Goal: Transaction & Acquisition: Book appointment/travel/reservation

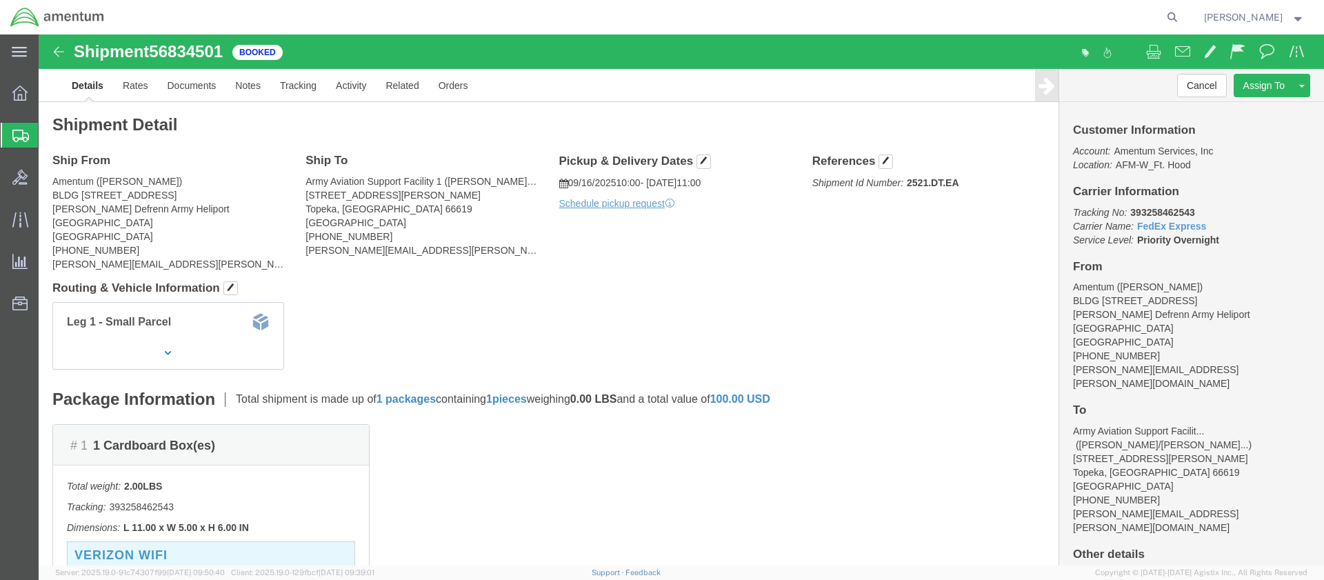
click at [0, 0] on span "Create Shipment" at bounding box center [0, 0] width 0 height 0
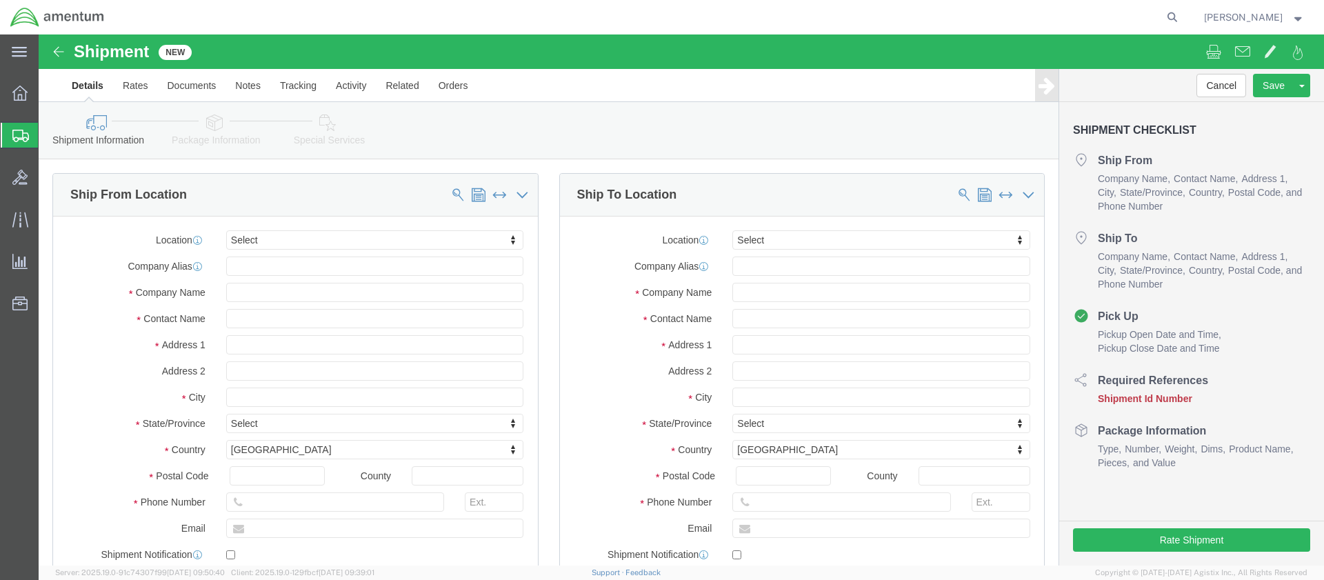
select select
click input "text"
type input "[PERSON_NAME]"
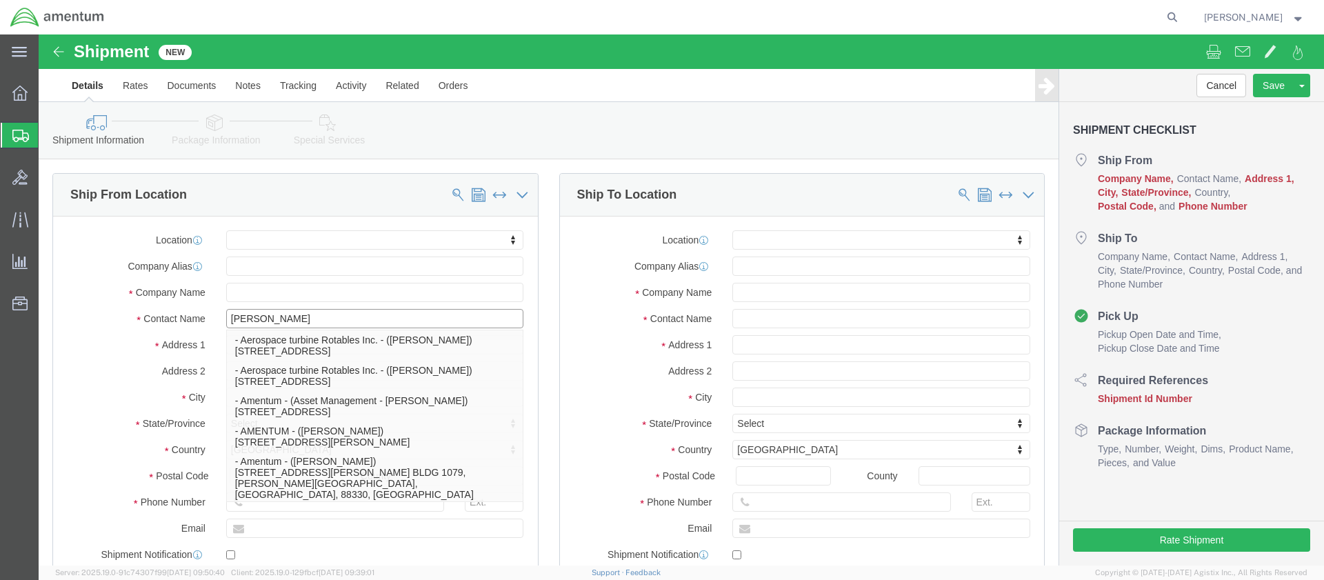
click p "- Amentum - ([PERSON_NAME]***) BLDG [STREET_ADDRESS][PERSON_NAME] Defrenn Army …"
select select
type input "BLDG [STREET_ADDRESS]"
type input "[PERSON_NAME] Defrenn Army Heliport"
type input "76544"
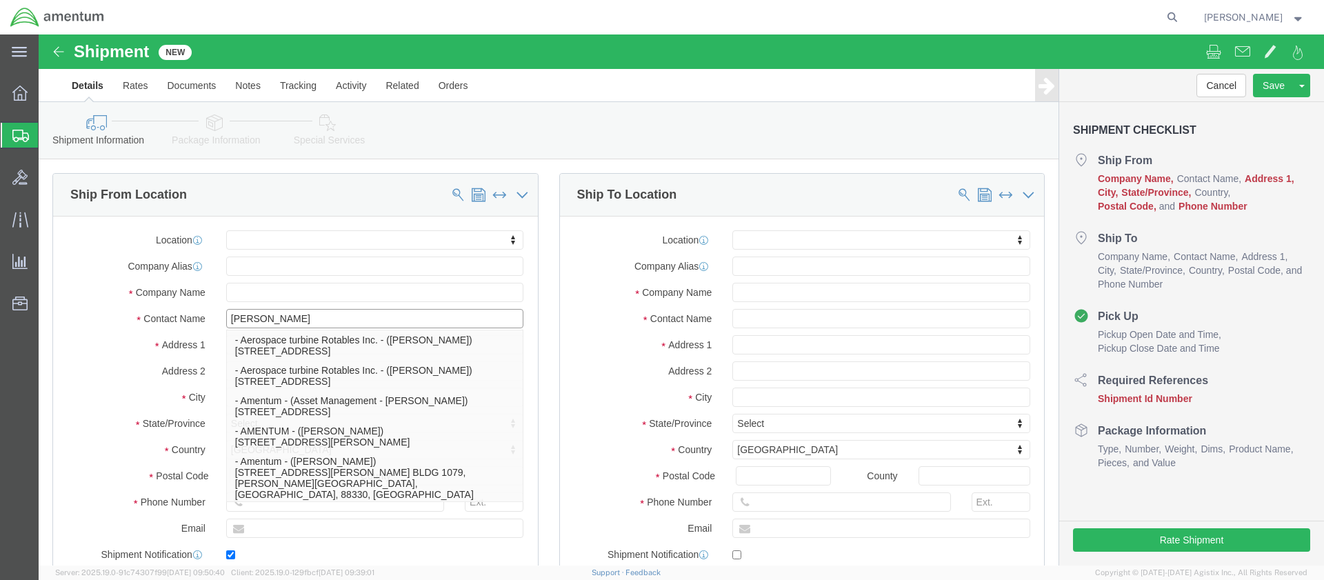
type input "[PHONE_NUMBER]"
type input "[PERSON_NAME][EMAIL_ADDRESS][PERSON_NAME][DOMAIN_NAME]"
checkbox input "true"
type input "Amentum"
type input "[PERSON_NAME]***"
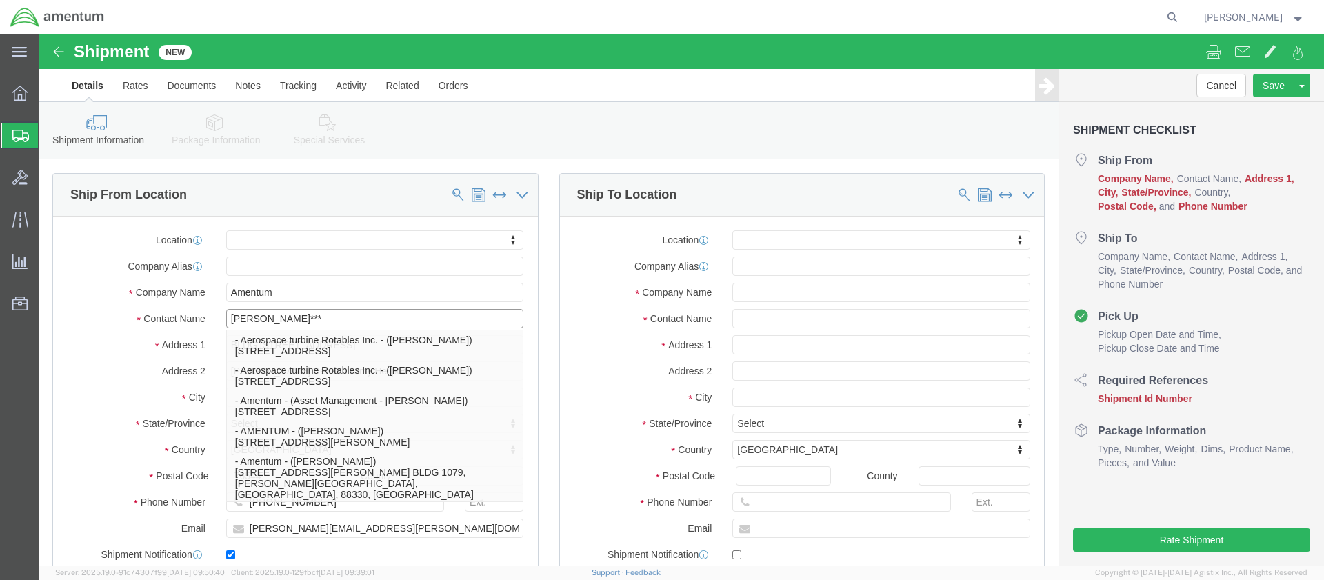
type input "Fort Hood"
select select "[GEOGRAPHIC_DATA]"
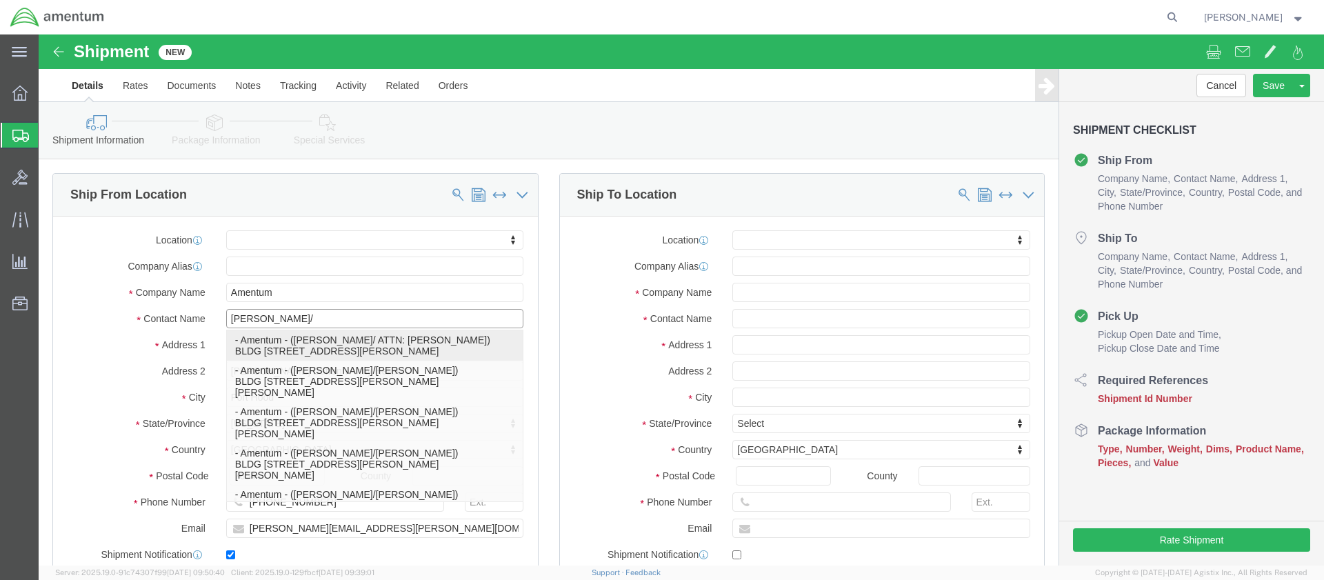
scroll to position [36, 0]
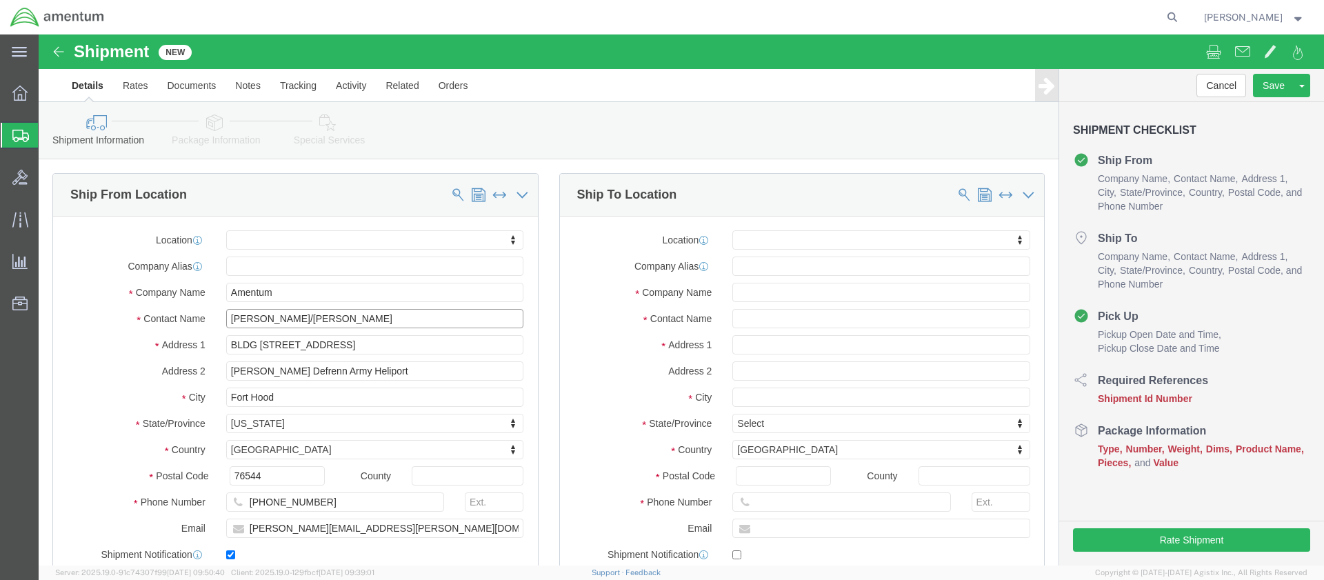
type input "[PERSON_NAME]/[PERSON_NAME]"
click input "text"
type input "[PERSON_NAME]"
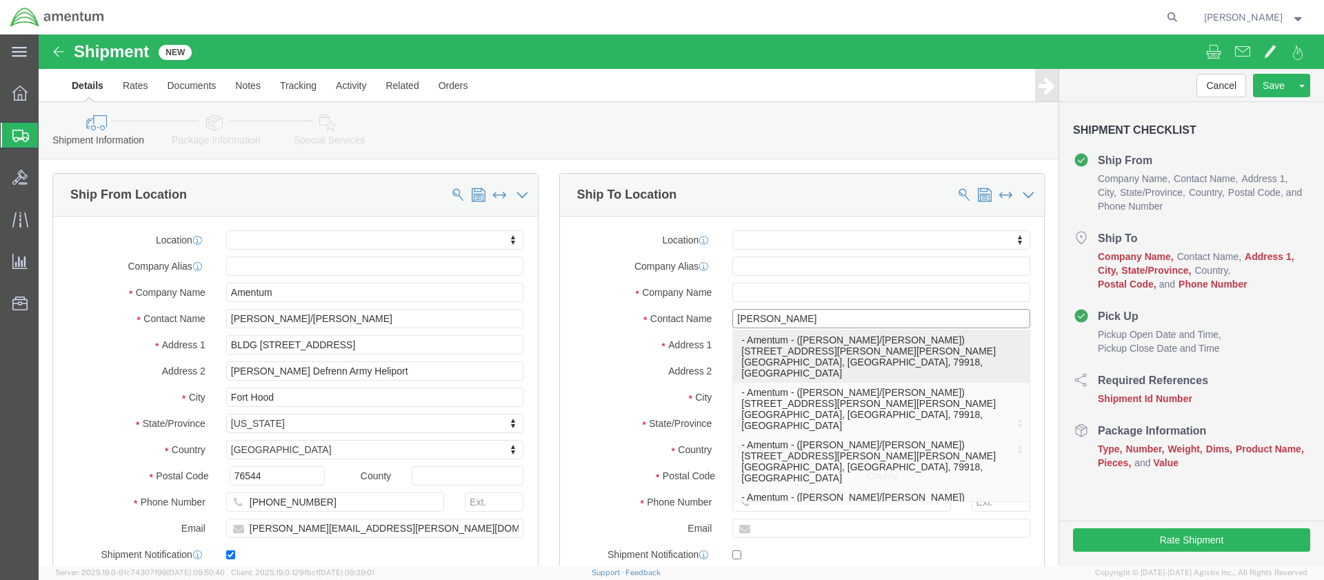
click p "- Amentum - ([PERSON_NAME]/[PERSON_NAME]) [STREET_ADDRESS][PERSON_NAME][PERSON_…"
select select
type input "[STREET_ADDRESS][PERSON_NAME][PERSON_NAME]"
type input "79918"
type input "Amentum"
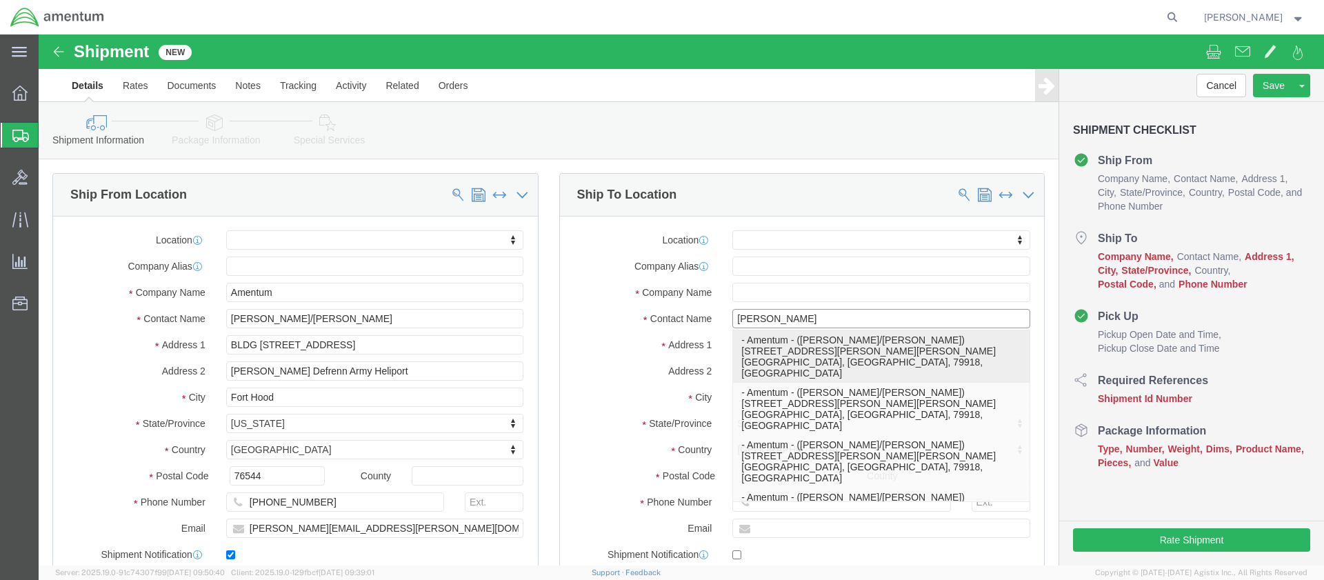
type input "[PERSON_NAME]/[PERSON_NAME]"
type input "Ft. Bliss"
select select "[GEOGRAPHIC_DATA]"
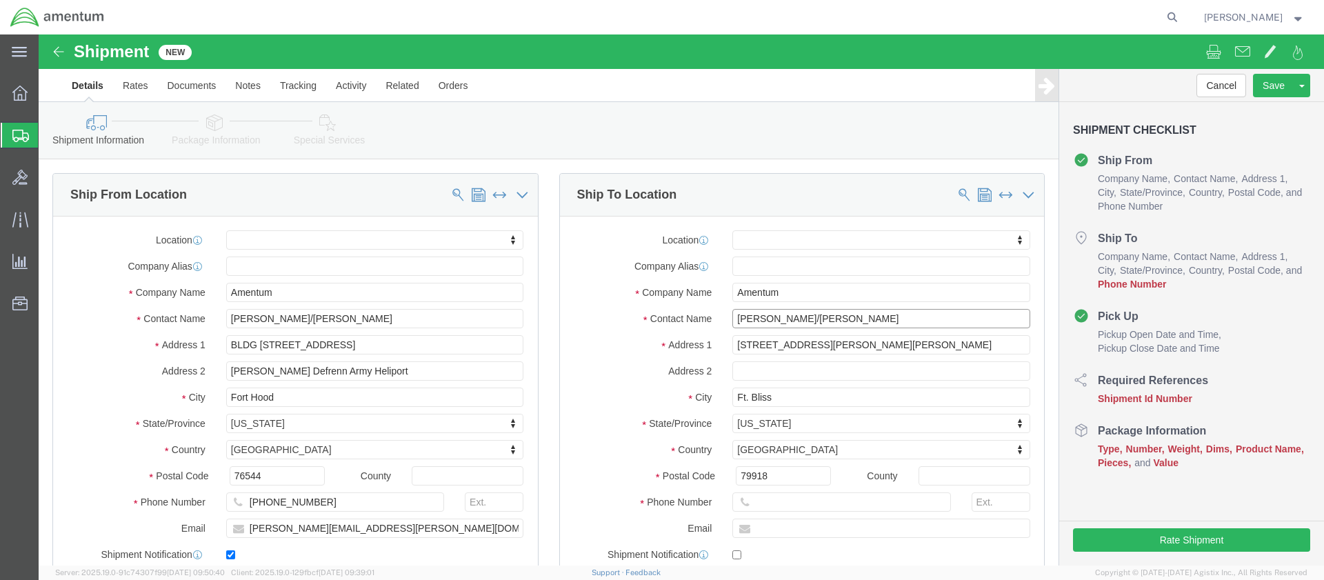
click input "[PERSON_NAME]/[PERSON_NAME]"
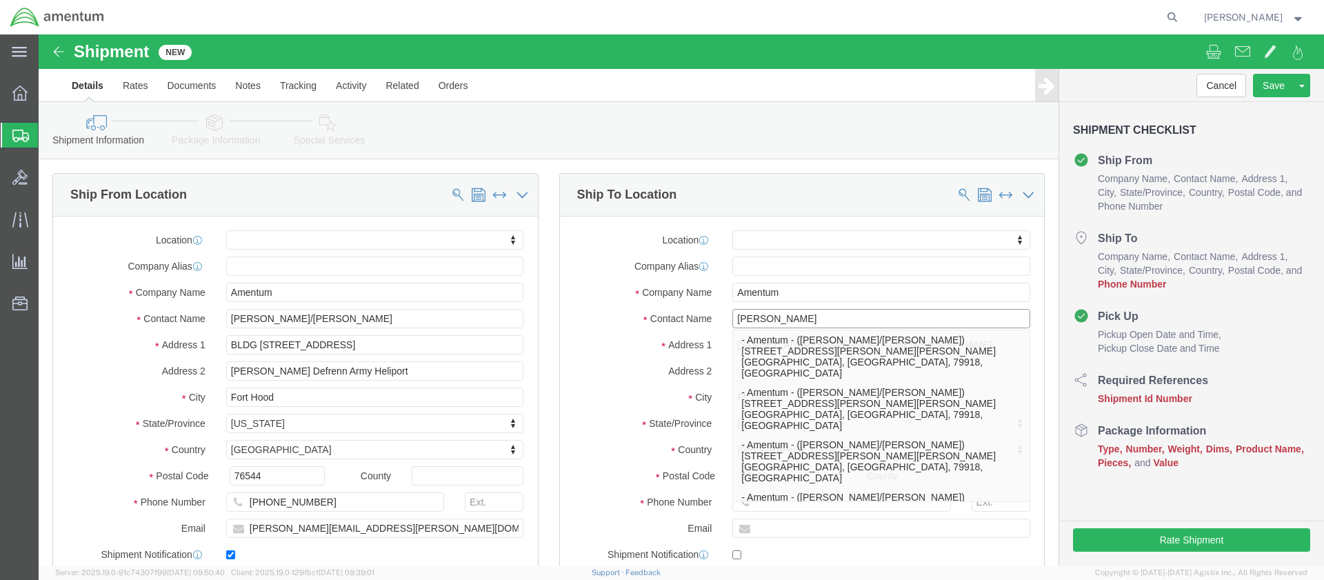
type input "[PERSON_NAME]"
click label "Address 2"
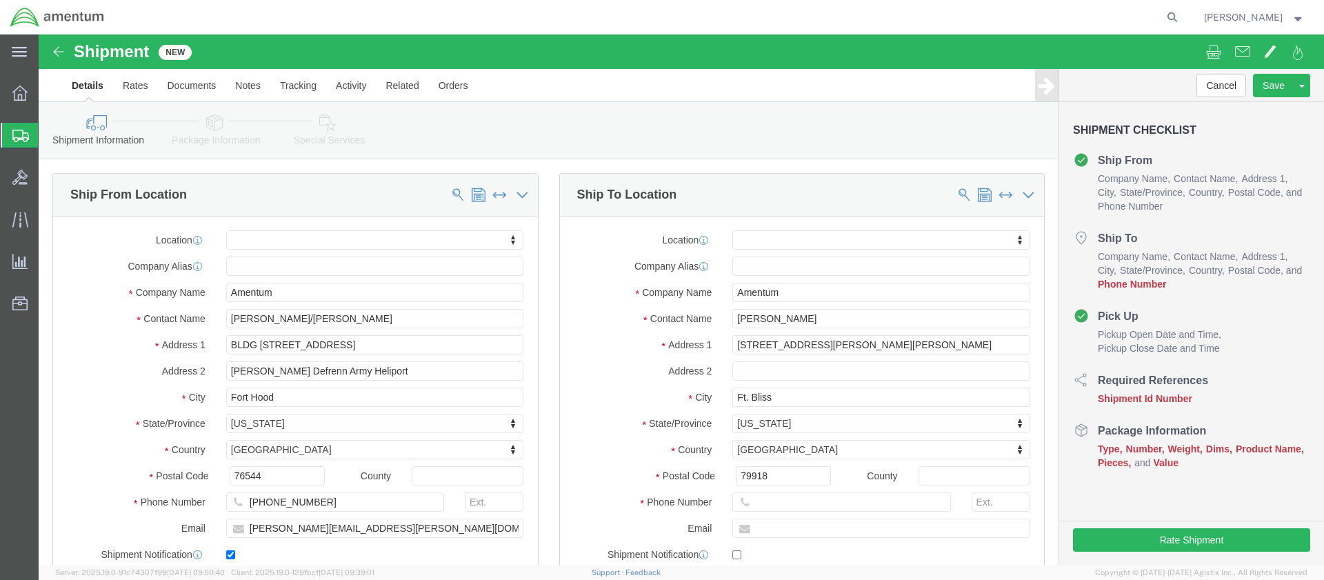
scroll to position [138, 0]
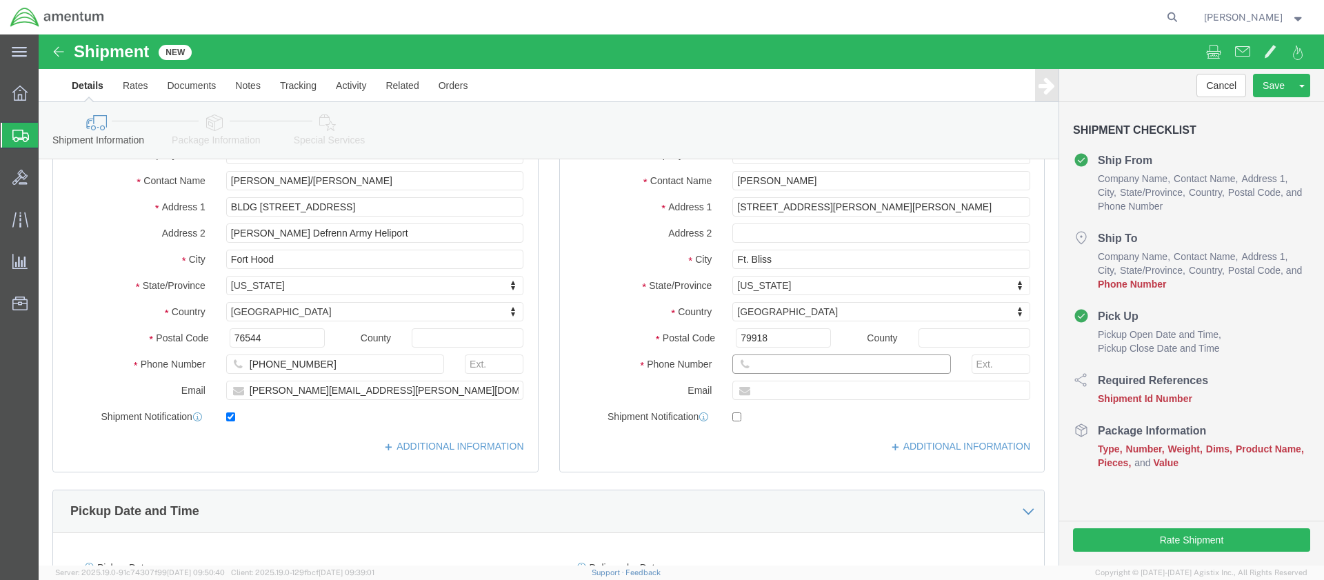
click input "text"
paste input "[PHONE_NUMBER]"
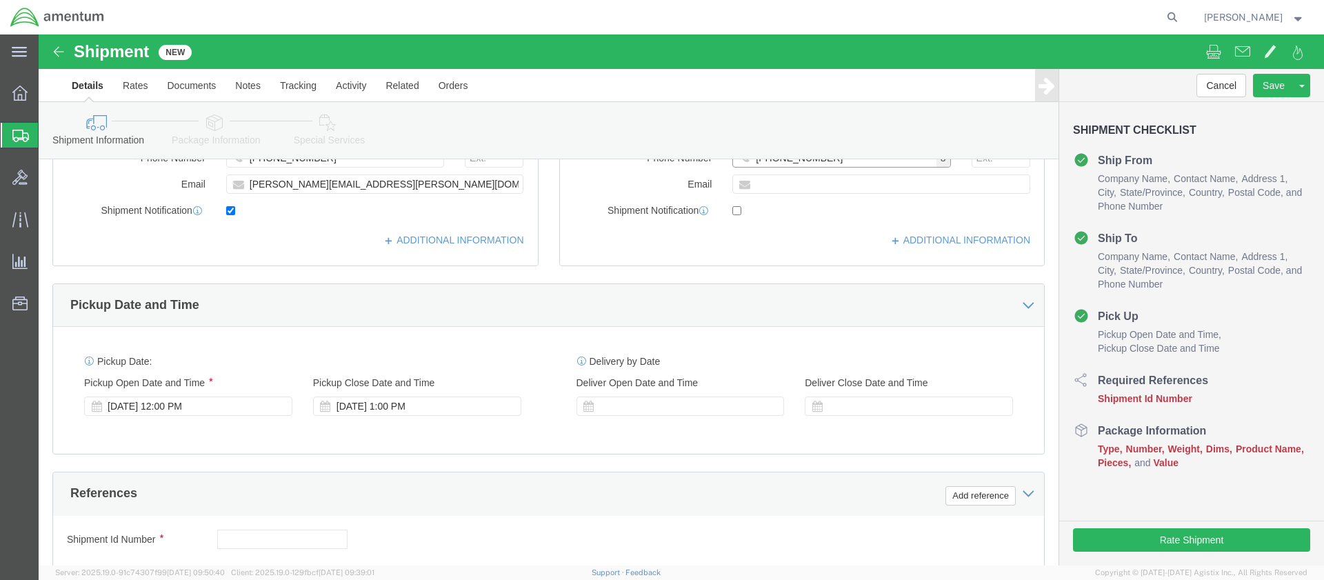
type input "[PHONE_NUMBER]"
click input "text"
paste input "4999.F.2500.AA.AA.00.0000.00"
type input "4999.F.2500.AA.AA.00.0000.00"
click button "Continue"
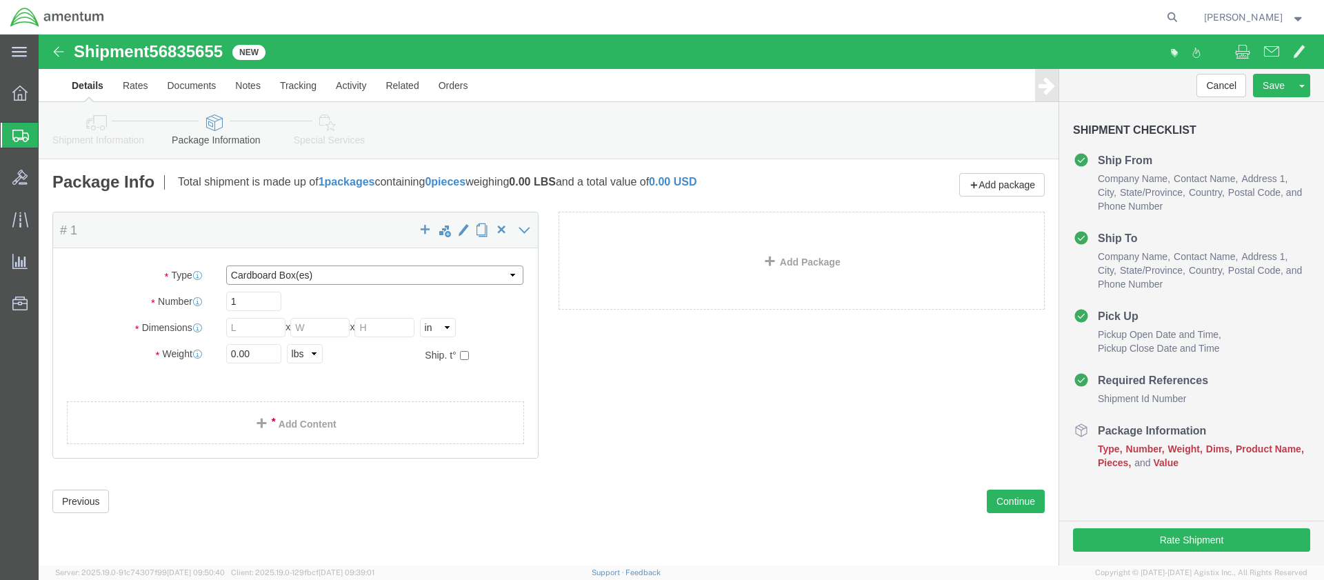
select select "PAK"
type input "10.25"
type input "12.75"
type input "1.00"
drag, startPoint x: 212, startPoint y: 319, endPoint x: 179, endPoint y: 314, distance: 33.5
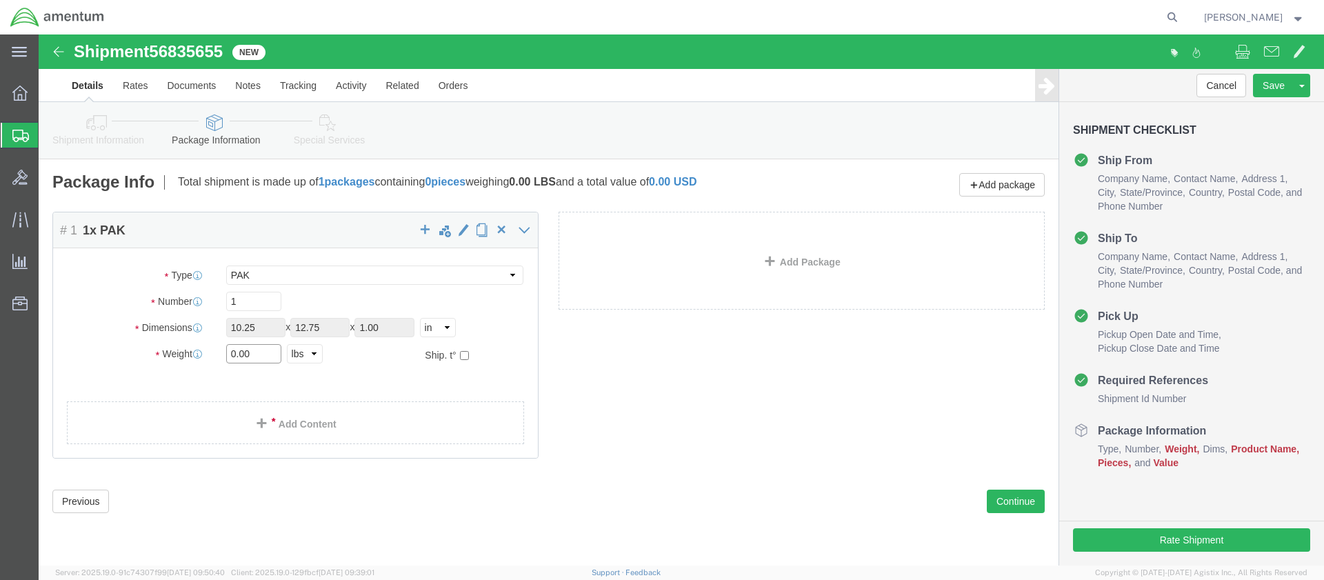
click div "0.00 Select kgs lbs"
type input "1.0"
click link "Add Content"
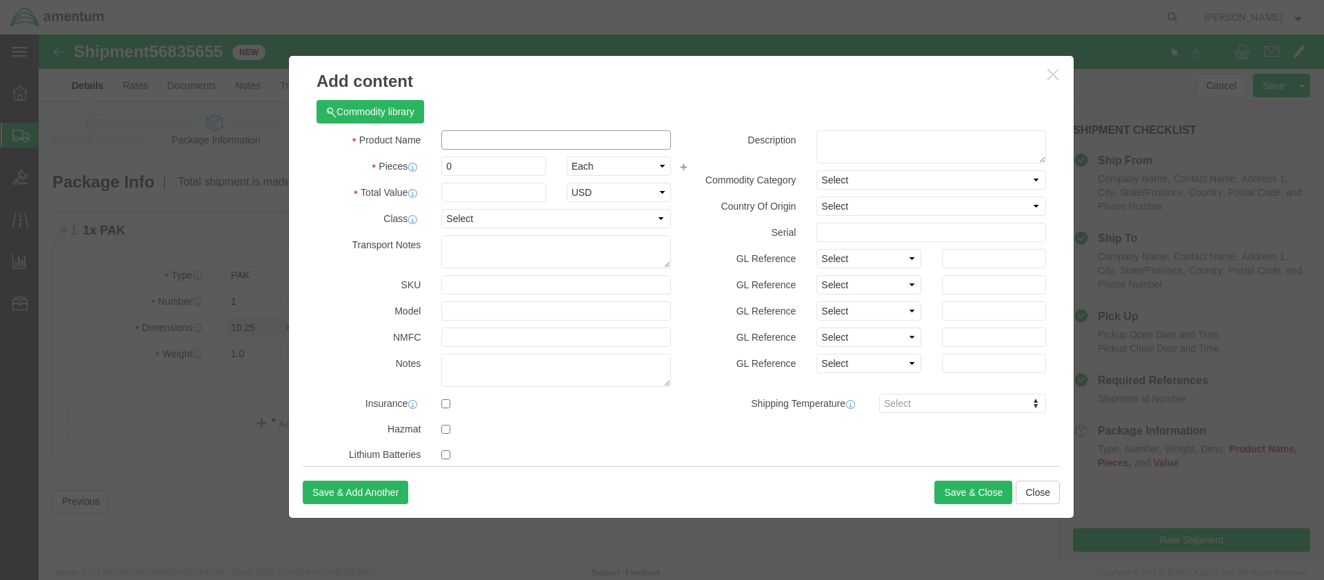
click input "text"
drag, startPoint x: 418, startPoint y: 132, endPoint x: 392, endPoint y: 130, distance: 25.6
click div "0"
drag, startPoint x: 470, startPoint y: 106, endPoint x: 385, endPoint y: 104, distance: 85.6
click div "Product Name SAfety Award"
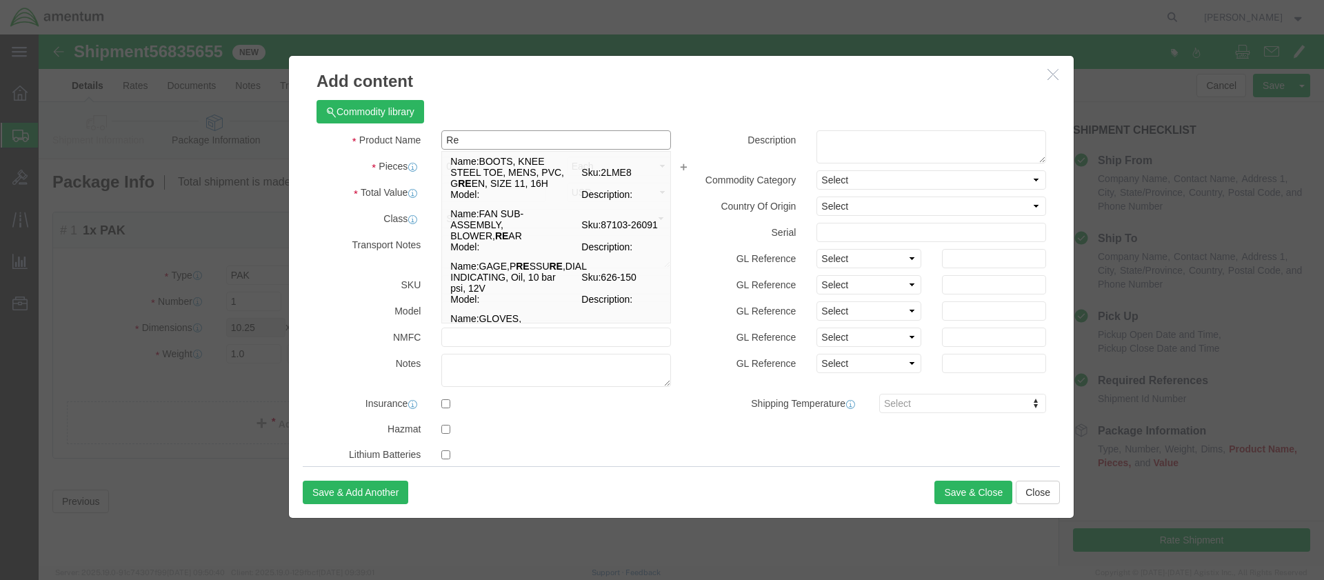
type input "R"
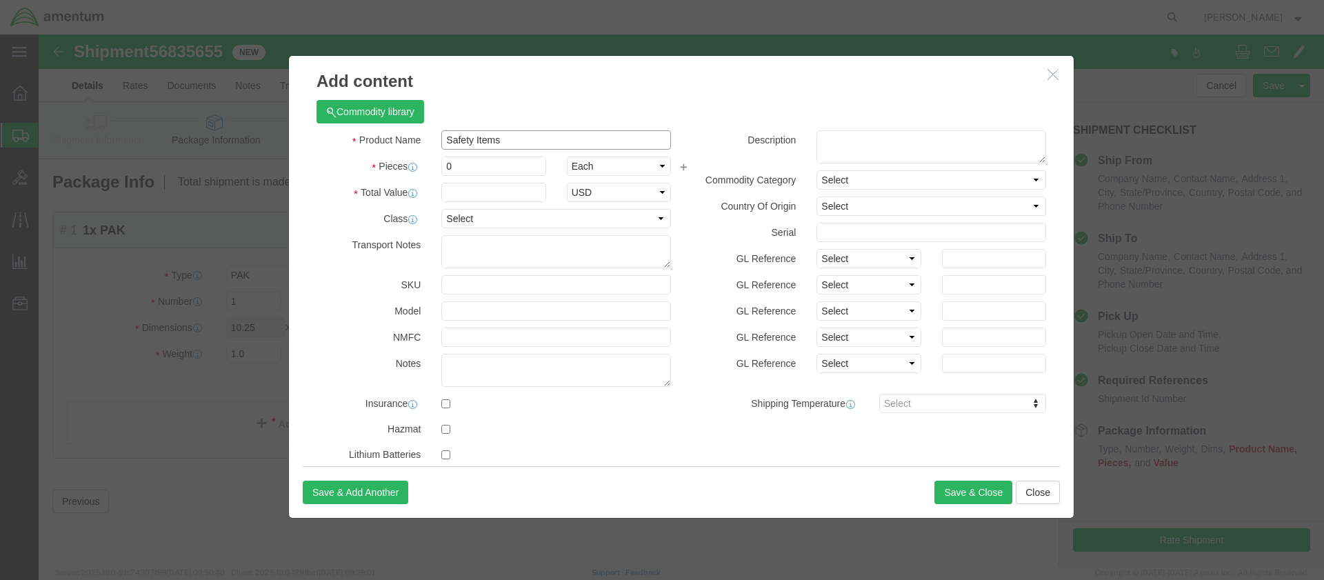
type input "Safety Items"
drag, startPoint x: 418, startPoint y: 133, endPoint x: 397, endPoint y: 131, distance: 20.8
click div "0"
type input "1"
drag, startPoint x: 490, startPoint y: 109, endPoint x: 395, endPoint y: 100, distance: 95.6
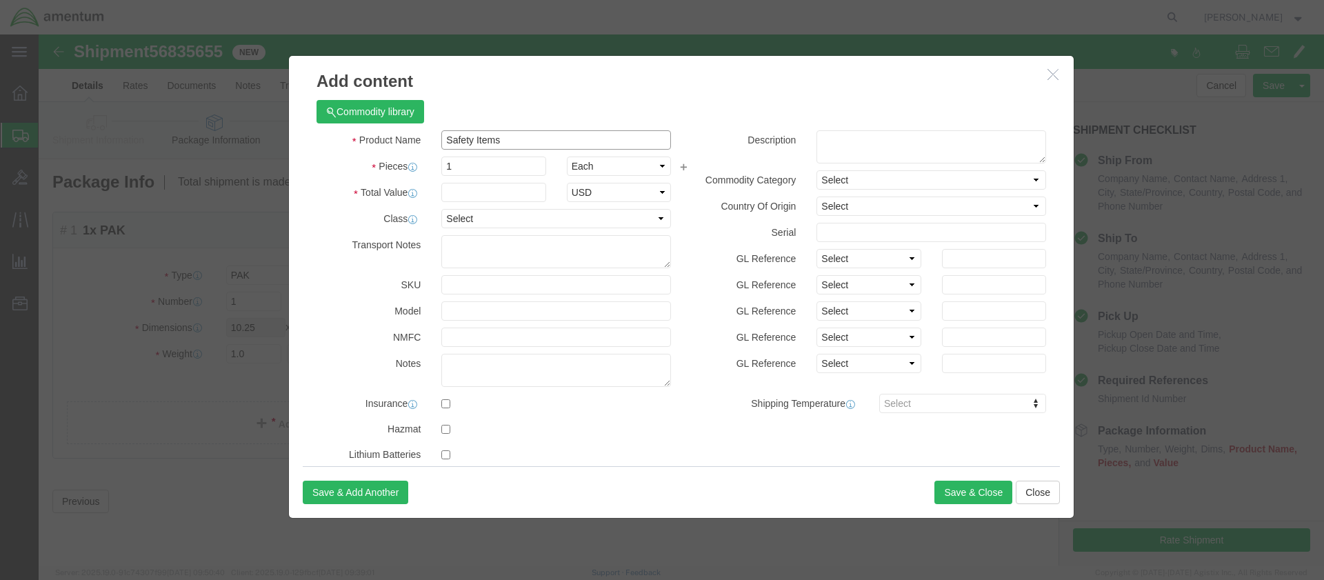
click div "Safety Items Re"
click input "Safety Items"
drag, startPoint x: 479, startPoint y: 105, endPoint x: 401, endPoint y: 103, distance: 78.0
click div "Safety Items Re"
type input "Red Cards"
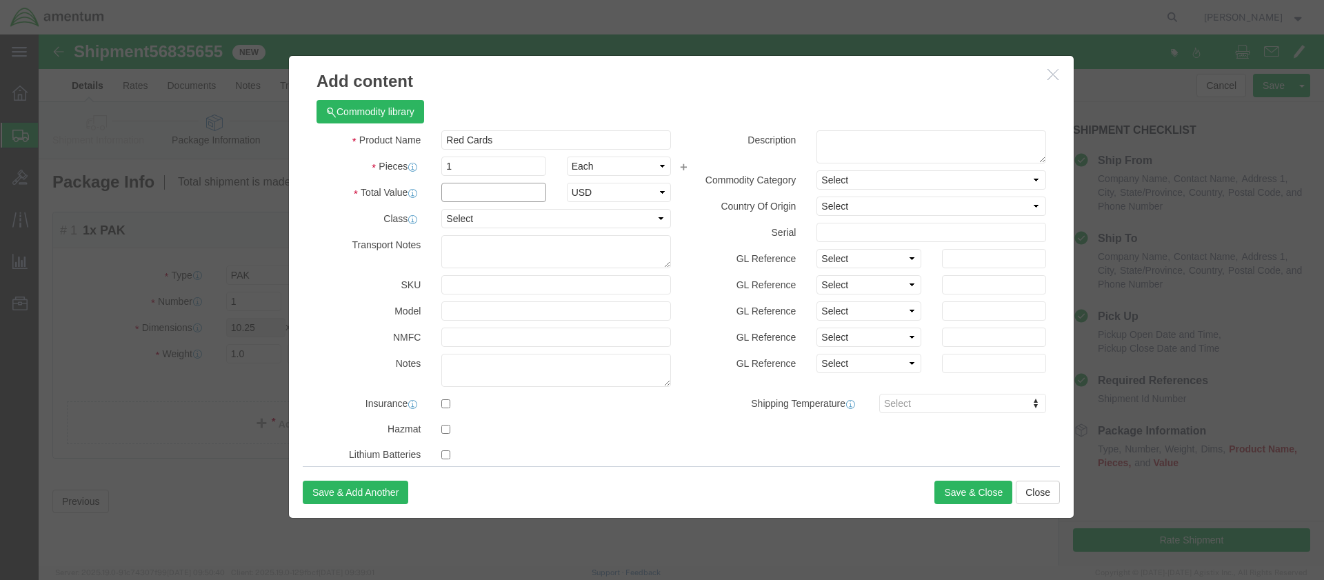
click input "text"
type input "10.00"
select select "50"
drag, startPoint x: 478, startPoint y: 102, endPoint x: 368, endPoint y: 99, distance: 110.4
click div "Product Name Red Cards Red Ca"
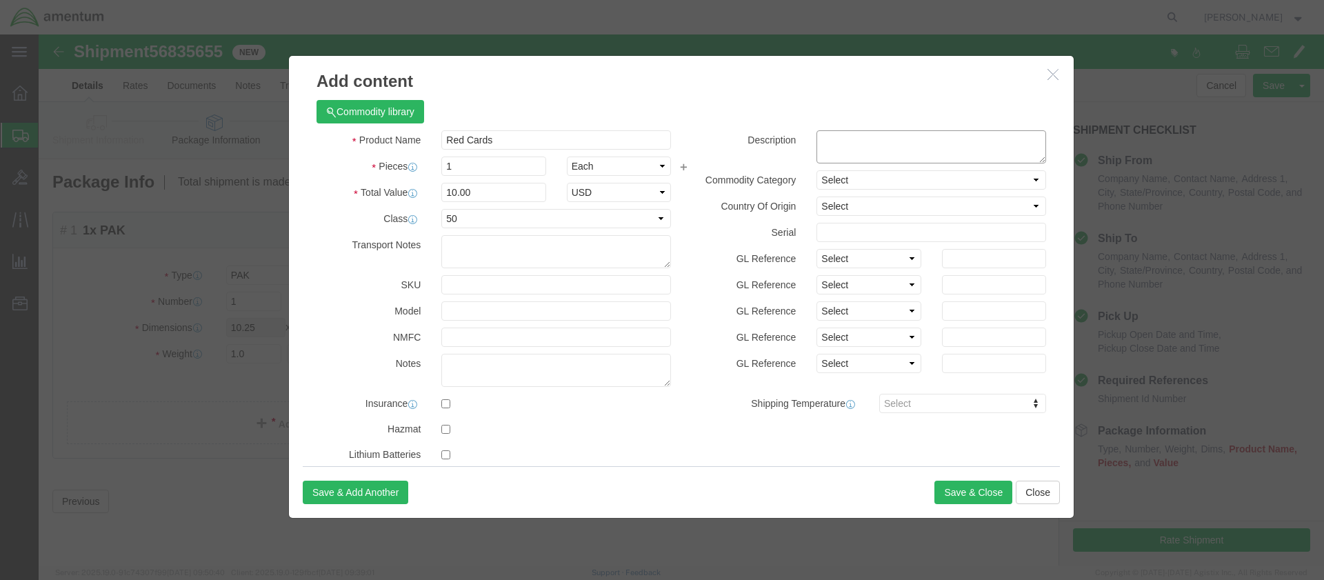
click textarea
paste textarea "Red Cards"
type textarea "Red Cards"
select select "US"
click button "Save & Close"
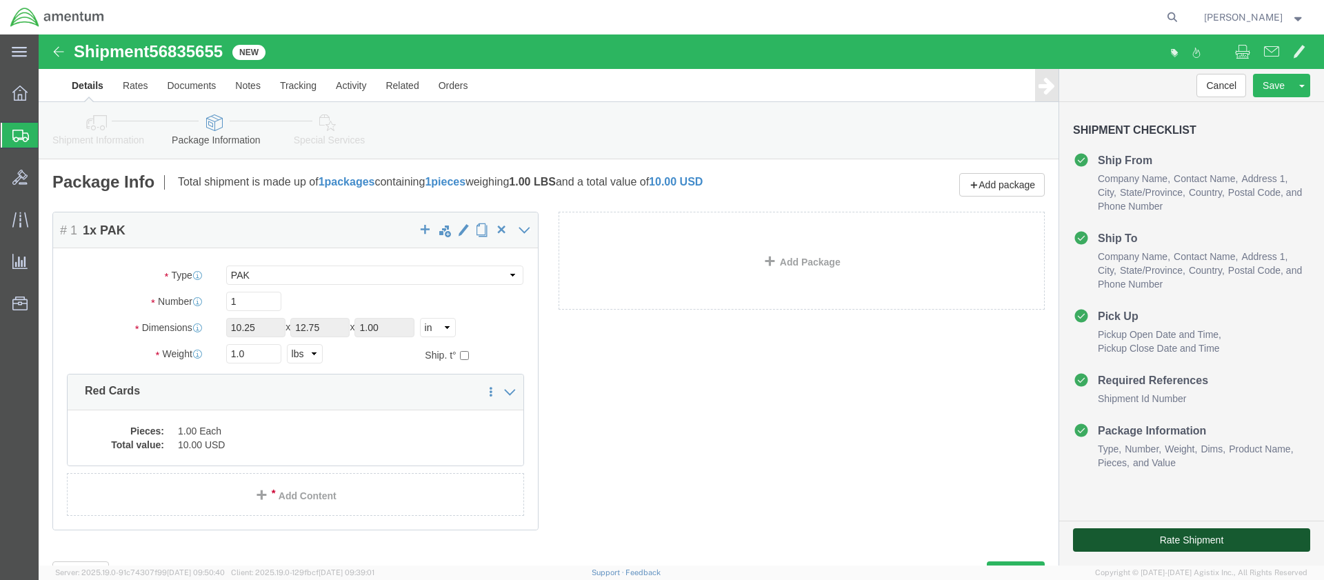
click button "Rate Shipment"
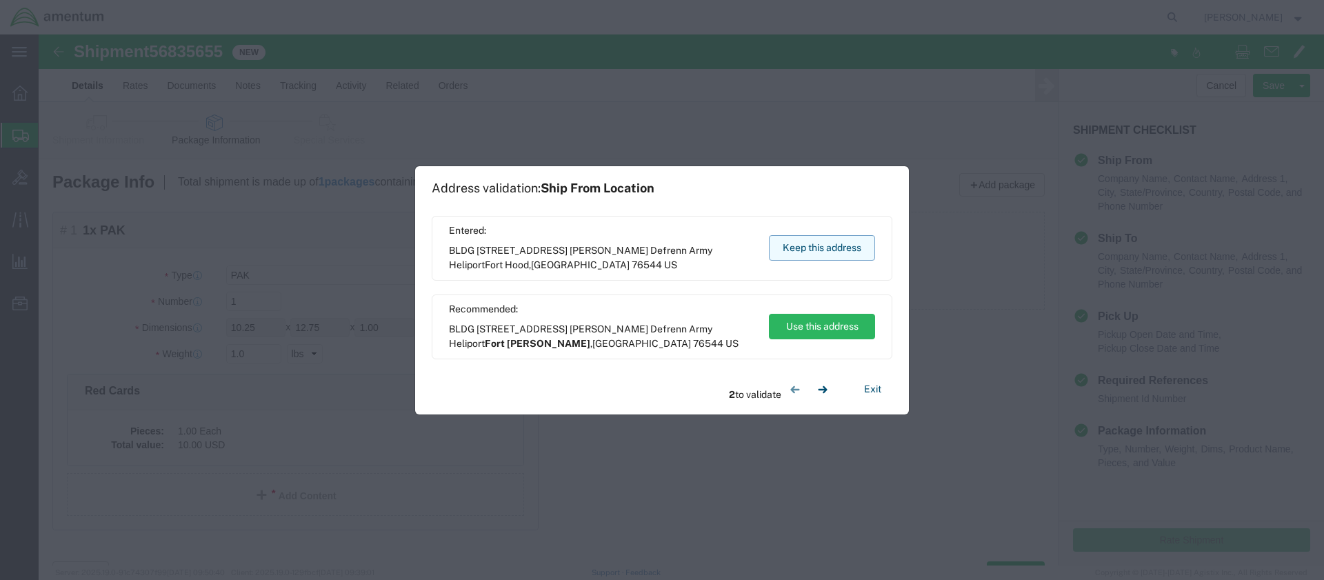
click at [815, 246] on button "Keep this address" at bounding box center [822, 248] width 106 height 26
click at [819, 246] on button "Keep this address" at bounding box center [822, 248] width 106 height 26
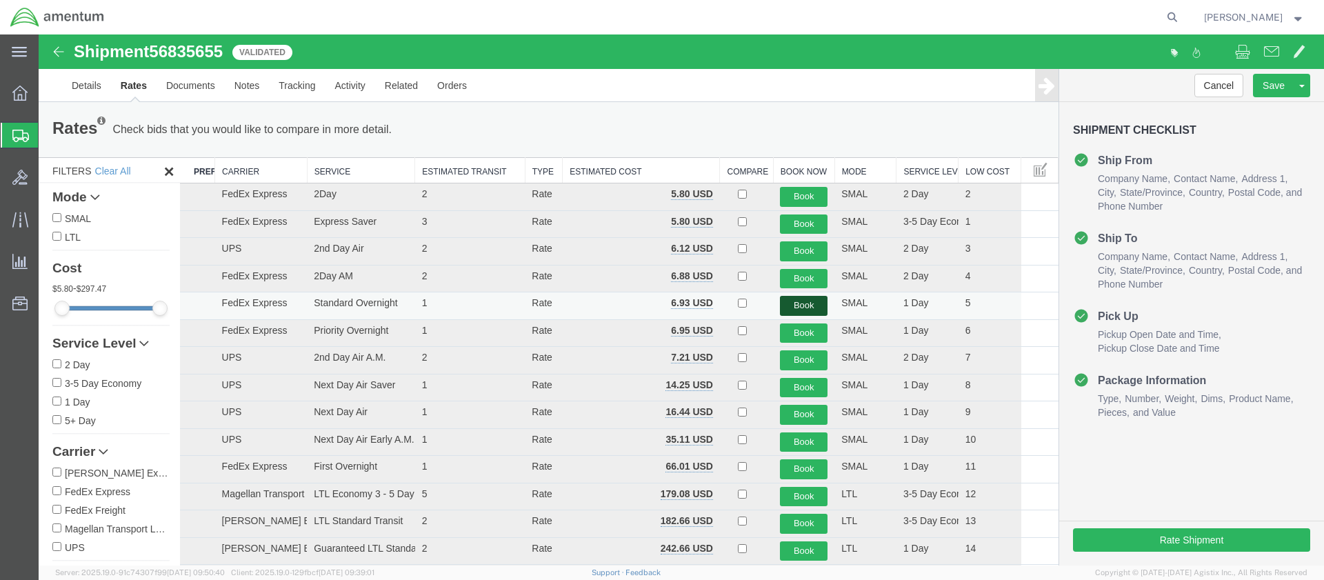
click at [797, 301] on button "Book" at bounding box center [804, 306] width 48 height 20
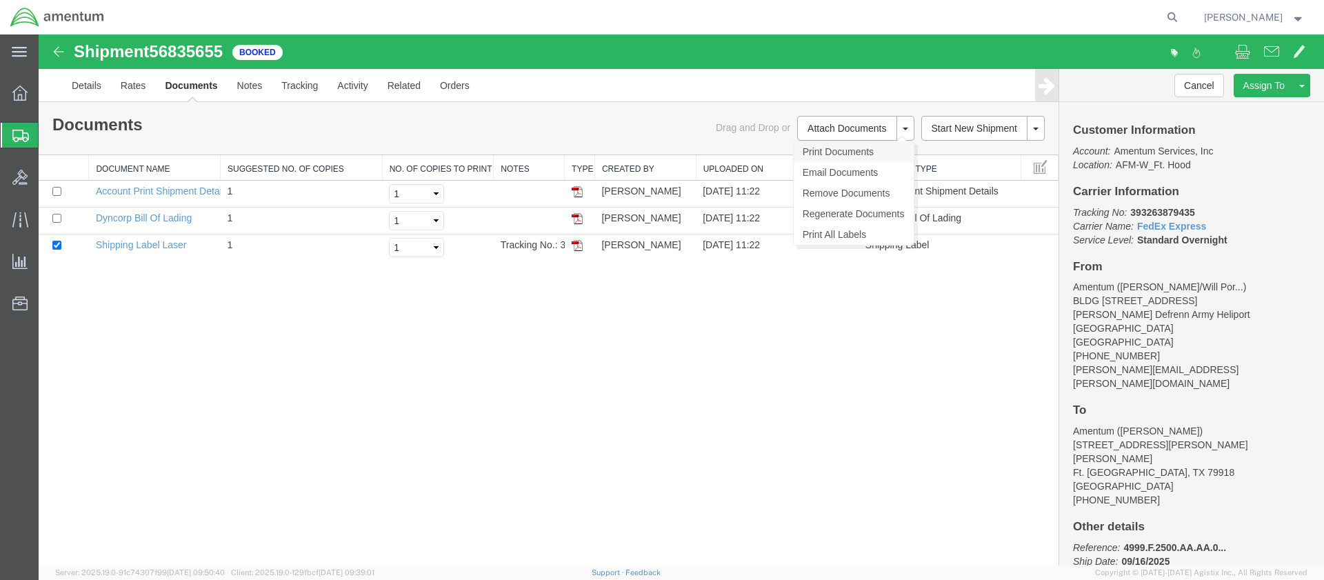
click at [820, 154] on link "Print Documents" at bounding box center [854, 151] width 120 height 21
click at [0, 0] on span "Create Shipment" at bounding box center [0, 0] width 0 height 0
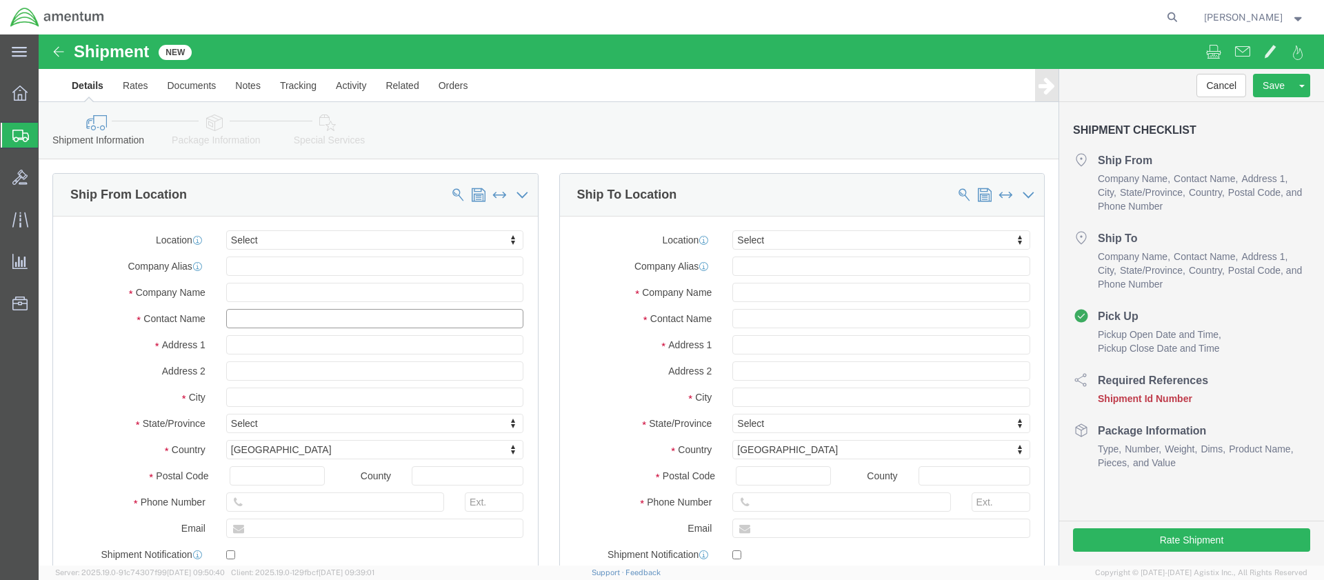
click input "text"
type input "[PERSON_NAME]"
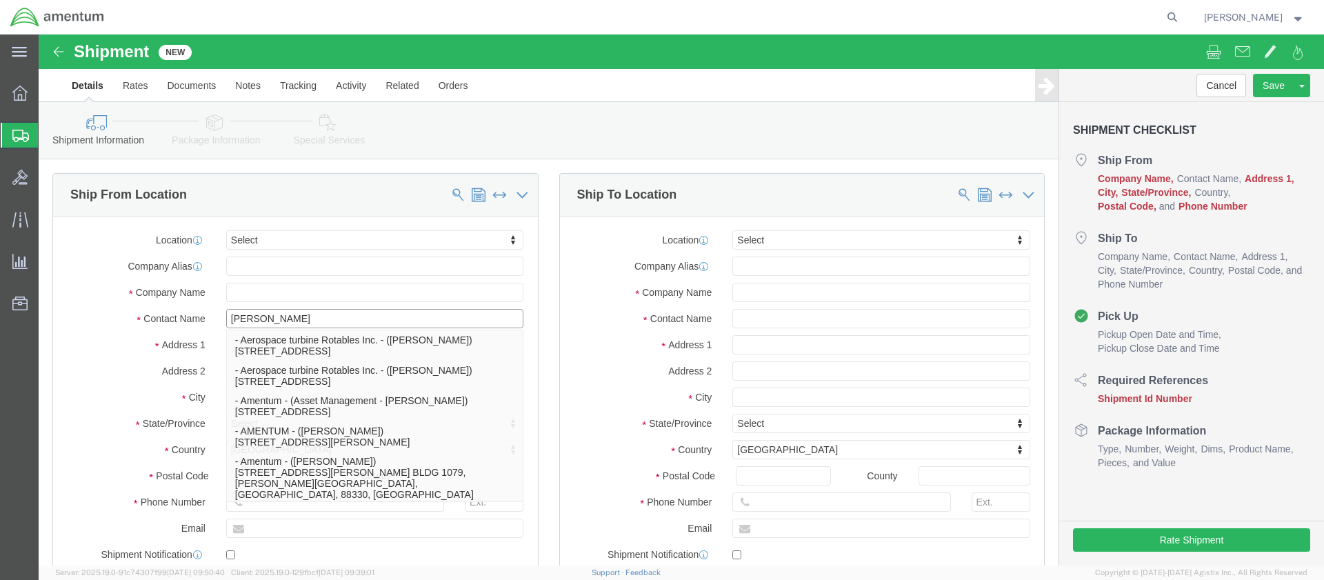
click p "- Amentum - ([PERSON_NAME]***) BLDG [STREET_ADDRESS][PERSON_NAME] Defrenn Army …"
type input "BLDG [STREET_ADDRESS]"
type input "[PERSON_NAME] Defrenn Army Heliport"
type input "76544"
type input "[PHONE_NUMBER]"
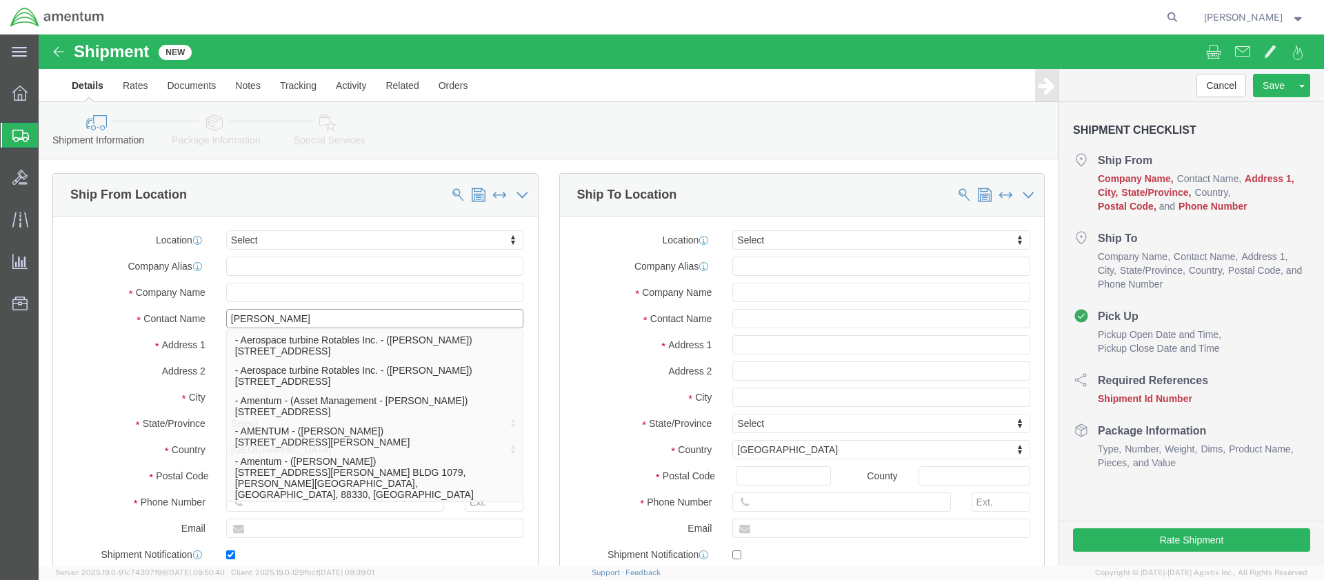
type input "[PERSON_NAME][EMAIL_ADDRESS][PERSON_NAME][DOMAIN_NAME]"
checkbox input "true"
type input "Amentum"
type input "[PERSON_NAME]***"
type input "Fort Hood"
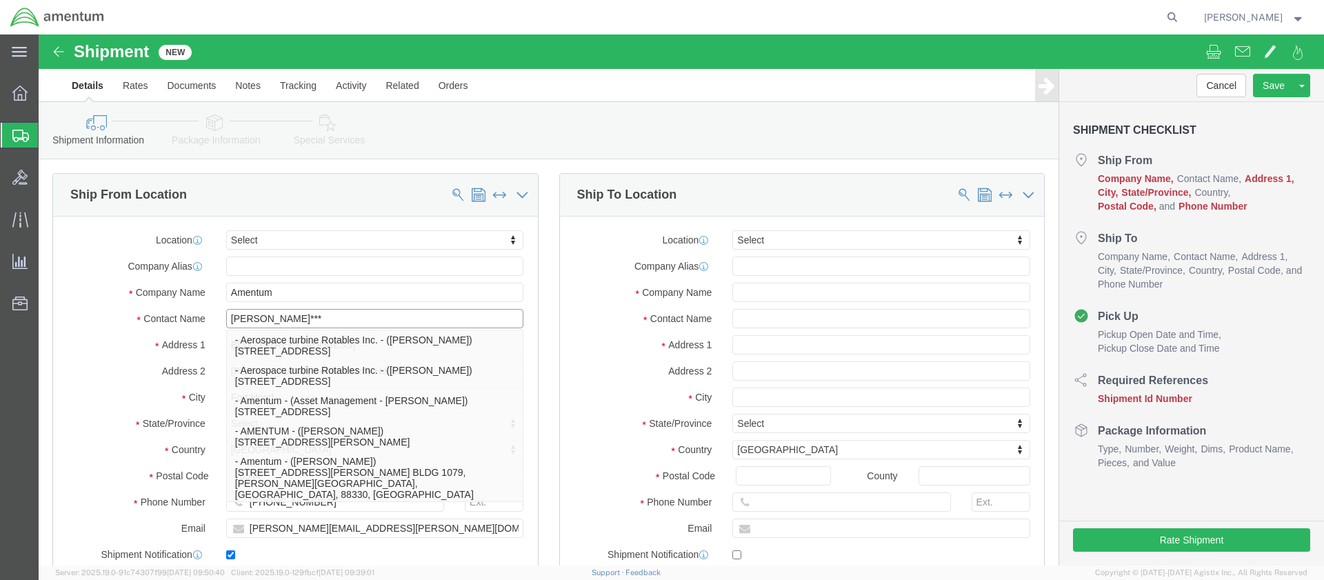
select select "[GEOGRAPHIC_DATA]"
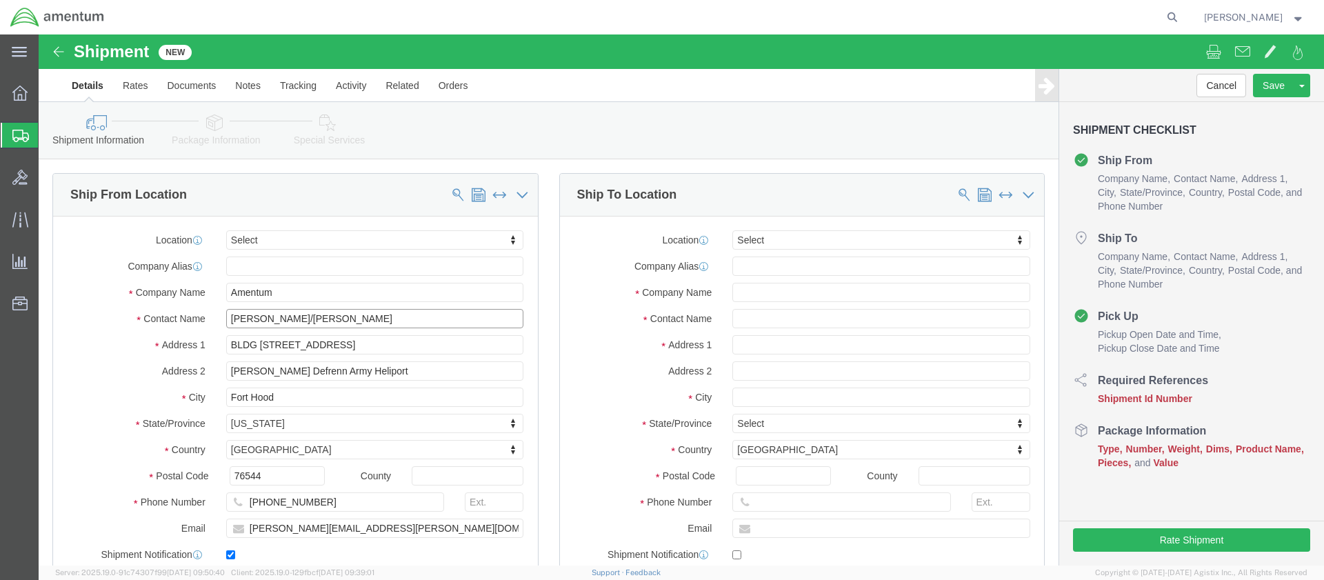
type input "[PERSON_NAME]/[PERSON_NAME]"
click input "text"
type input "[PERSON_NAME]"
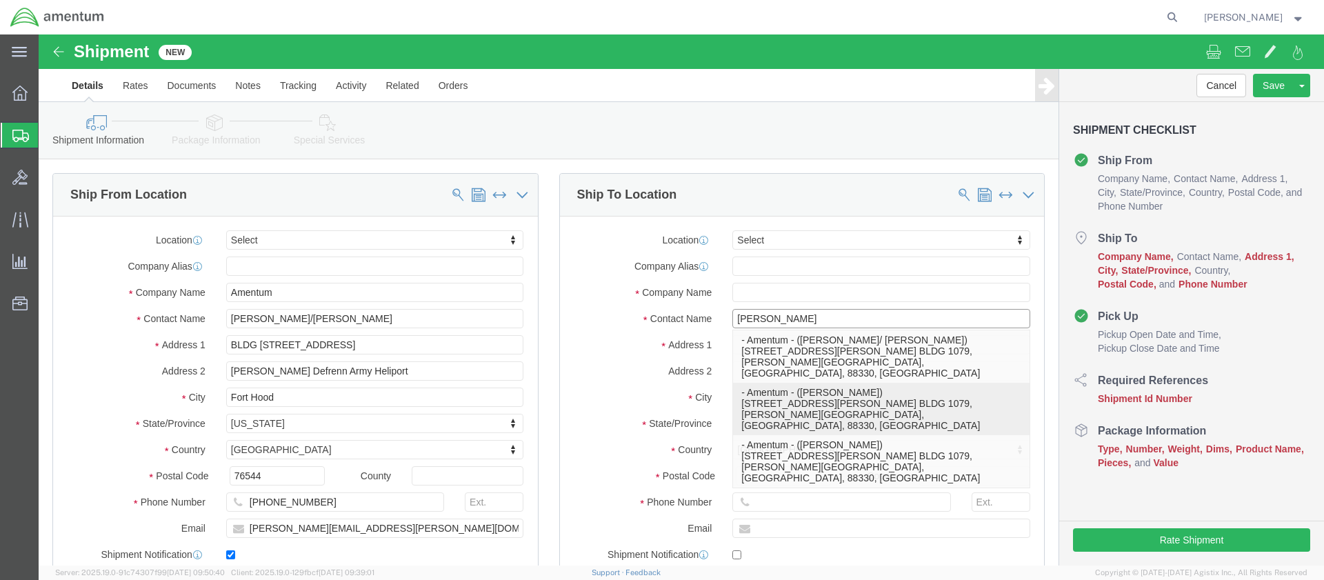
click p "- Amentum - ([PERSON_NAME]) [STREET_ADDRESS][PERSON_NAME] BLDG 1079, [PERSON_NA…"
type input "[STREET_ADDRESS][PERSON_NAME] BLDG 1079"
type input "88330"
type input "[PHONE_NUMBER]"
type input "[PERSON_NAME][EMAIL_ADDRESS][PERSON_NAME][DOMAIN_NAME]"
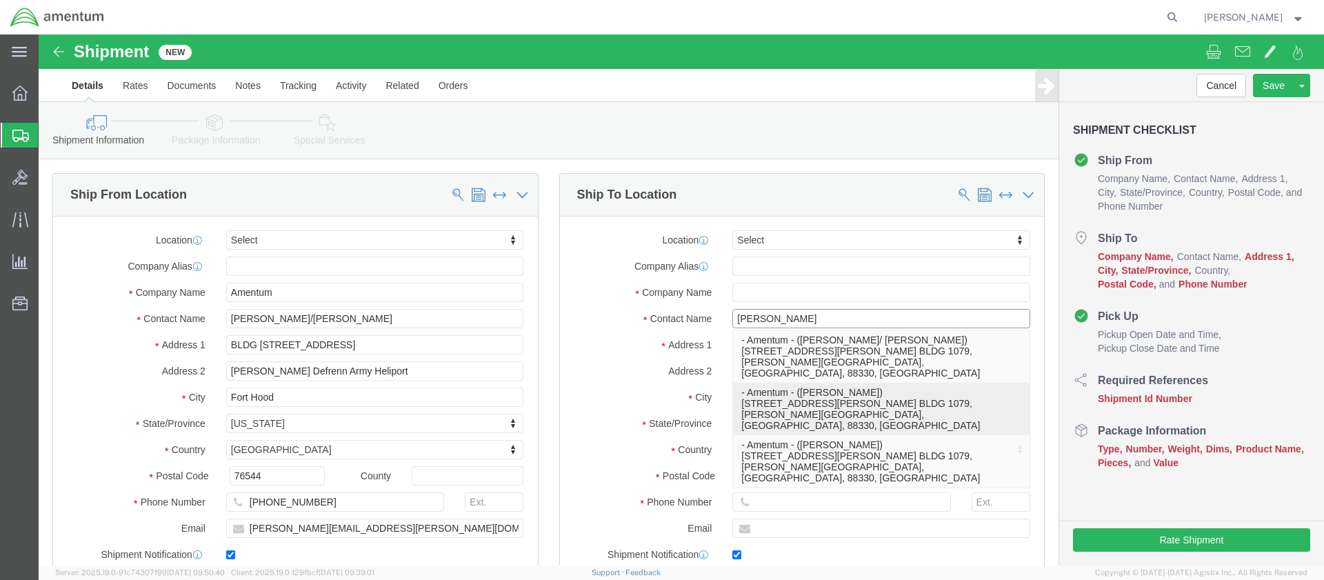
checkbox input "true"
type input "Amentum"
type input "[PERSON_NAME]"
type input "[PERSON_NAME][GEOGRAPHIC_DATA]"
select select "NM"
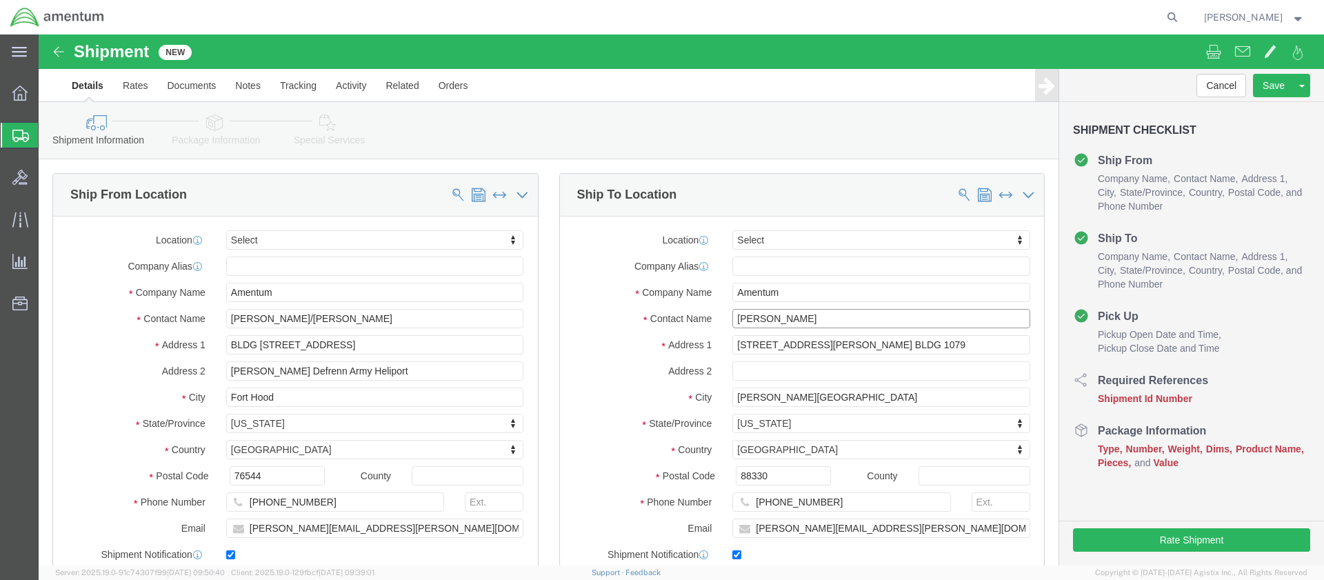
type input "[PERSON_NAME]"
click input "text"
paste input "Red Cards"
type input "Red Cards"
drag, startPoint x: 237, startPoint y: 437, endPoint x: 152, endPoint y: 426, distance: 84.9
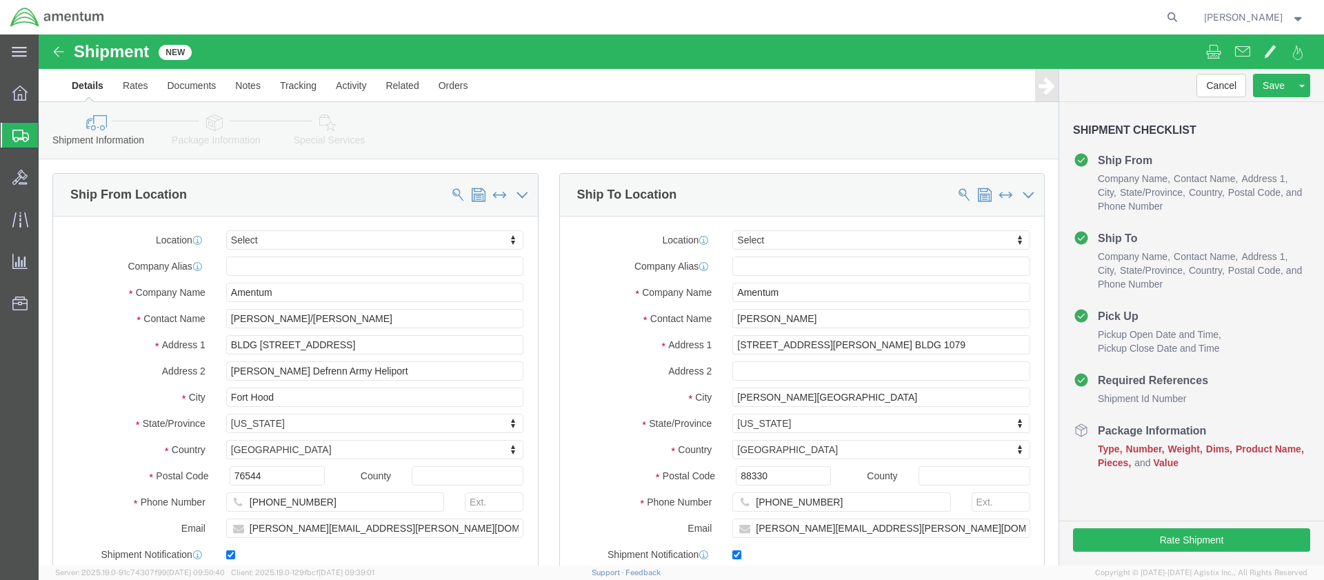
click div "Shipment Id Number Red Cards"
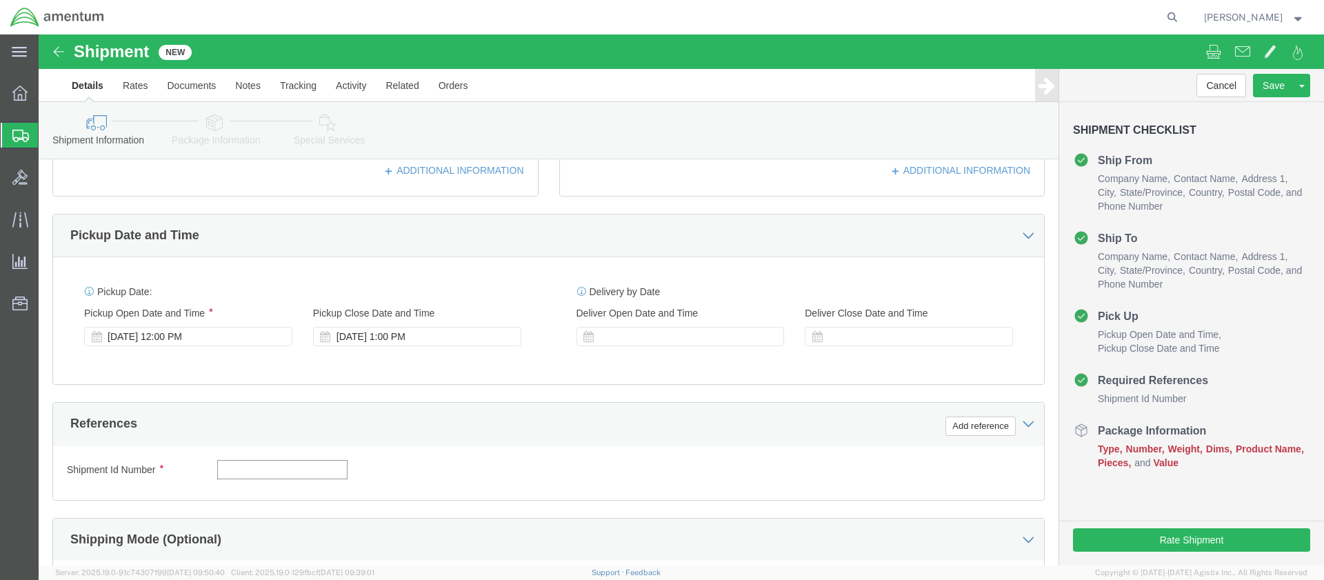
click input "text"
click div "References Add reference"
click input "text"
paste input "4999.F.2500.AA.AA.00.0000.00"
type input "4999.F.2500.AA.AA.00.0000.00"
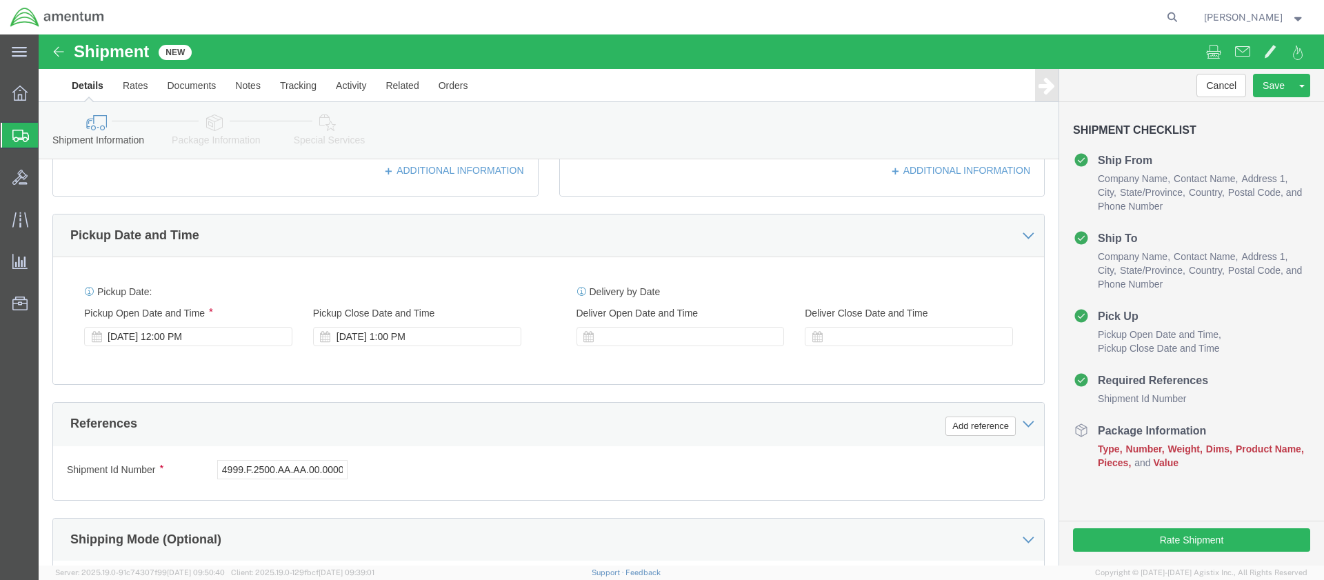
click button "Continue"
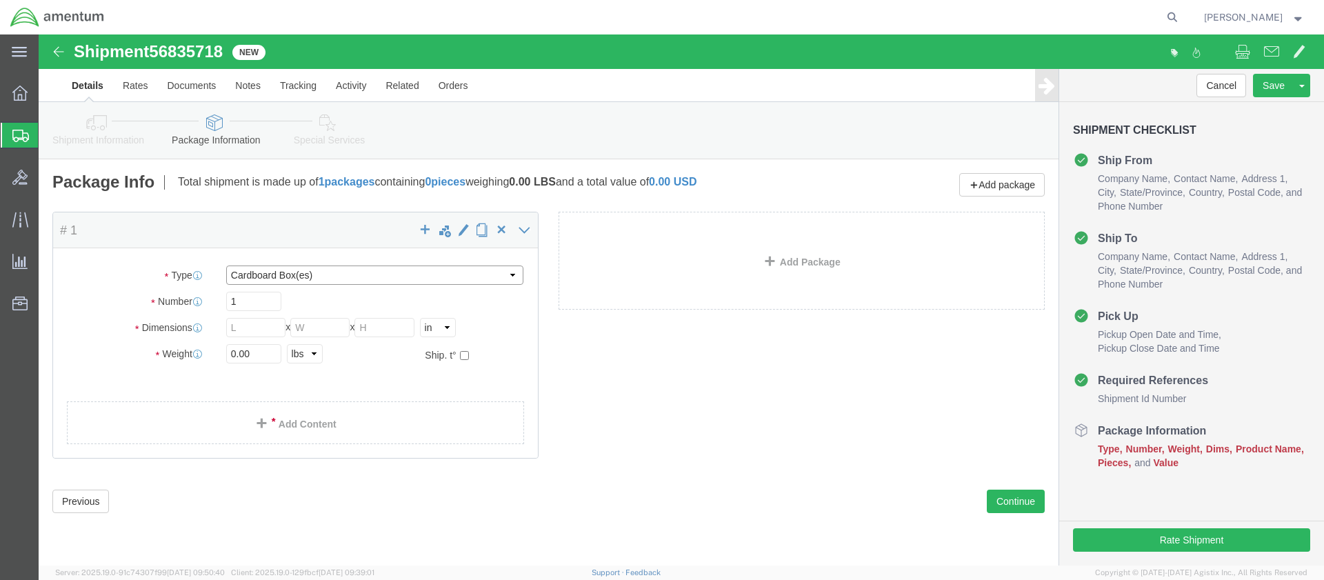
select select "PAK"
type input "10.25"
type input "12.75"
type input "1.00"
drag, startPoint x: 219, startPoint y: 317, endPoint x: 184, endPoint y: 315, distance: 34.5
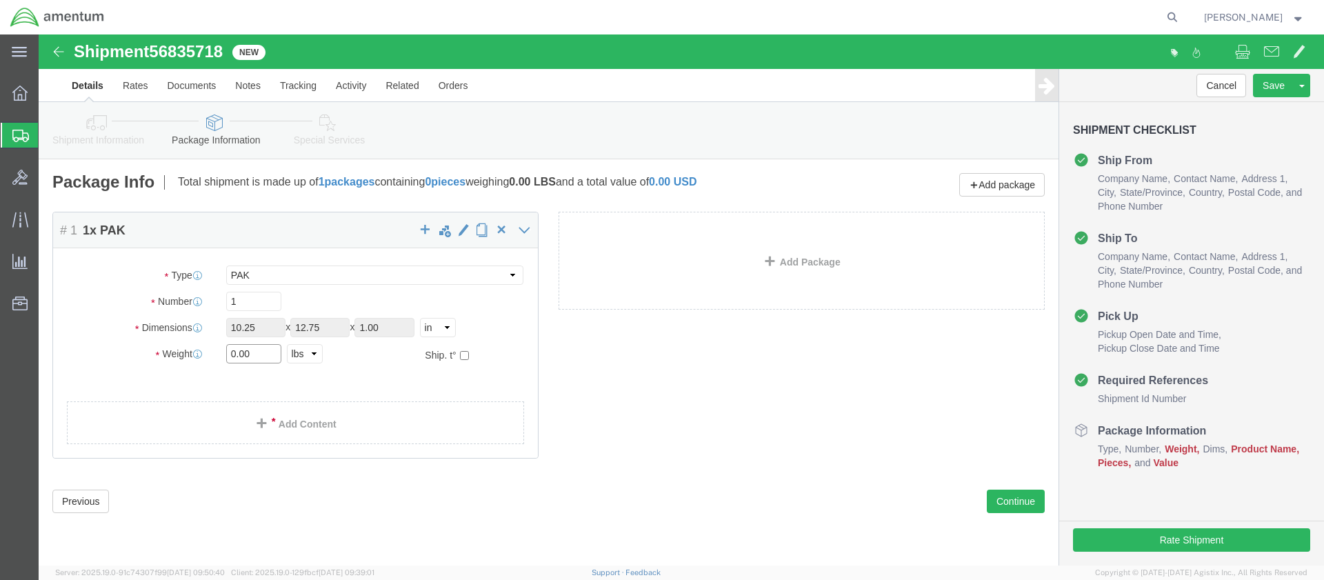
click div "0.00 Select kgs lbs"
type input "1.0"
click link "Add Content"
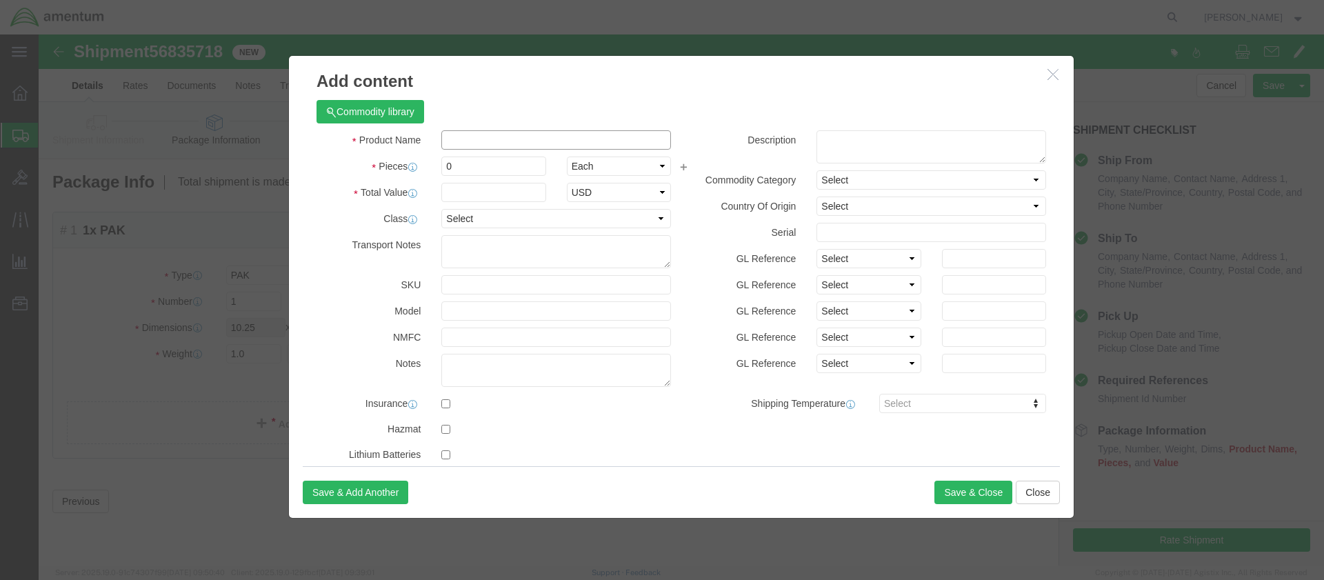
click input "text"
type input "Red Cards"
type input "1"
type input "10.00"
select select "50"
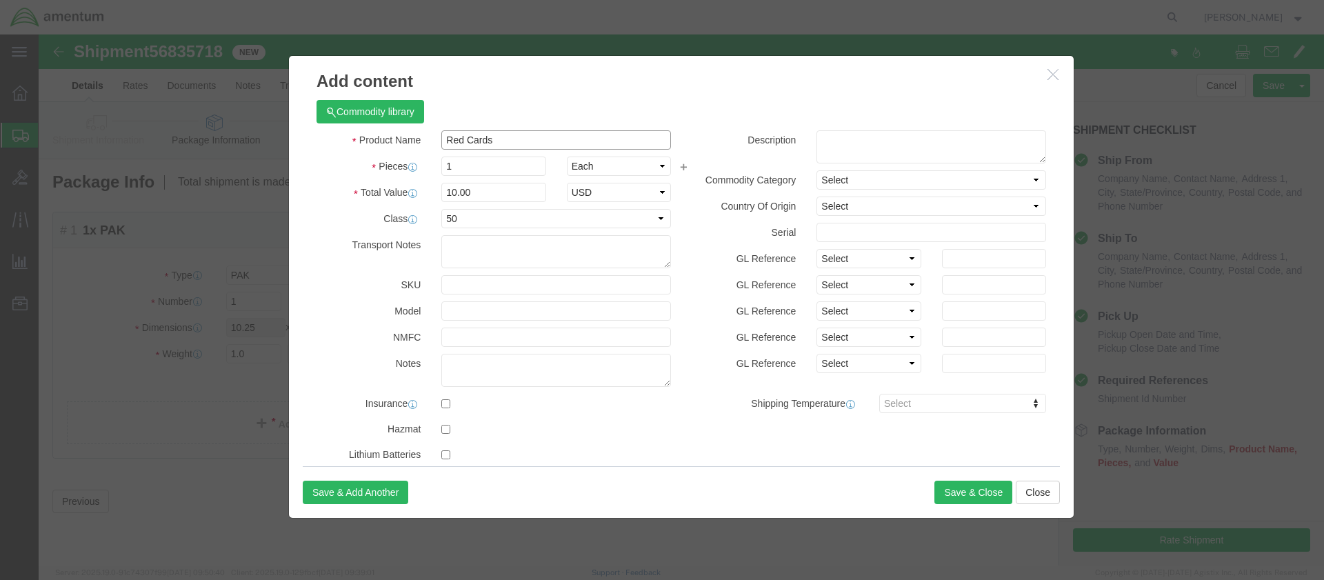
drag, startPoint x: 463, startPoint y: 104, endPoint x: 399, endPoint y: 101, distance: 64.2
click div "Red Cards"
click textarea
paste textarea "Red Cards"
type textarea "Red Cards"
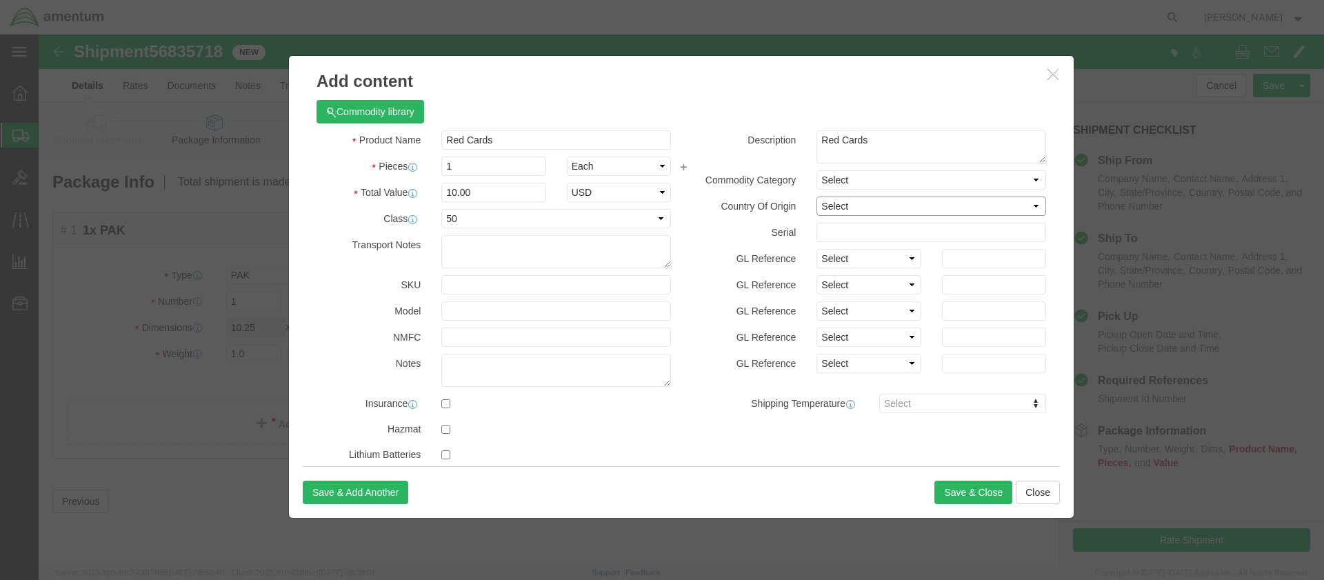
select select "US"
click button "Save & Close"
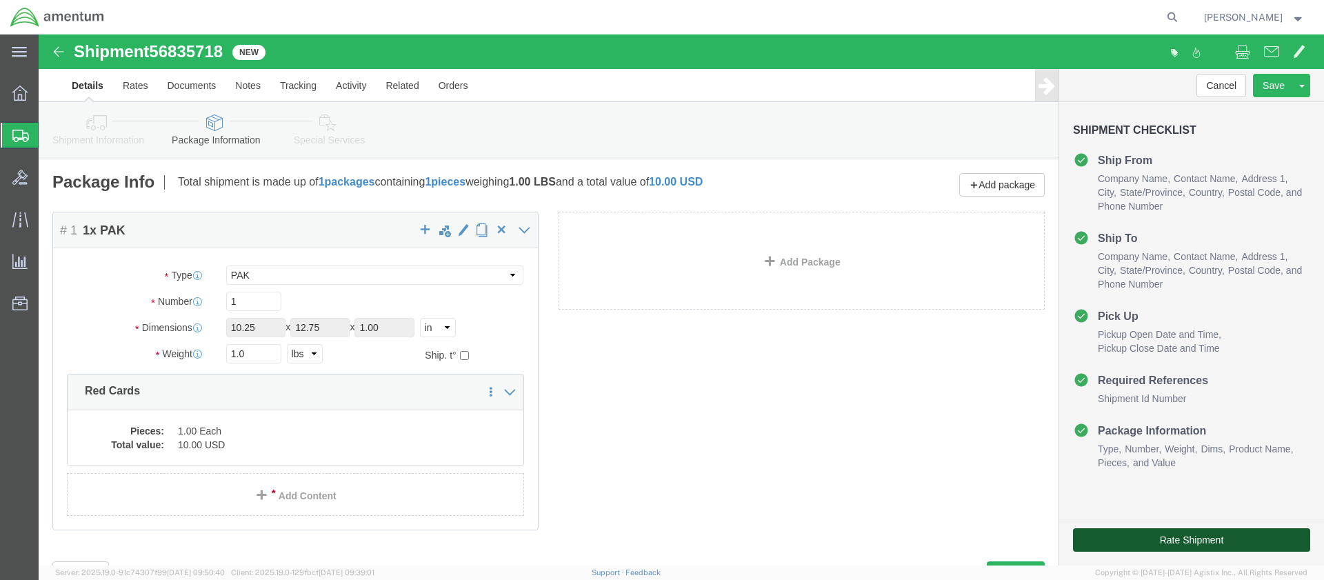
click button "Rate Shipment"
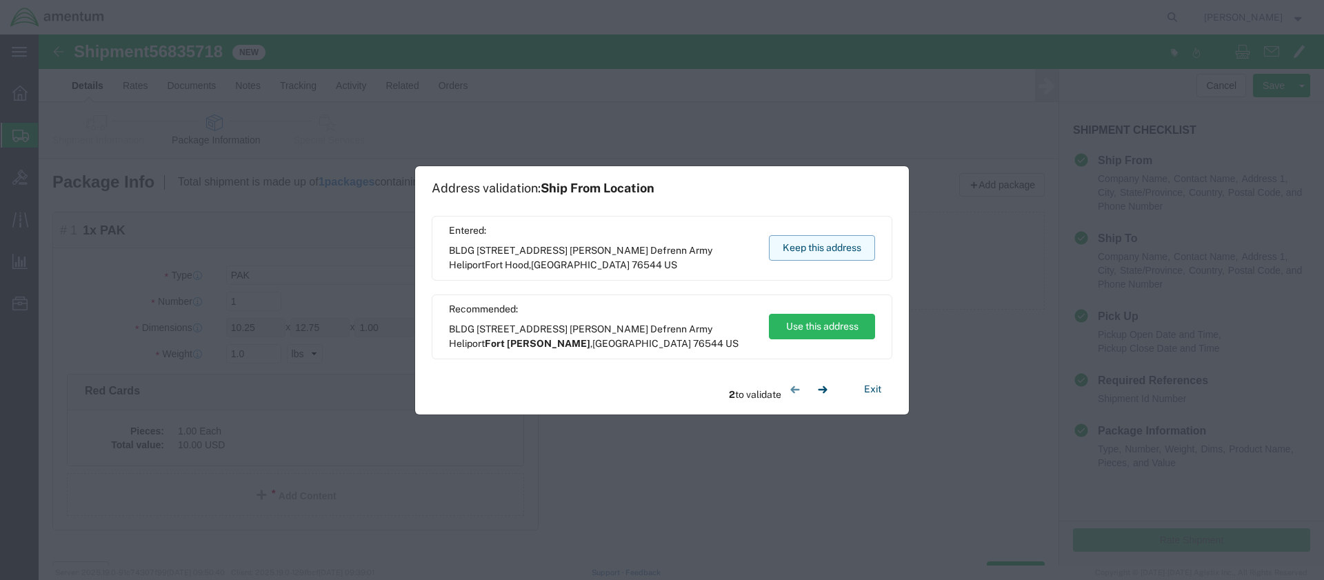
click at [797, 244] on button "Keep this address" at bounding box center [822, 248] width 106 height 26
click at [798, 243] on button "Keep this address" at bounding box center [822, 248] width 106 height 26
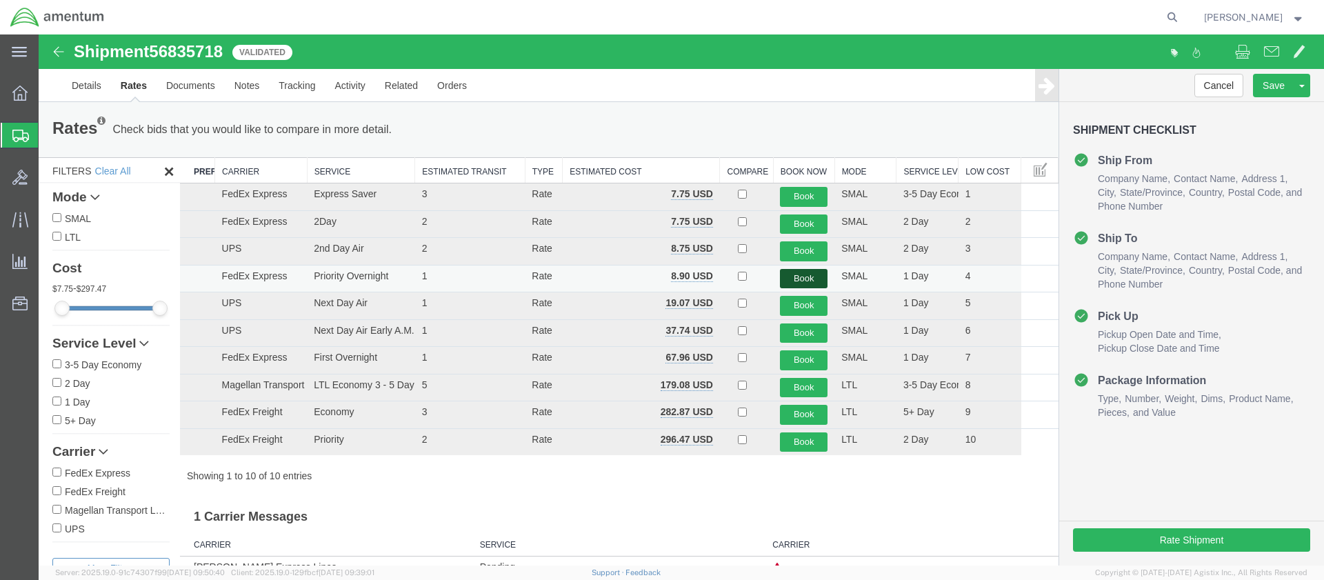
click at [795, 277] on button "Book" at bounding box center [804, 279] width 48 height 20
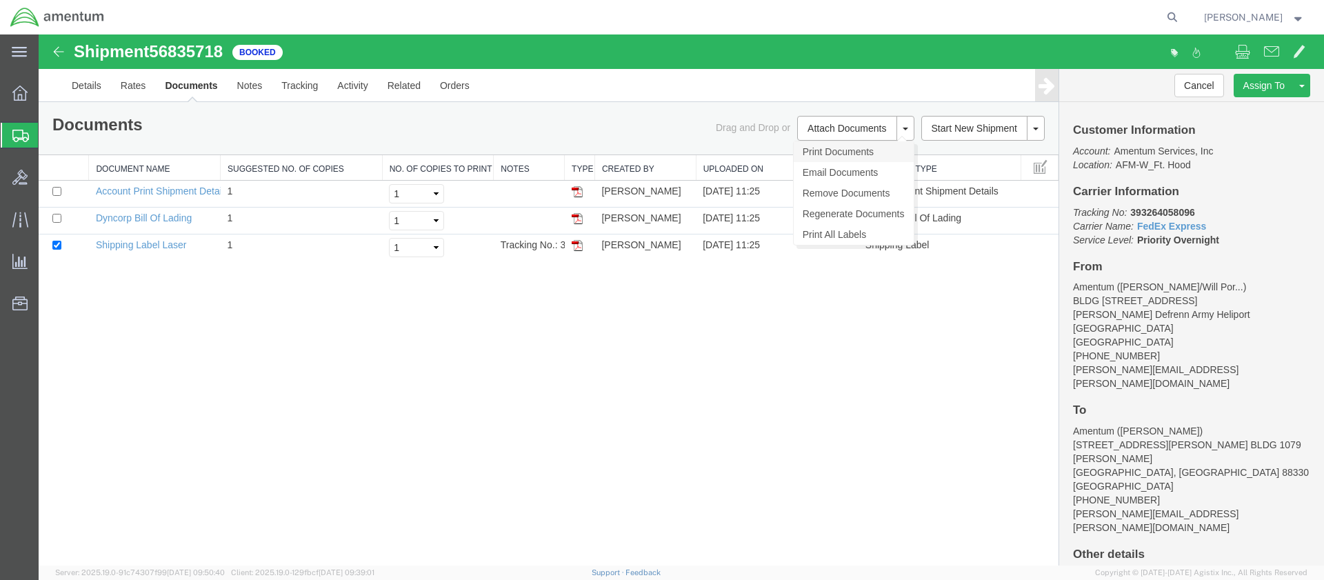
click at [813, 149] on link "Print Documents" at bounding box center [854, 151] width 120 height 21
click at [0, 0] on span "Create Shipment" at bounding box center [0, 0] width 0 height 0
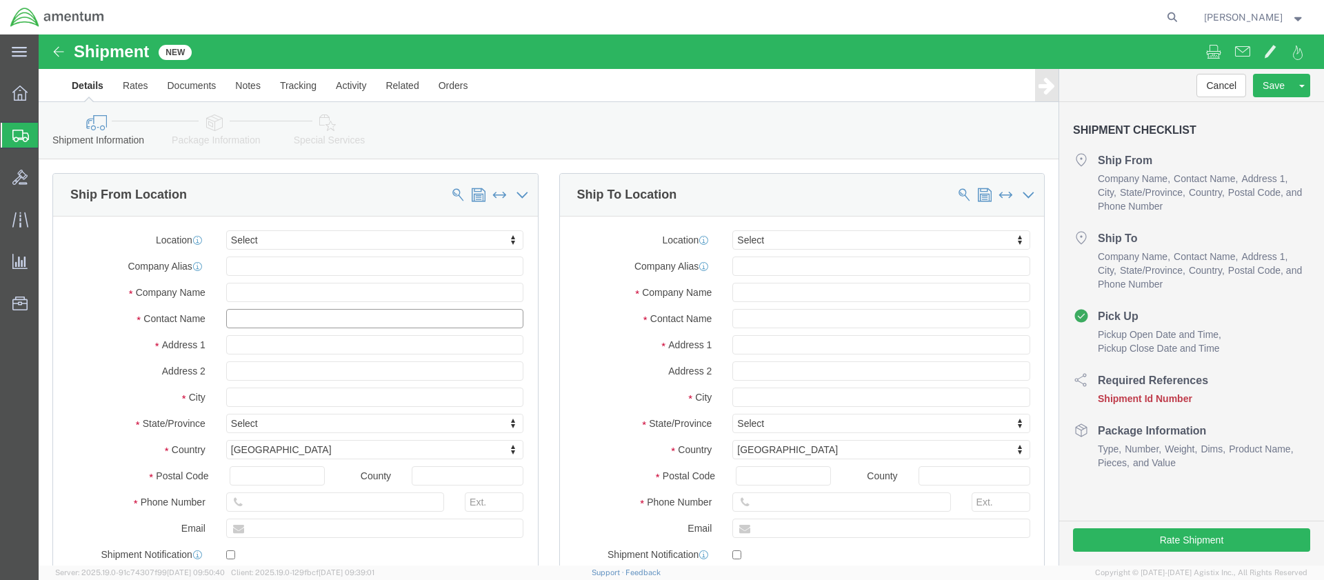
click input "text"
type input "[PERSON_NAME]"
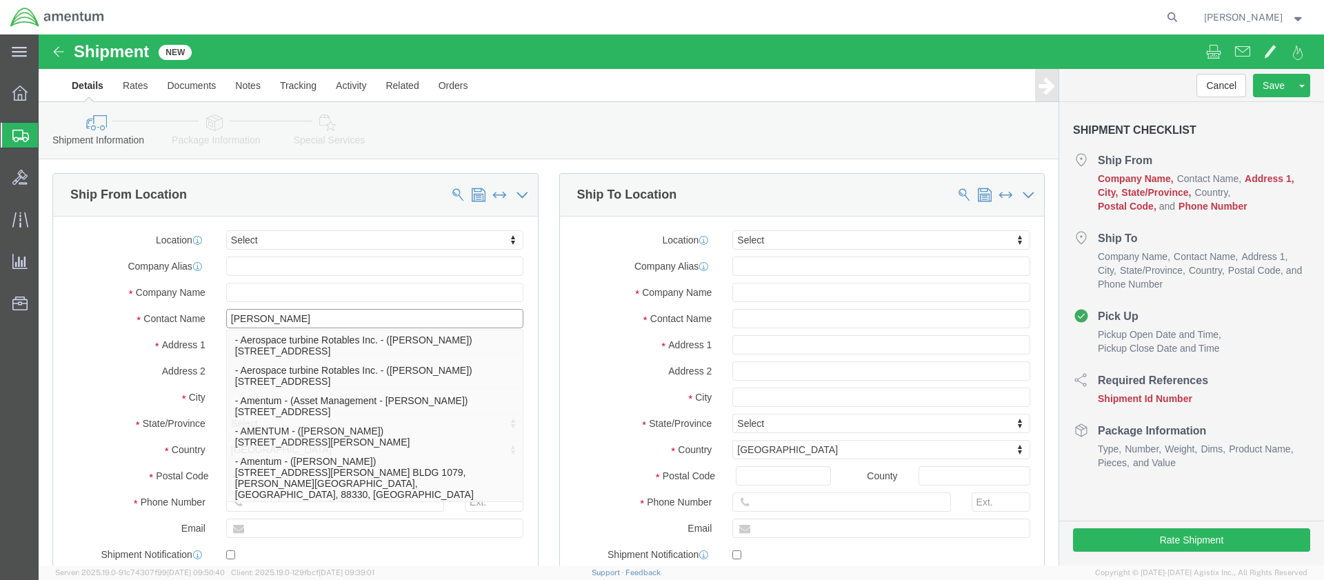
click p "- Amentum - ([PERSON_NAME]***) BLDG [STREET_ADDRESS][PERSON_NAME] Defrenn Army …"
type input "BLDG [STREET_ADDRESS]"
type input "[PERSON_NAME] Defrenn Army Heliport"
type input "76544"
type input "[PHONE_NUMBER]"
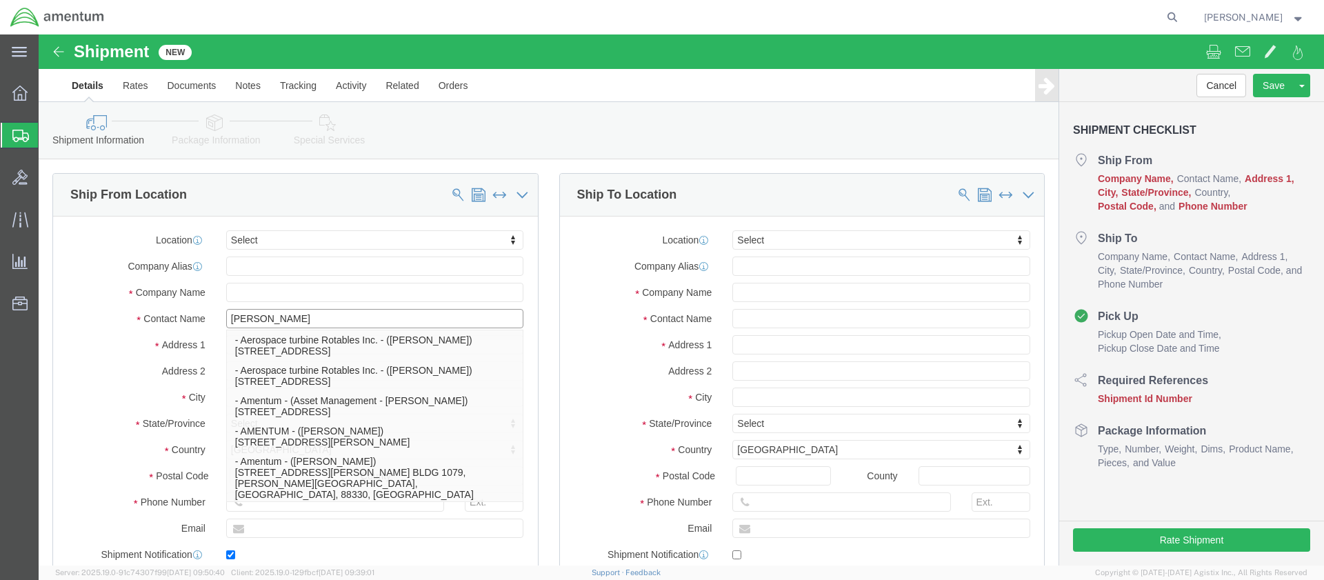
type input "[PERSON_NAME][EMAIL_ADDRESS][PERSON_NAME][DOMAIN_NAME]"
checkbox input "true"
type input "Amentum"
type input "[PERSON_NAME]***"
type input "Fort Hood"
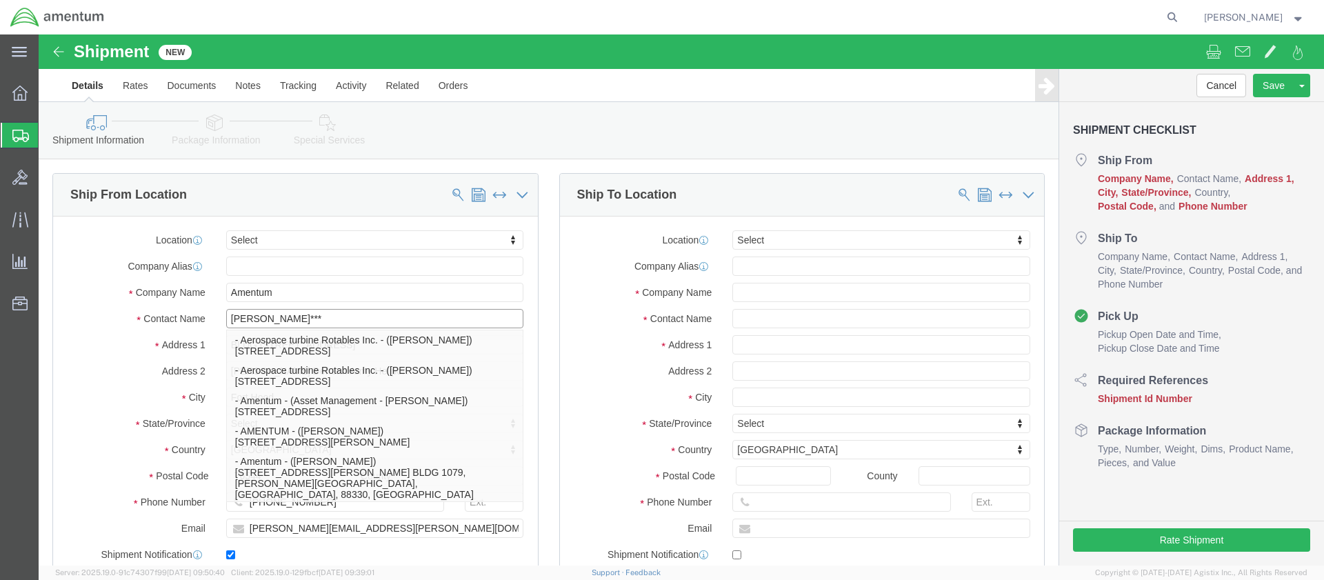
select select "[GEOGRAPHIC_DATA]"
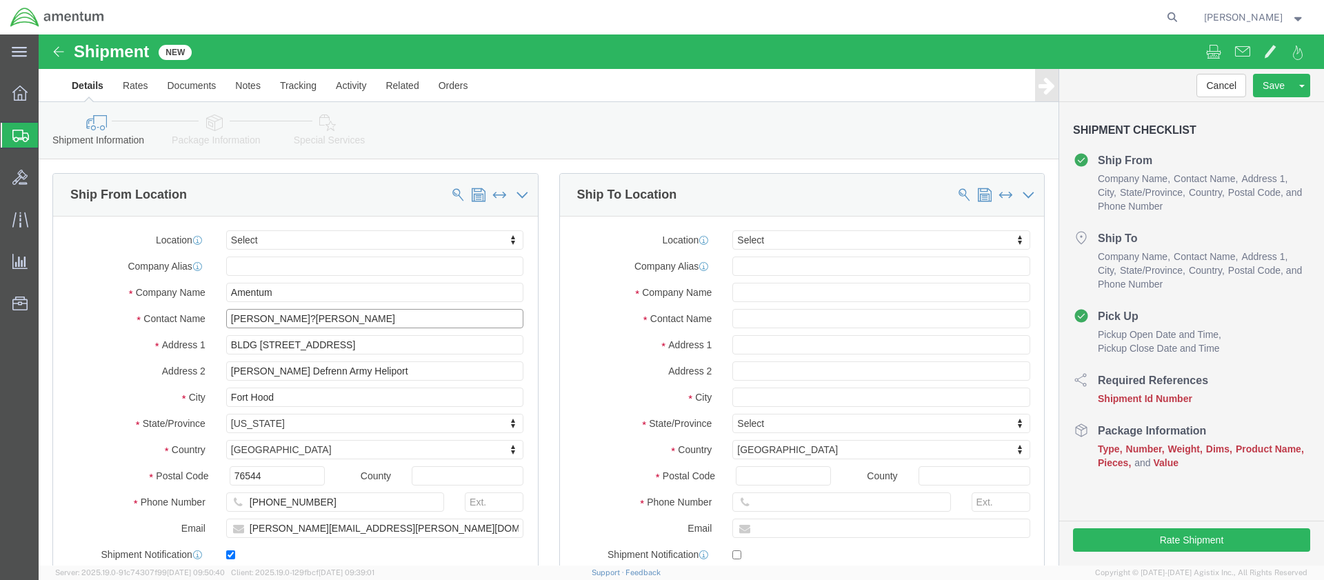
type input "[PERSON_NAME]?[PERSON_NAME]"
click input "text"
type input "[PERSON_NAME]"
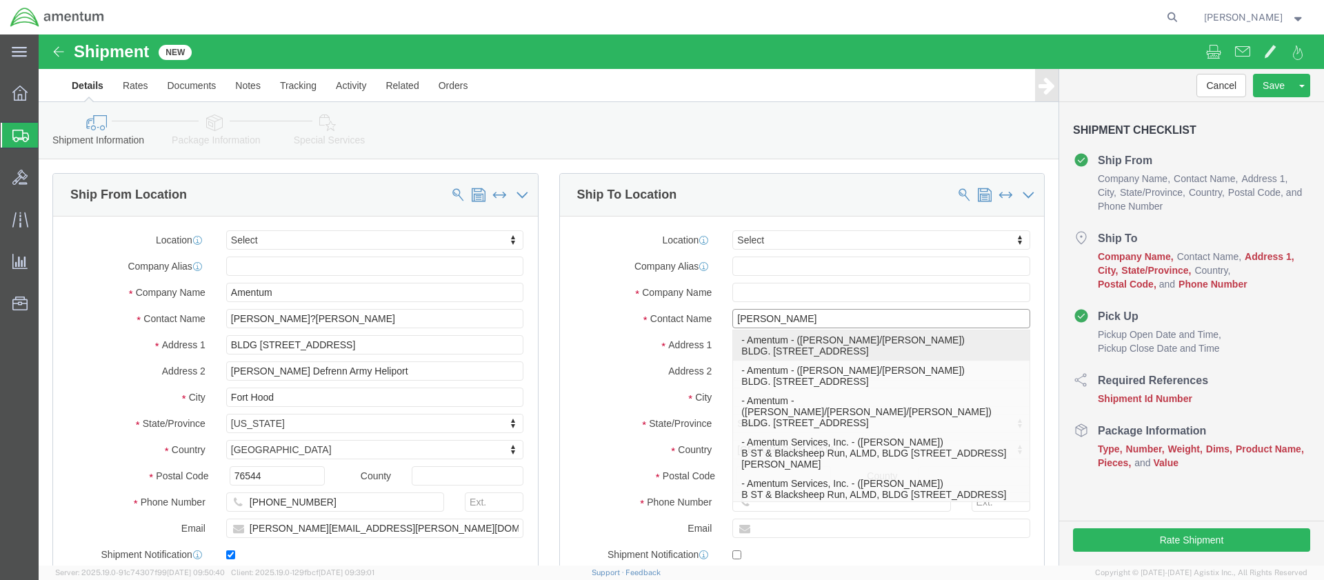
click p "- Amentum - ([PERSON_NAME]/[PERSON_NAME]) BLDG. [STREET_ADDRESS]"
type input "BLDG. [STREET_ADDRESS]"
type input "98433"
type input "[PHONE_NUMBER]"
type input "[PERSON_NAME][EMAIL_ADDRESS][PERSON_NAME][DOMAIN_NAME]"
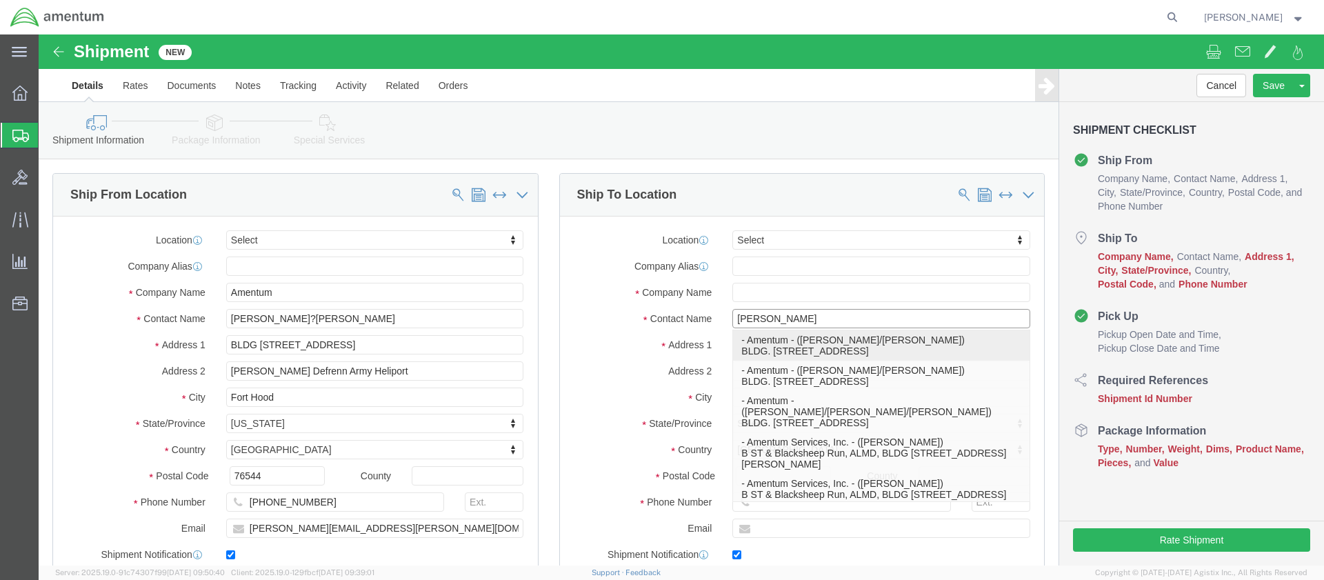
checkbox input "true"
type input "Amentum"
type input "[PERSON_NAME]/[PERSON_NAME]"
type input "JBLM"
select select "WA"
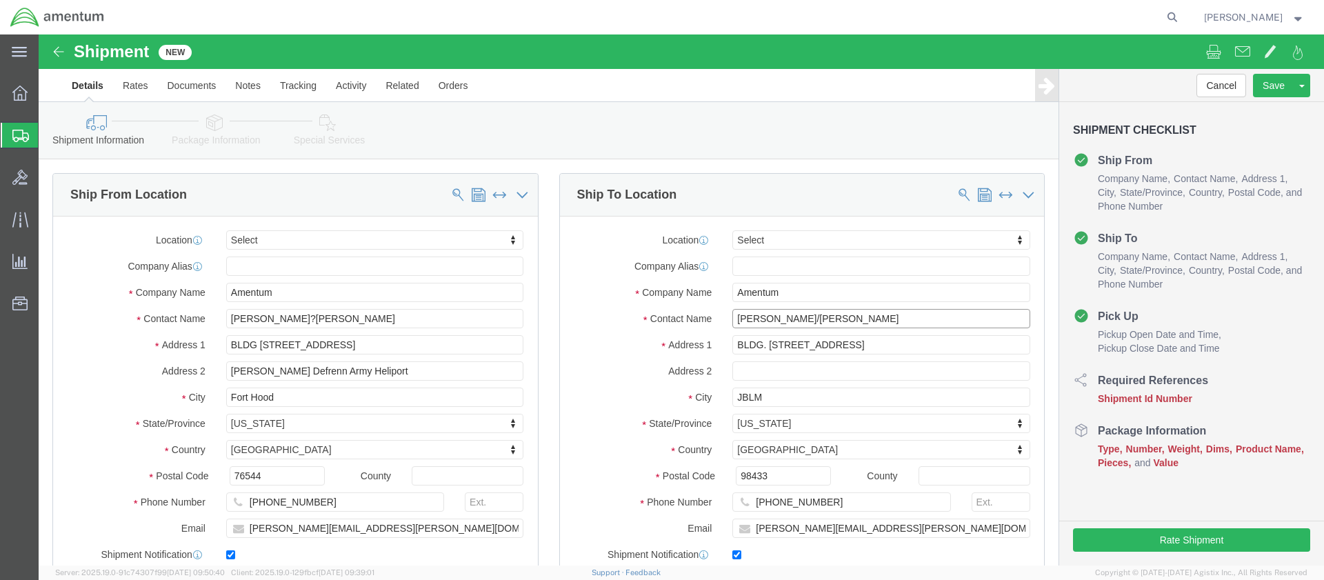
click input "[PERSON_NAME]/[PERSON_NAME]"
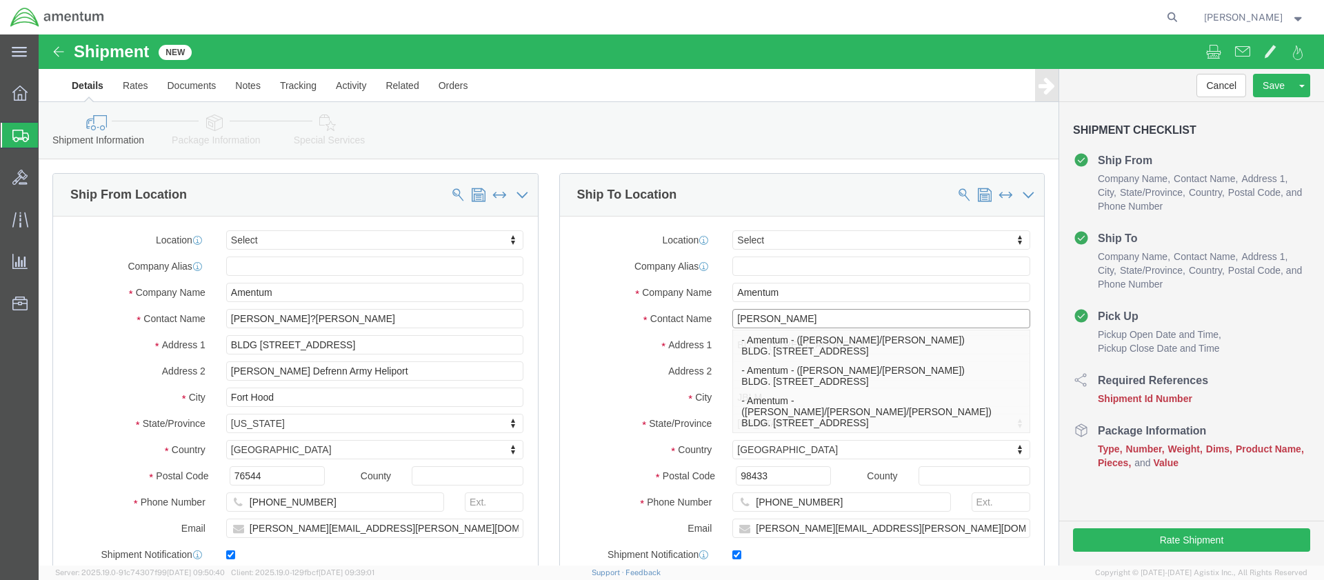
type input "[PERSON_NAME]"
click label "City"
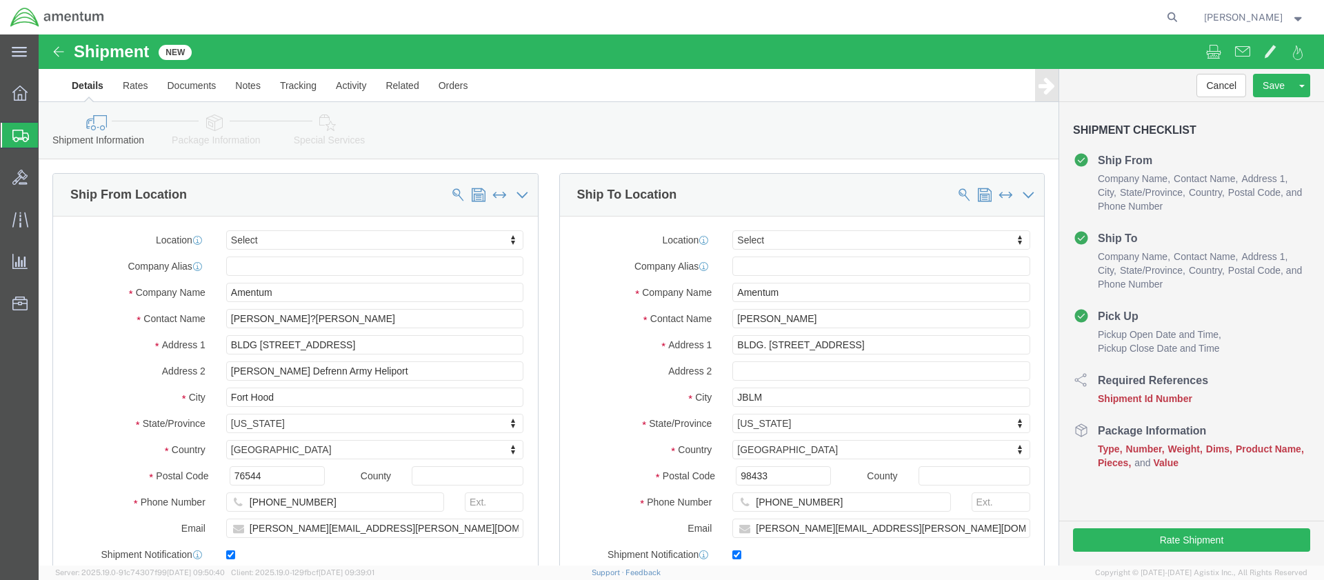
scroll to position [621, 0]
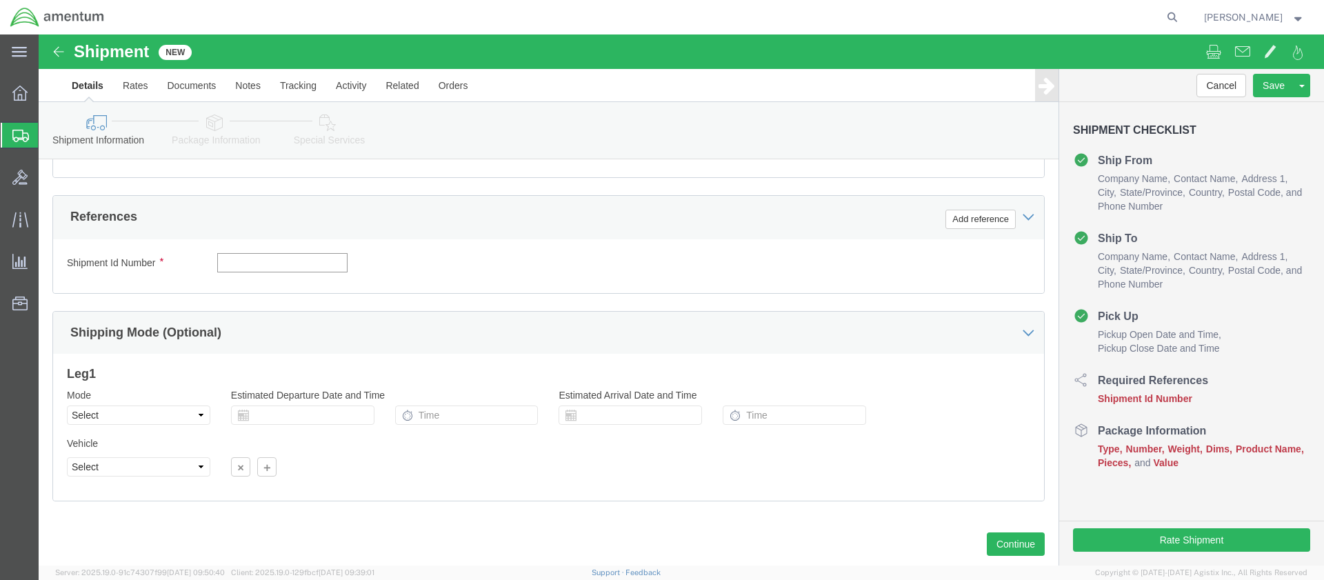
click input "text"
paste input "4999.F.2500.AA.AA.00.0000.00"
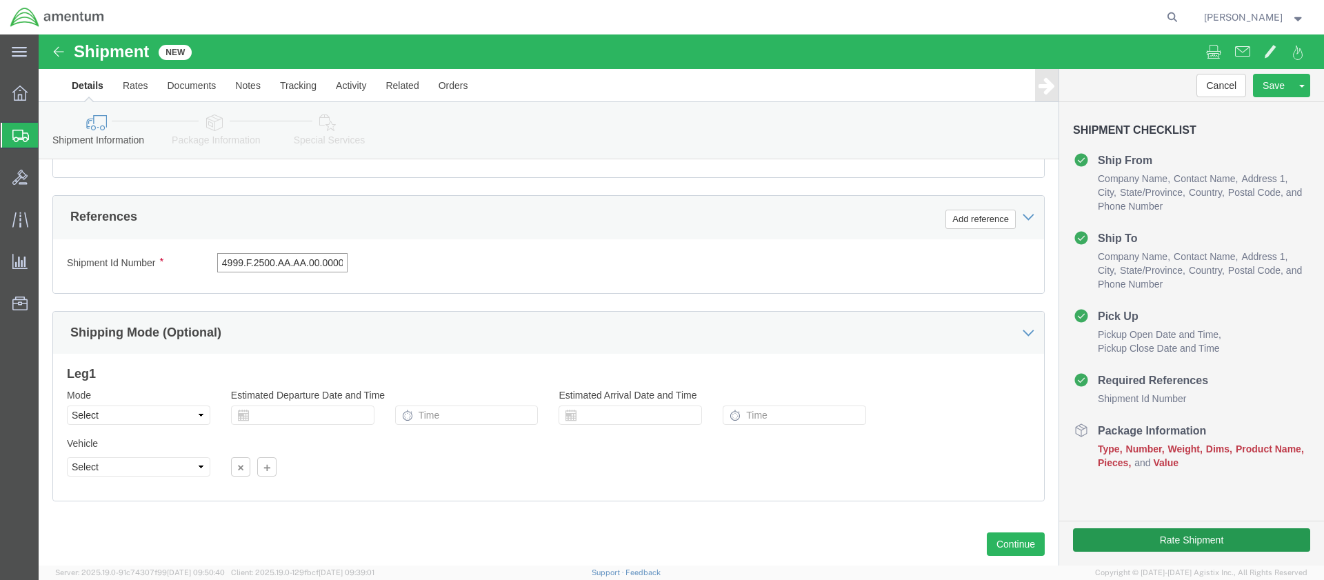
type input "4999.F.2500.AA.AA.00.0000.00"
click button "Rate Shipment"
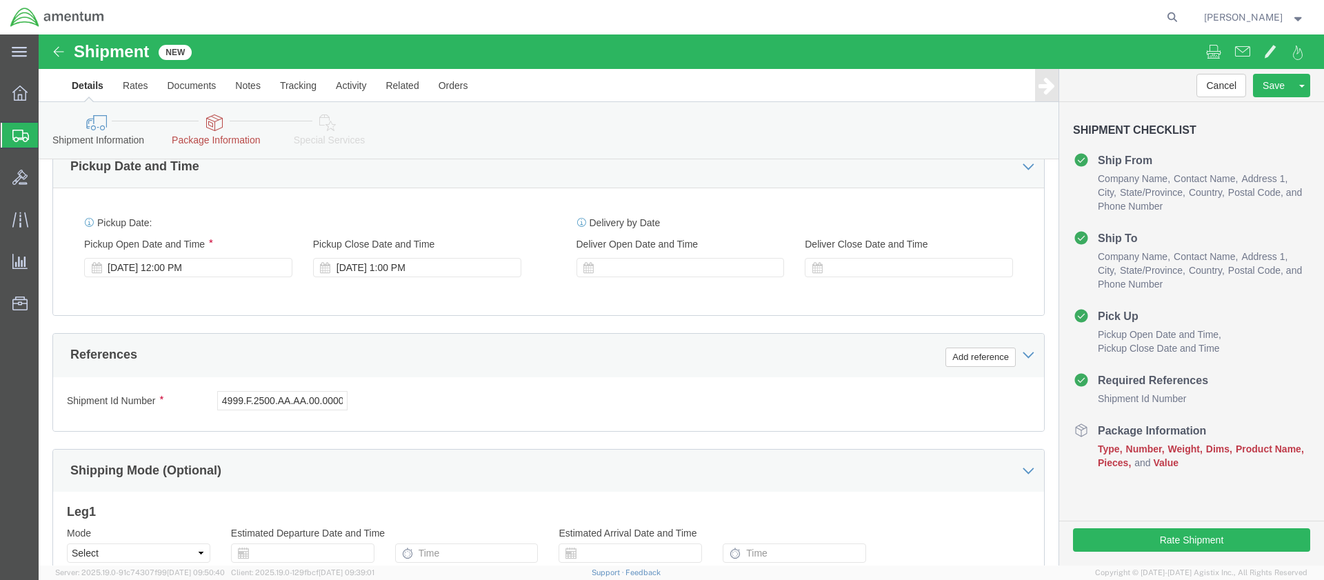
click button "Continue"
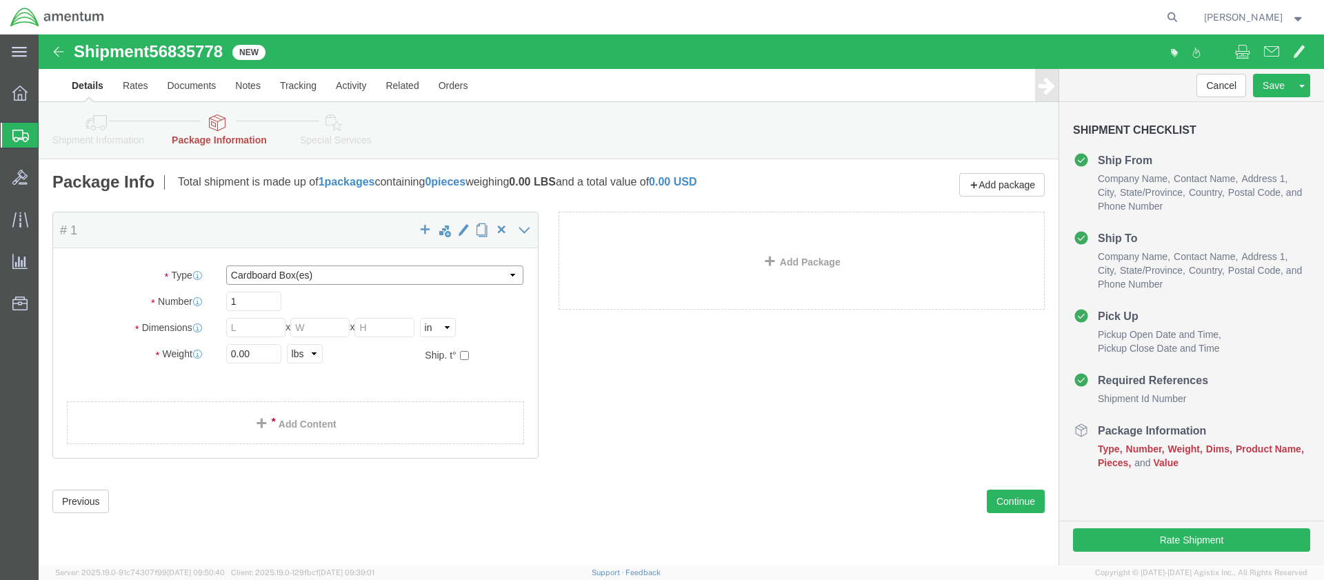
select select "PAK"
type input "10.25"
type input "12.75"
type input "1.00"
drag, startPoint x: 223, startPoint y: 316, endPoint x: 174, endPoint y: 311, distance: 48.5
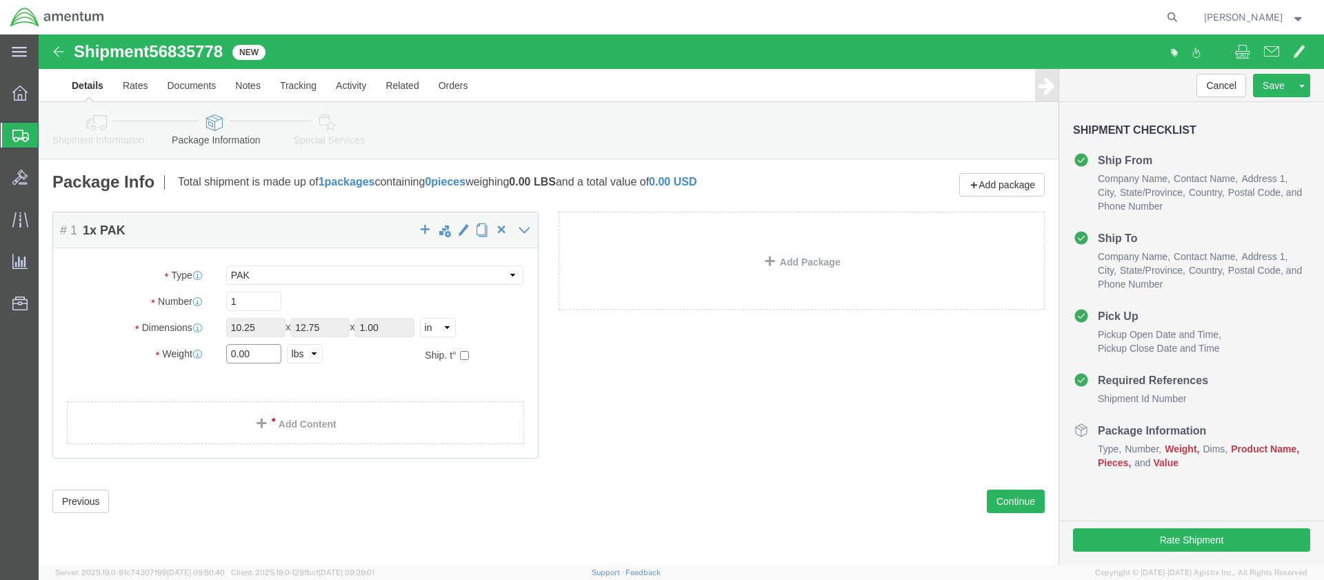
click div "Weight 0.00 Select kgs lbs Ship. t°"
type input "1.0"
click link "Add Content"
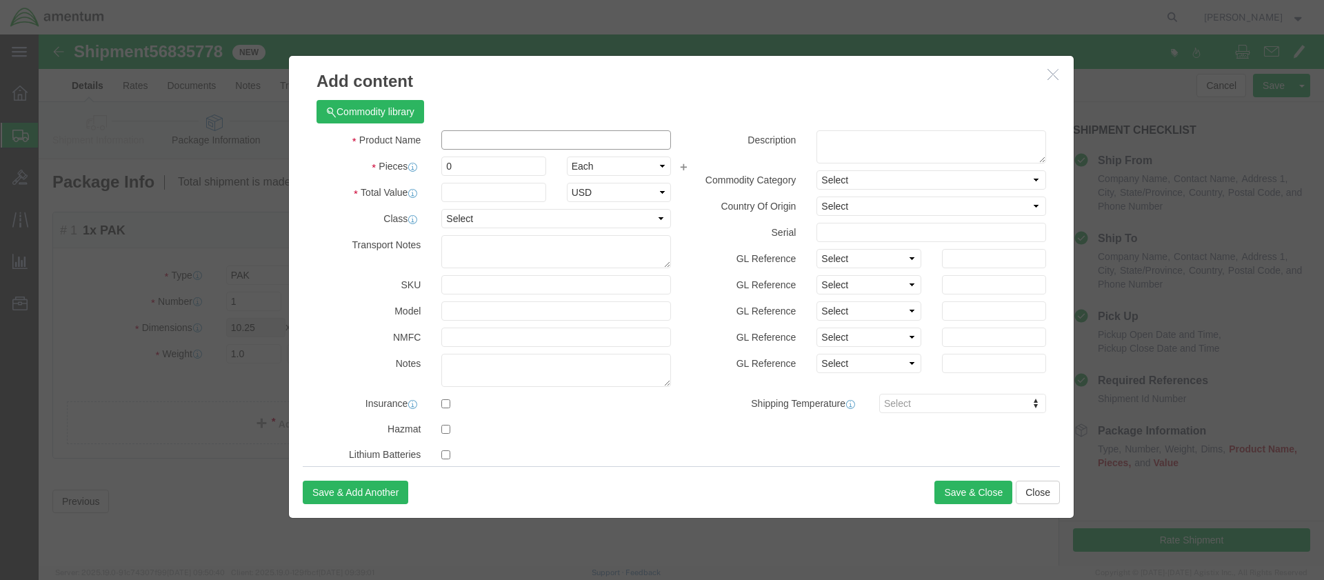
click input "text"
type input "Safety Award"
type input "1"
type input "10.00"
select select "50"
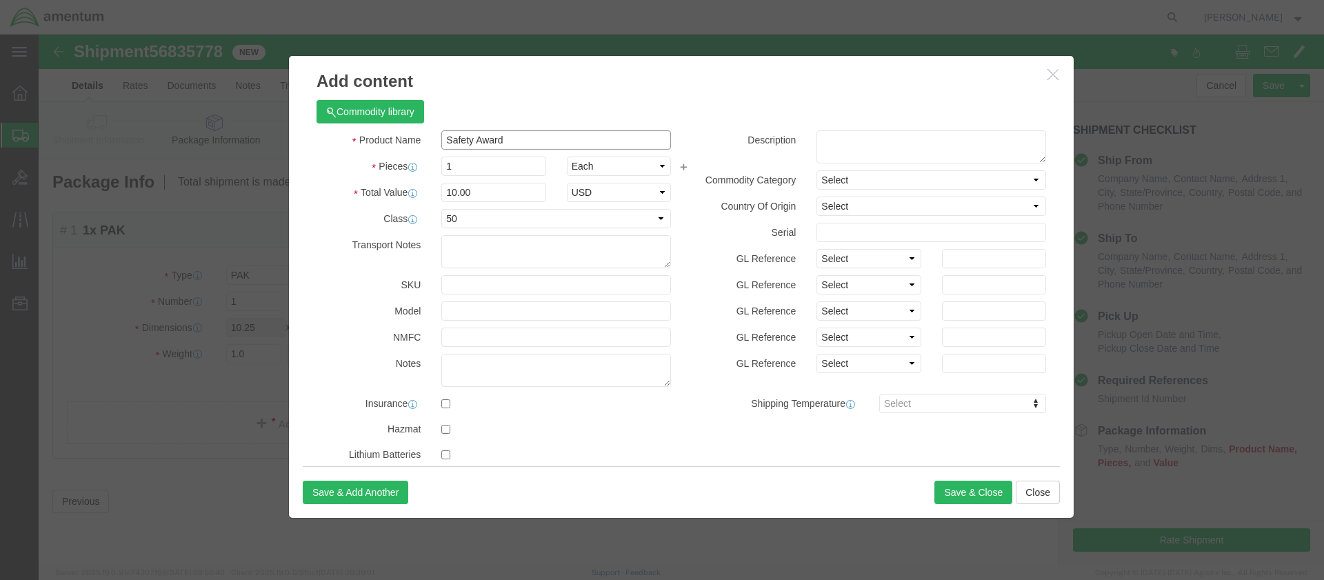
drag, startPoint x: 474, startPoint y: 110, endPoint x: 395, endPoint y: 107, distance: 78.7
click div "Safety Award"
click textarea
select select "US"
click button "Save & Close"
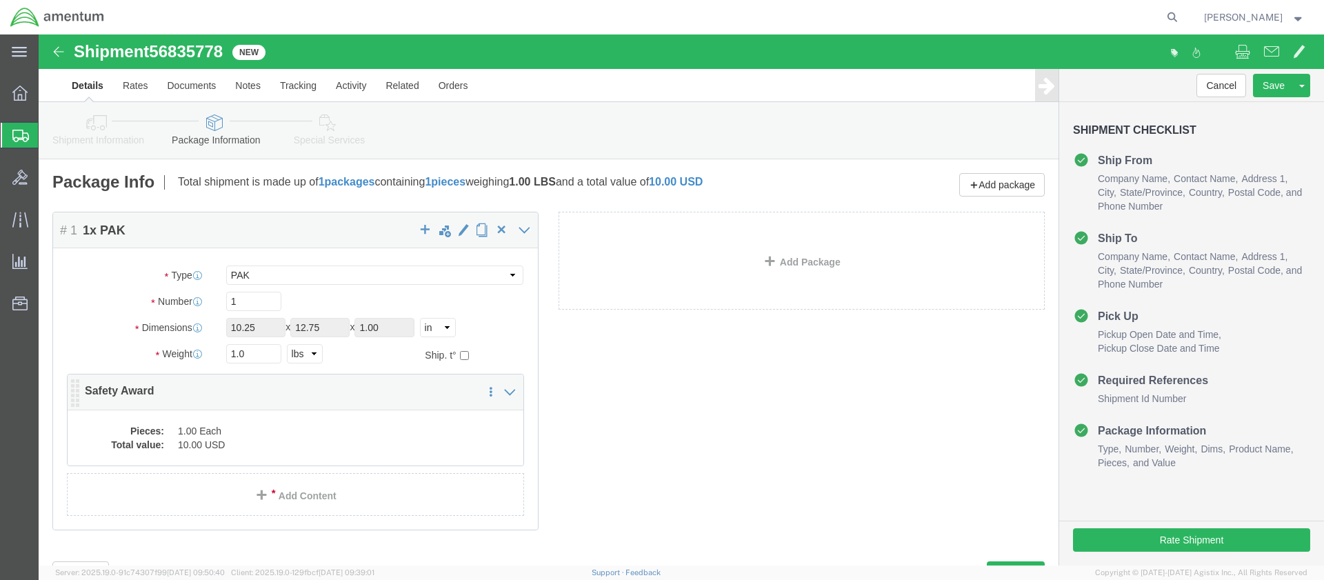
click p "Safety Award"
click dd "10.00 USD"
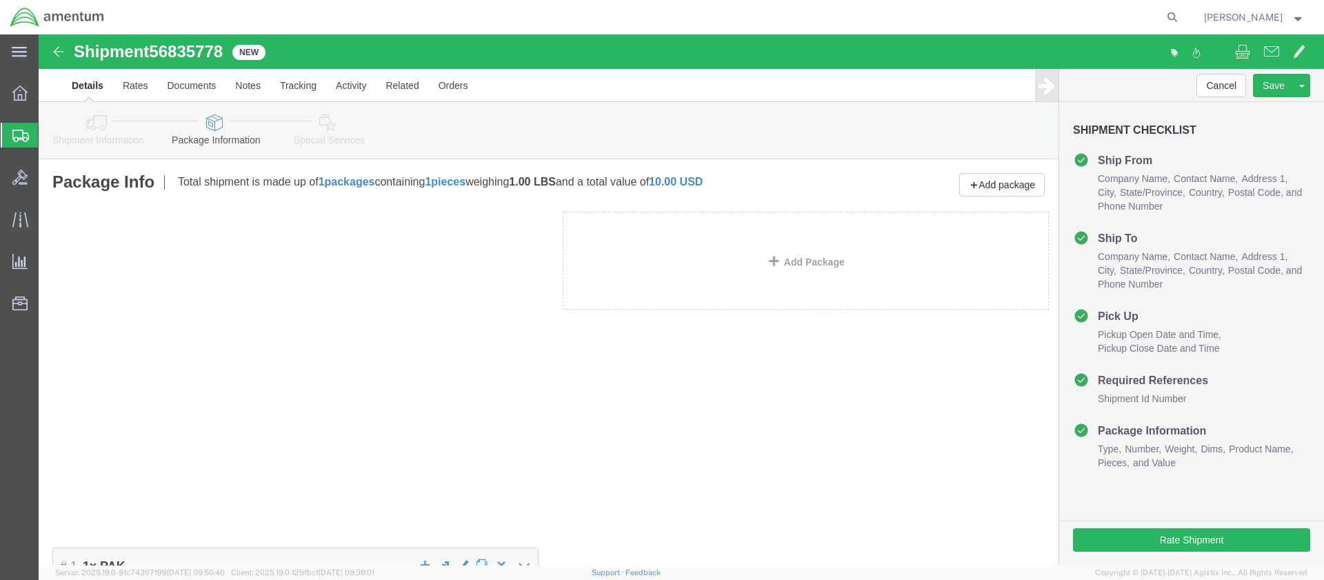
click p "Safety Award"
click dd "10.00 USD"
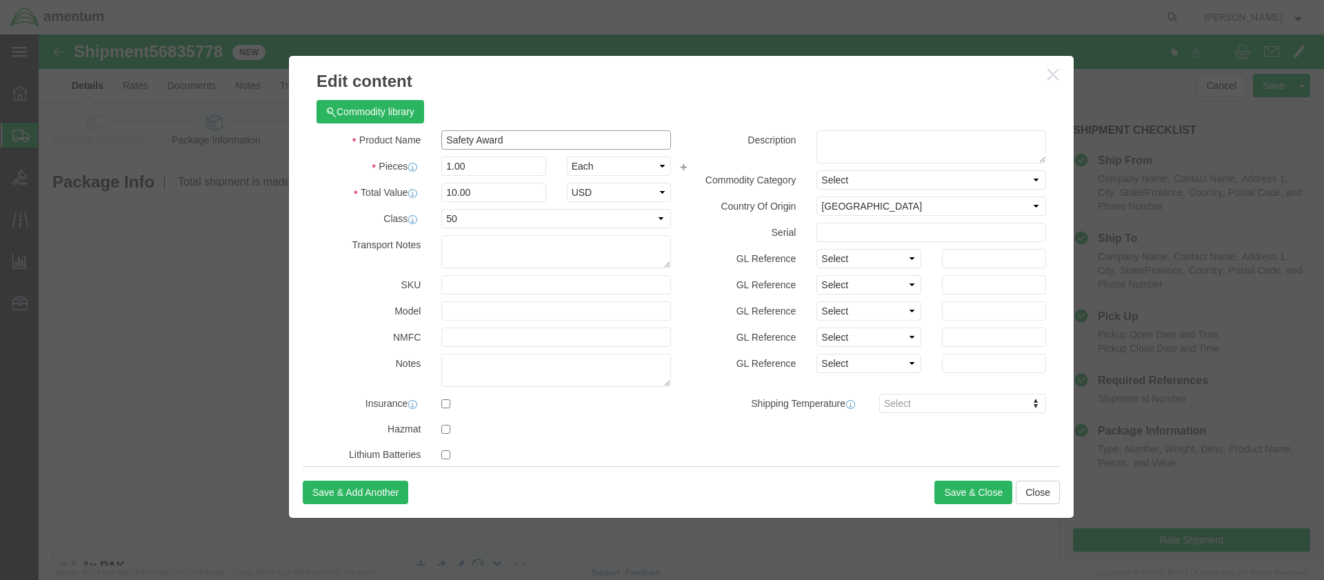
drag, startPoint x: 467, startPoint y: 106, endPoint x: 389, endPoint y: 104, distance: 78.0
click div "Safety Award"
click textarea
paste textarea "Safety Award"
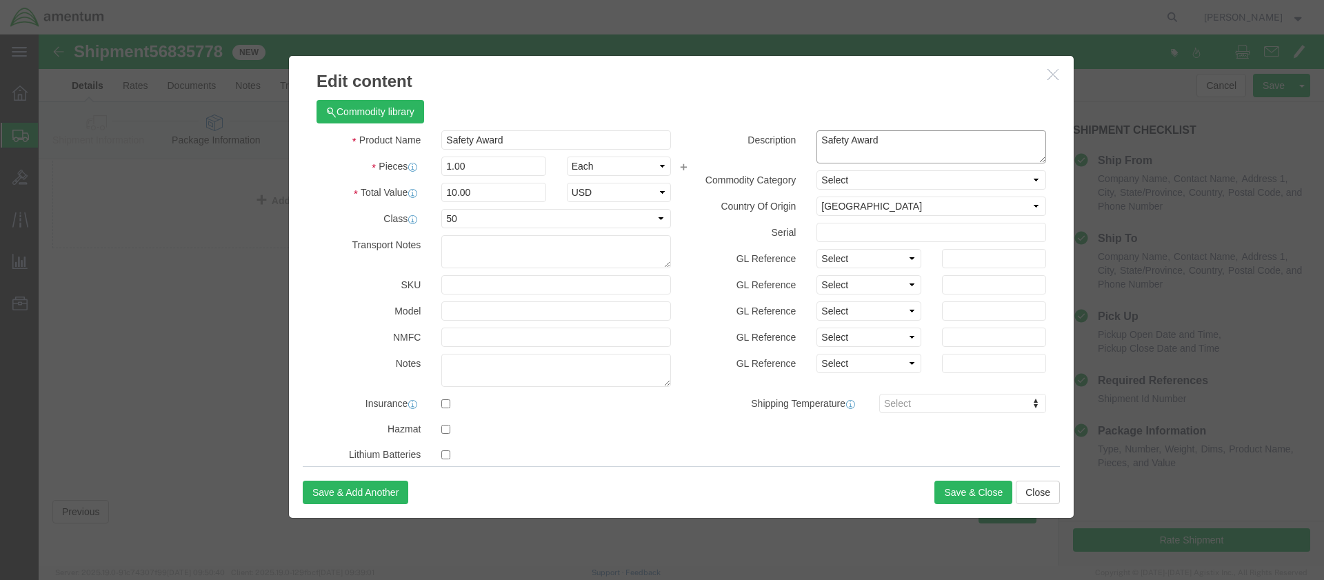
scroll to position [61, 0]
type textarea "Safety Award"
click button "Save & Close"
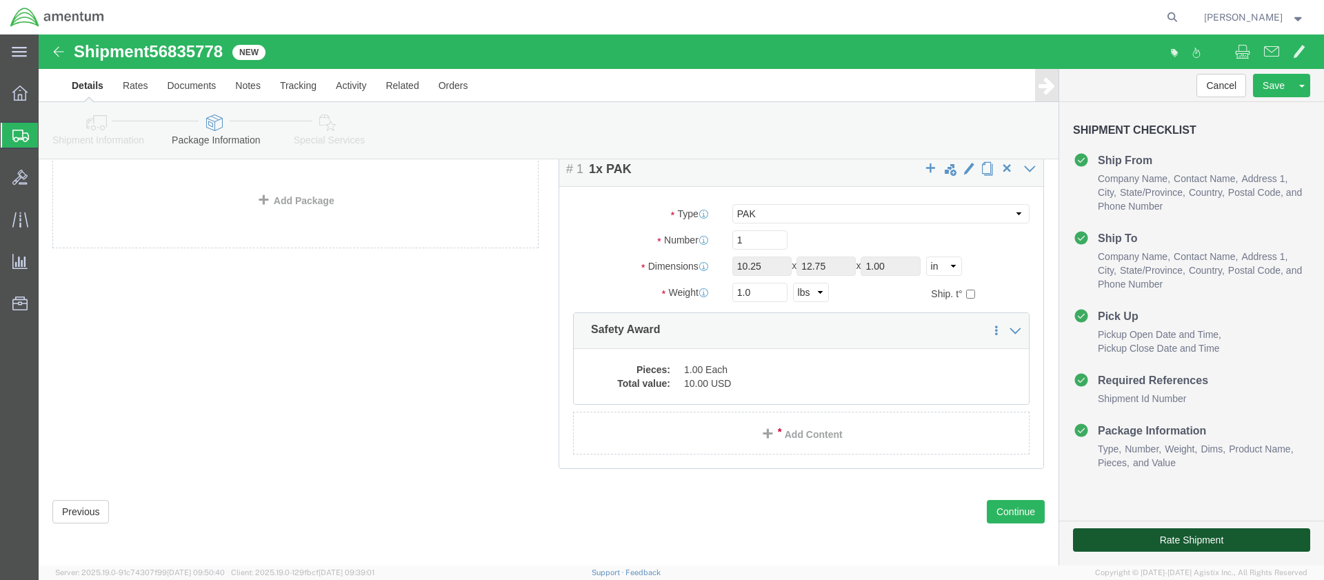
click button "Rate Shipment"
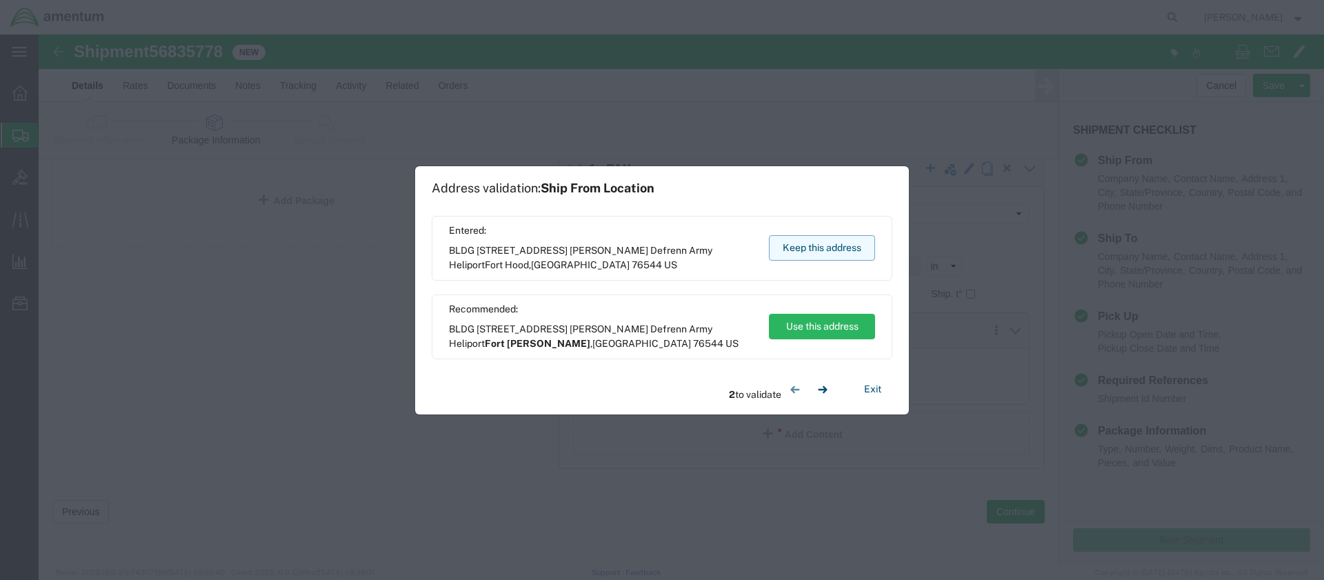
click at [818, 246] on button "Keep this address" at bounding box center [822, 248] width 106 height 26
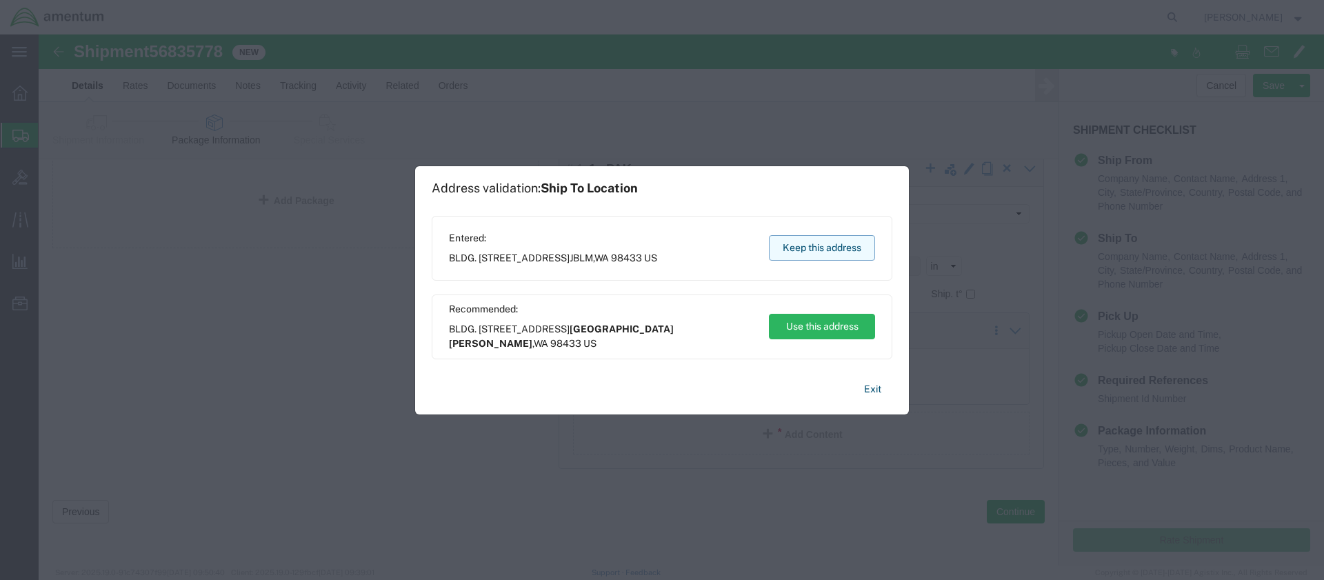
click at [819, 245] on button "Keep this address" at bounding box center [822, 248] width 106 height 26
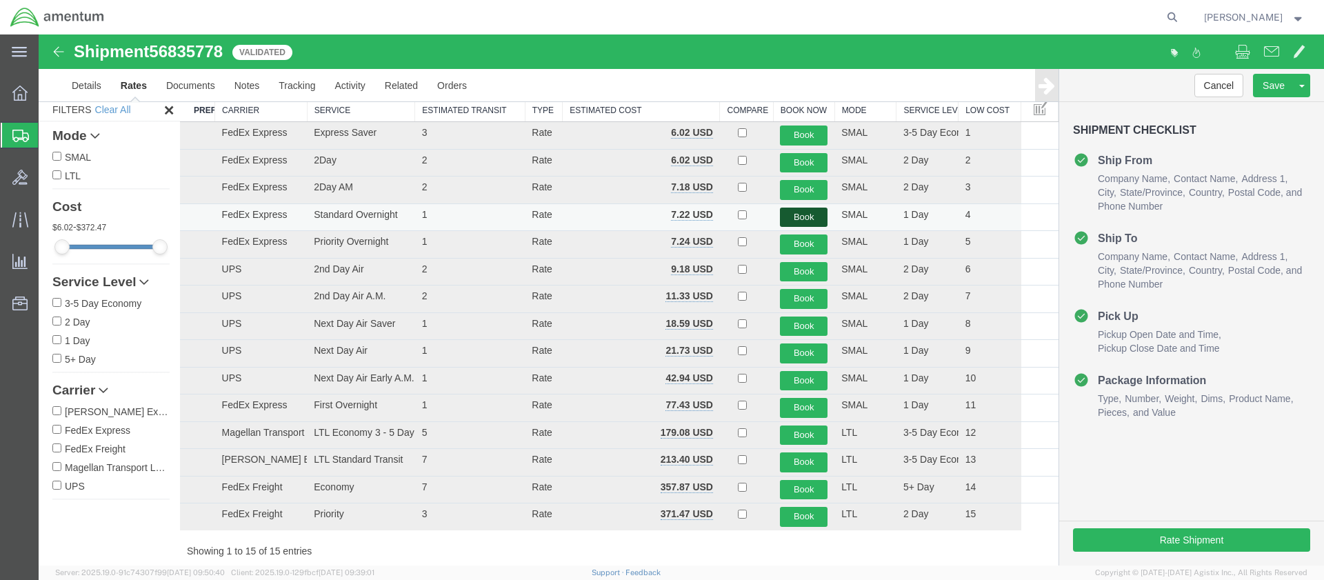
click at [794, 215] on button "Book" at bounding box center [804, 218] width 48 height 20
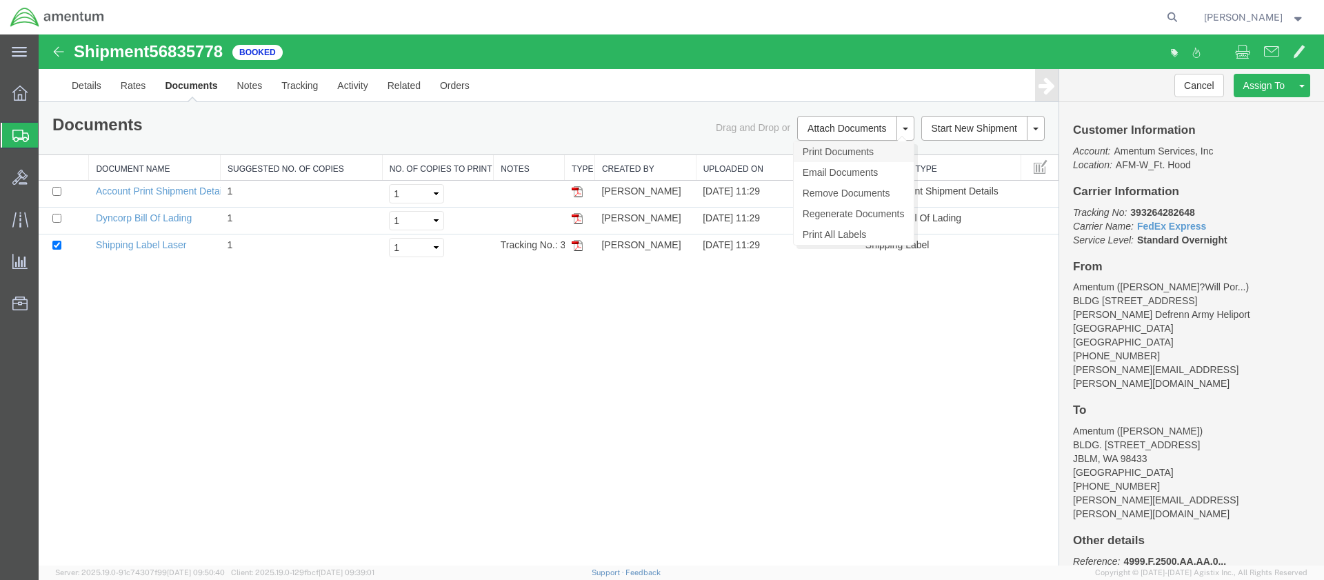
click at [808, 150] on link "Print Documents" at bounding box center [854, 151] width 120 height 21
click at [0, 0] on span "Create Shipment" at bounding box center [0, 0] width 0 height 0
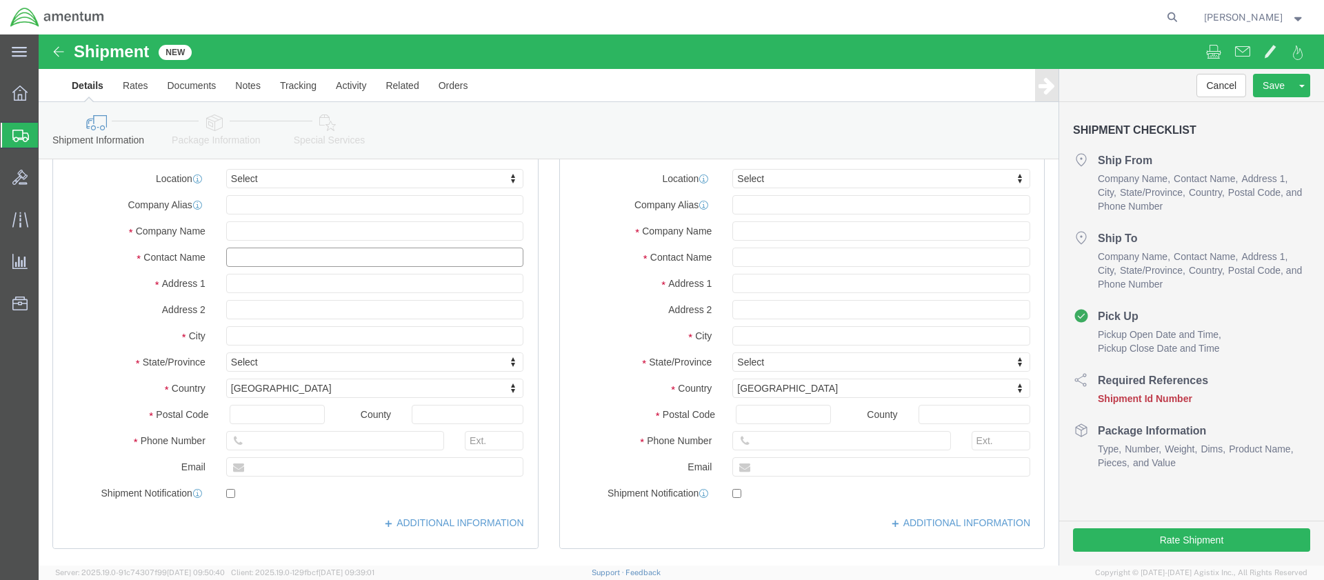
click input "text"
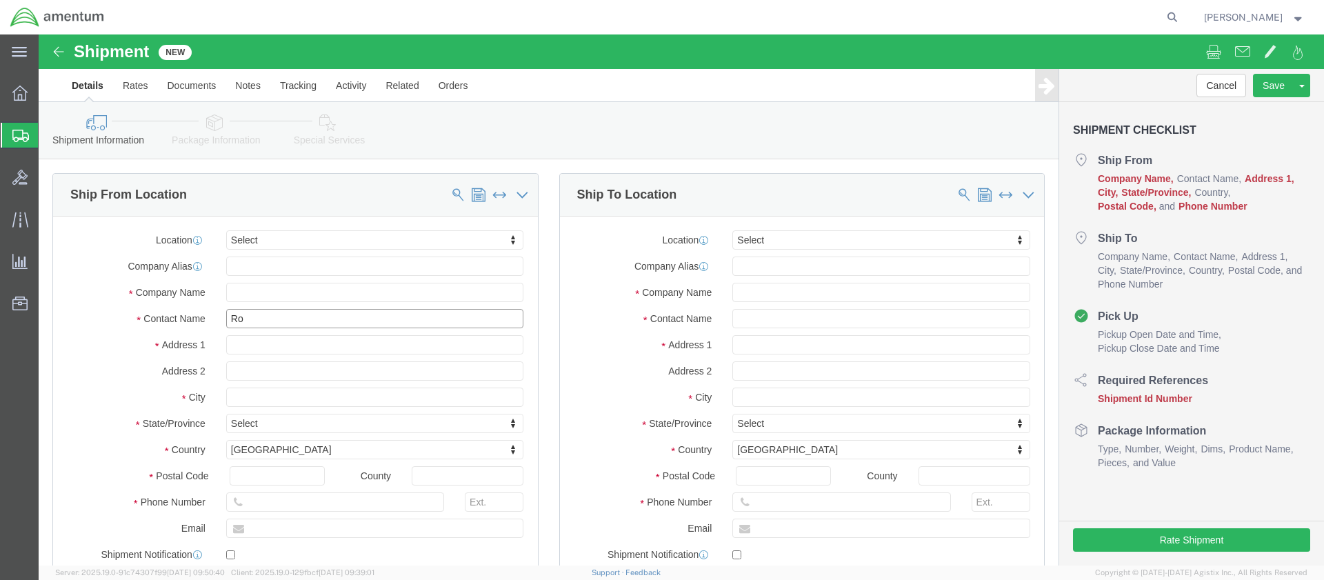
type input "[PERSON_NAME]"
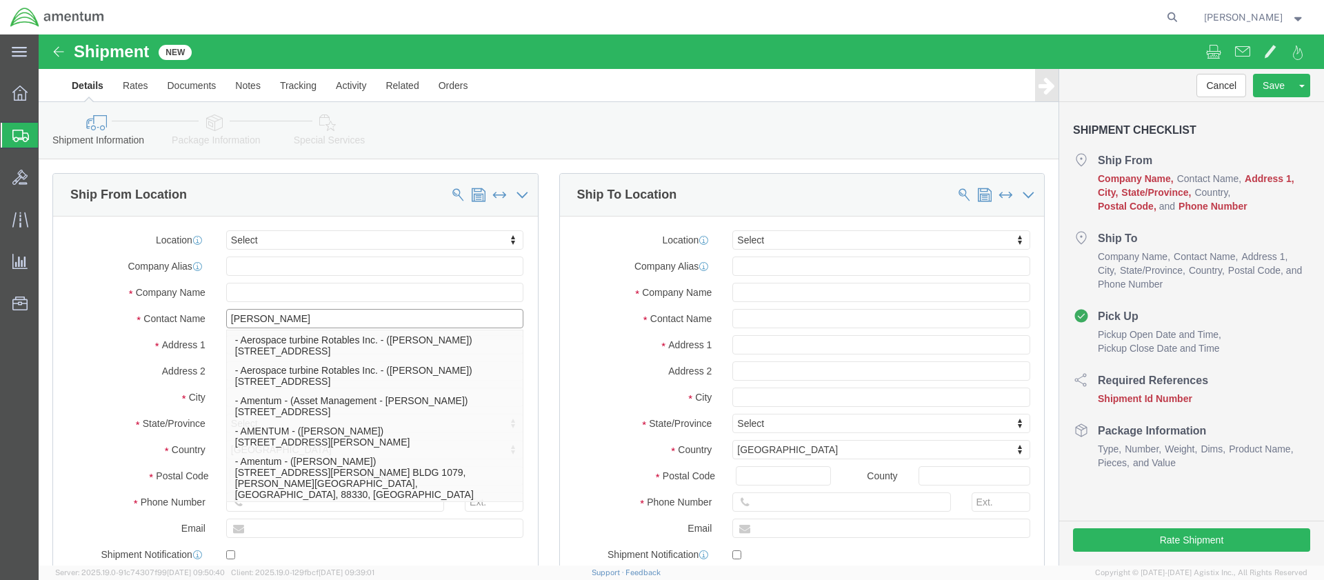
click p "- Amentum - ([PERSON_NAME]***) BLDG [STREET_ADDRESS][PERSON_NAME] Defrenn Army …"
type input "BLDG [STREET_ADDRESS]"
type input "[PERSON_NAME] Defrenn Army Heliport"
type input "76544"
type input "[PHONE_NUMBER]"
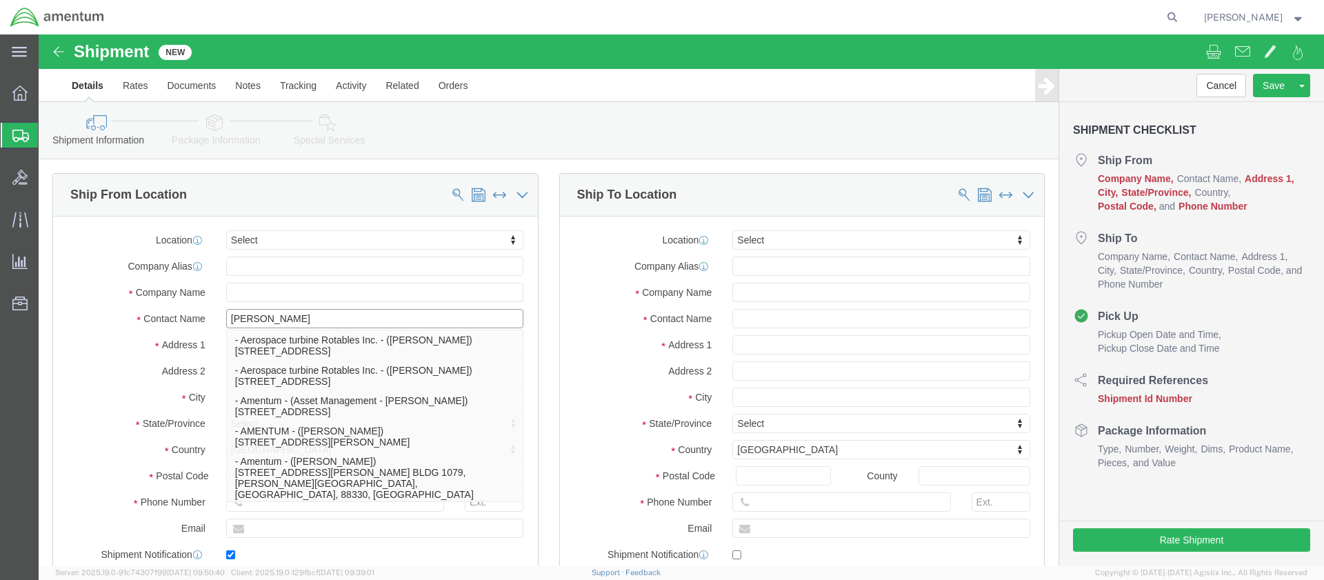
type input "[PERSON_NAME][EMAIL_ADDRESS][PERSON_NAME][DOMAIN_NAME]"
checkbox input "true"
type input "Amentum"
type input "[PERSON_NAME]***"
type input "Fort Hood"
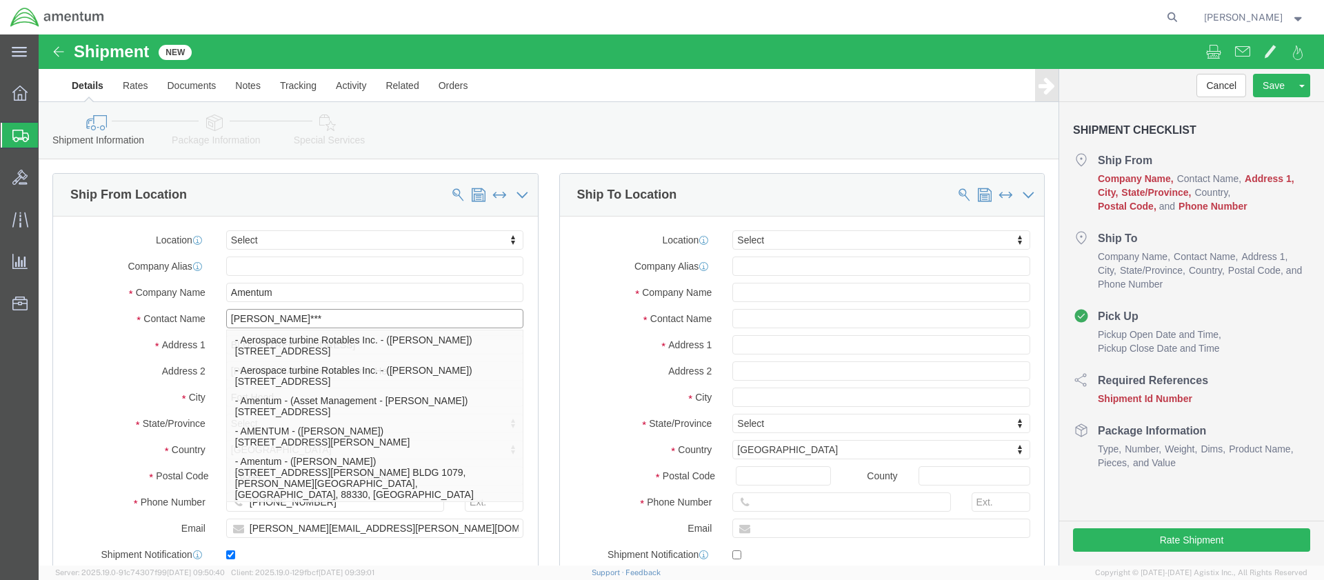
select select "[GEOGRAPHIC_DATA]"
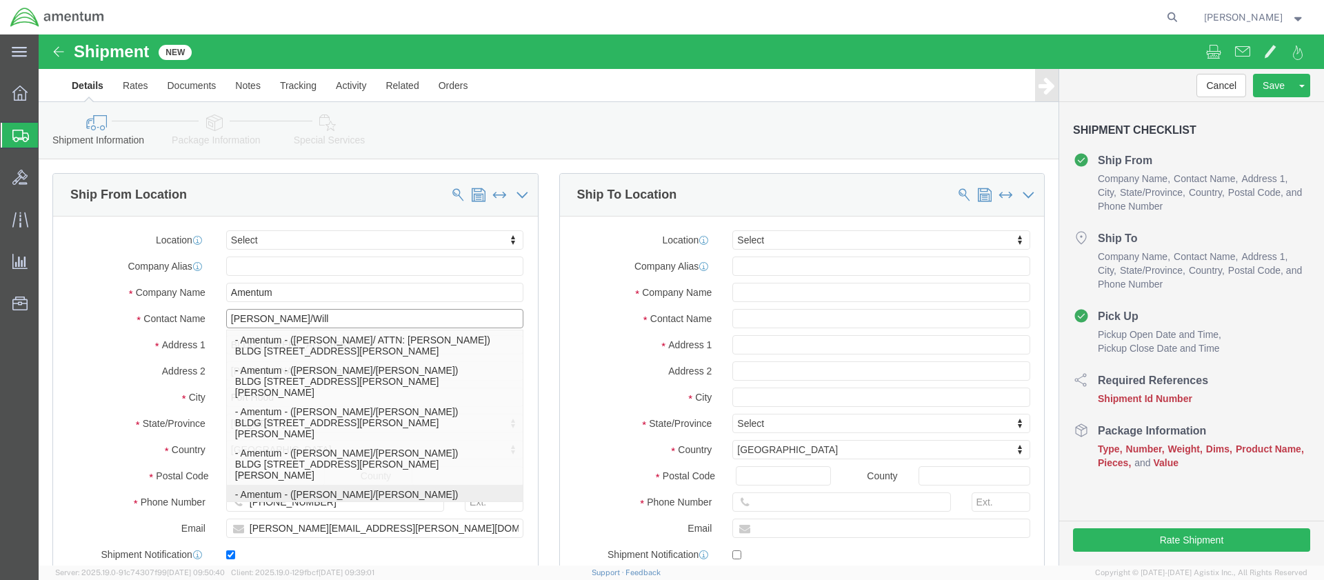
scroll to position [36, 0]
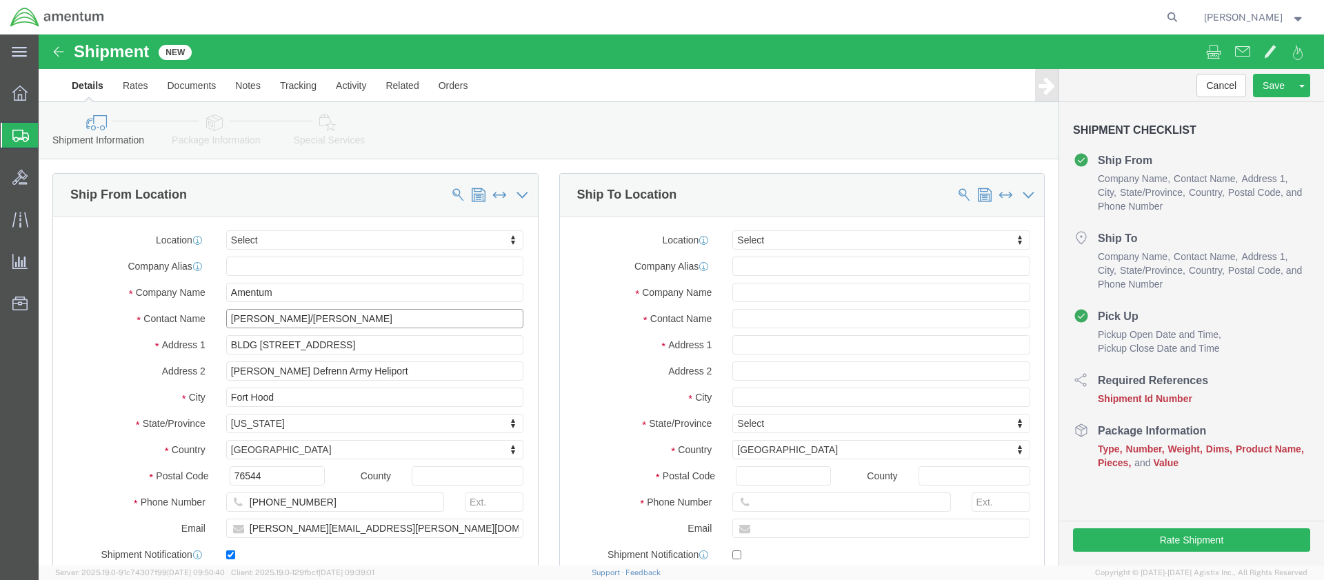
type input "[PERSON_NAME]/[PERSON_NAME]"
click input "text"
type input "[PERSON_NAME]"
click input "text"
paste input "4999.F.2500.AA.AA.00.0000.00"
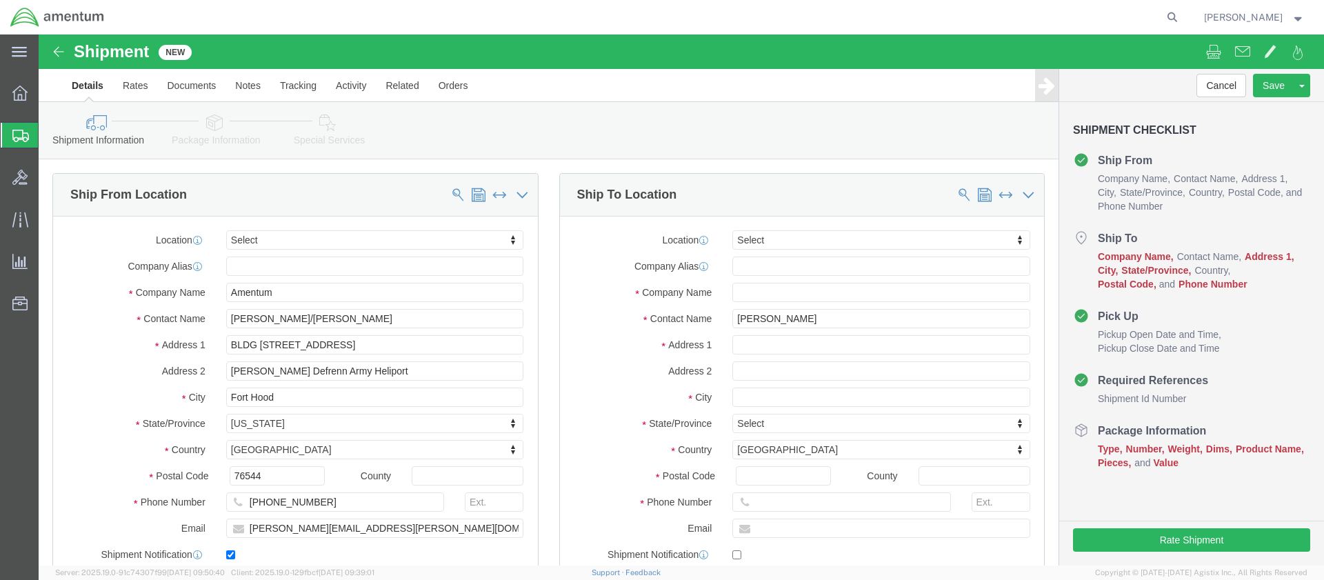
type input "4999.F.2500.AA.AA.00.0000.00"
click input "[PERSON_NAME]"
click input "text"
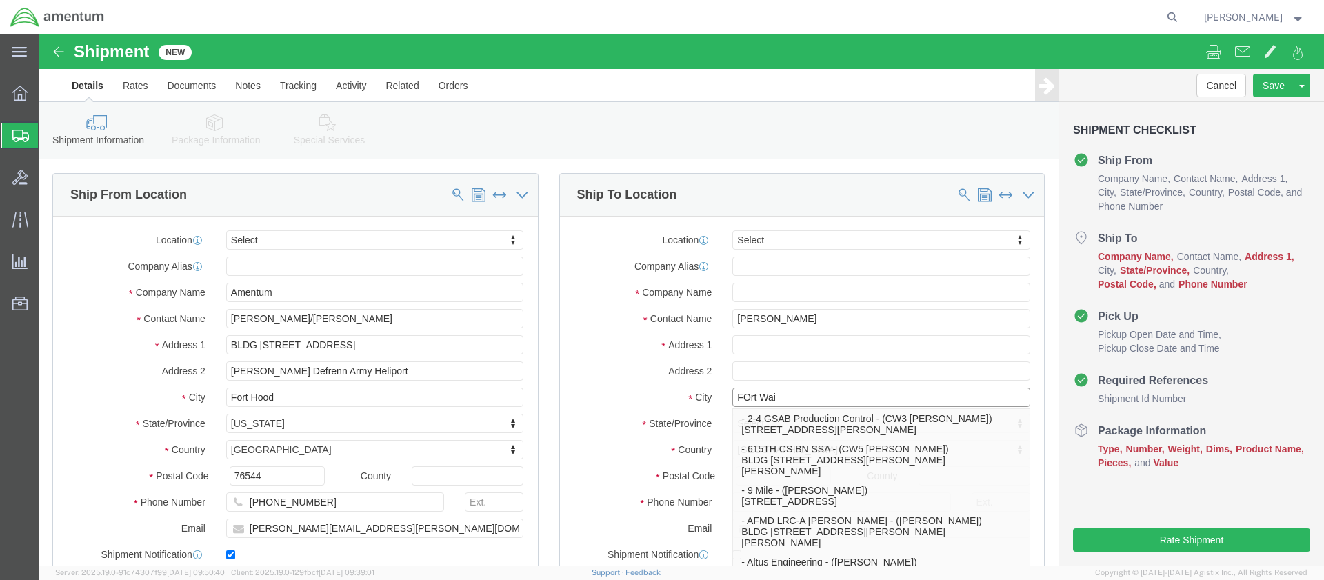
type input "FOrt Wain"
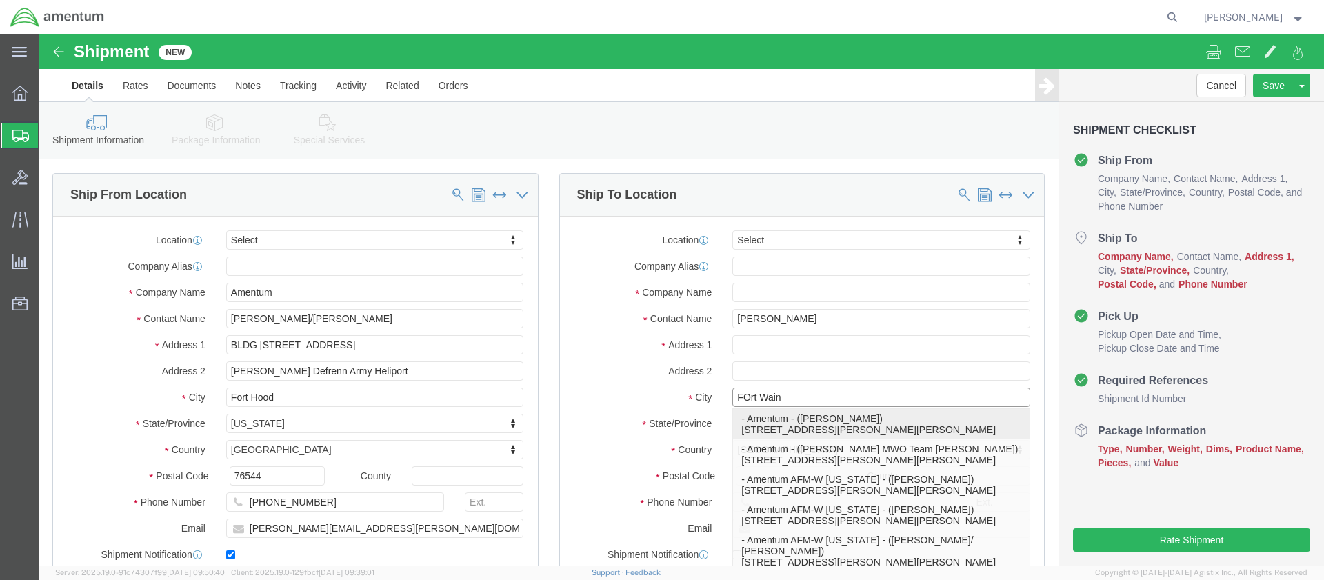
click p "- Amentum - ([PERSON_NAME]) [STREET_ADDRESS][PERSON_NAME][PERSON_NAME]"
type input "[STREET_ADDRESS][PERSON_NAME]"
type input "99703"
type input "[PHONE_NUMBER]"
type input "[PERSON_NAME][EMAIL_ADDRESS][DOMAIN_NAME]"
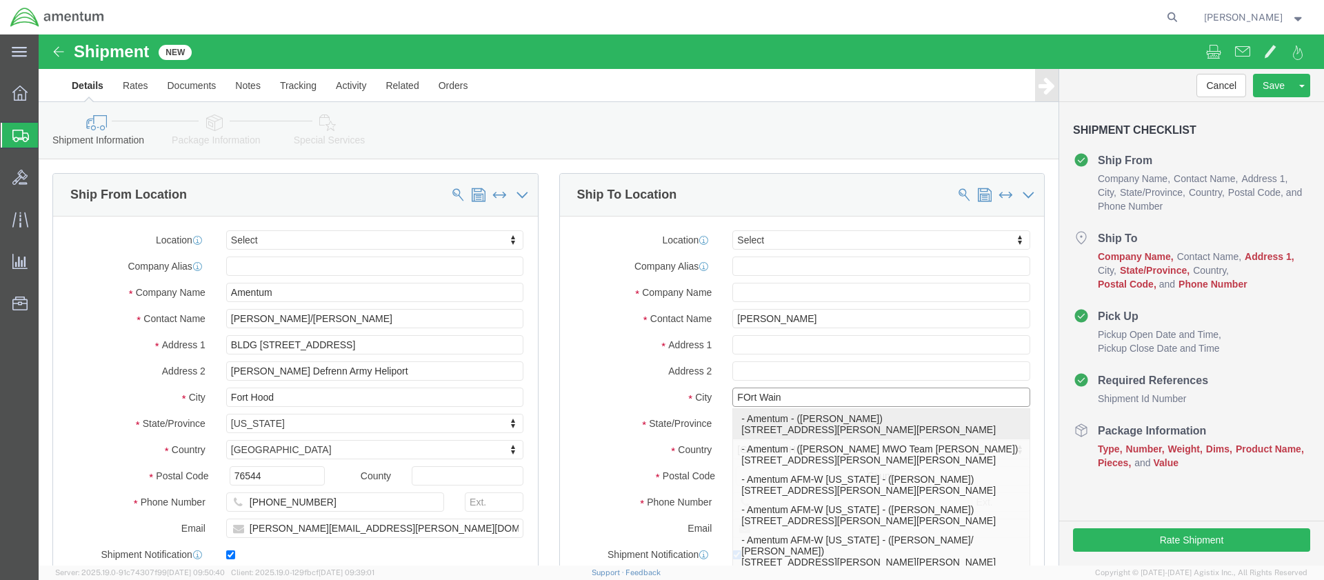
checkbox input "true"
type input "Amentum"
type input "[PERSON_NAME]"
type input "[GEOGRAPHIC_DATA][PERSON_NAME]"
select select "AK"
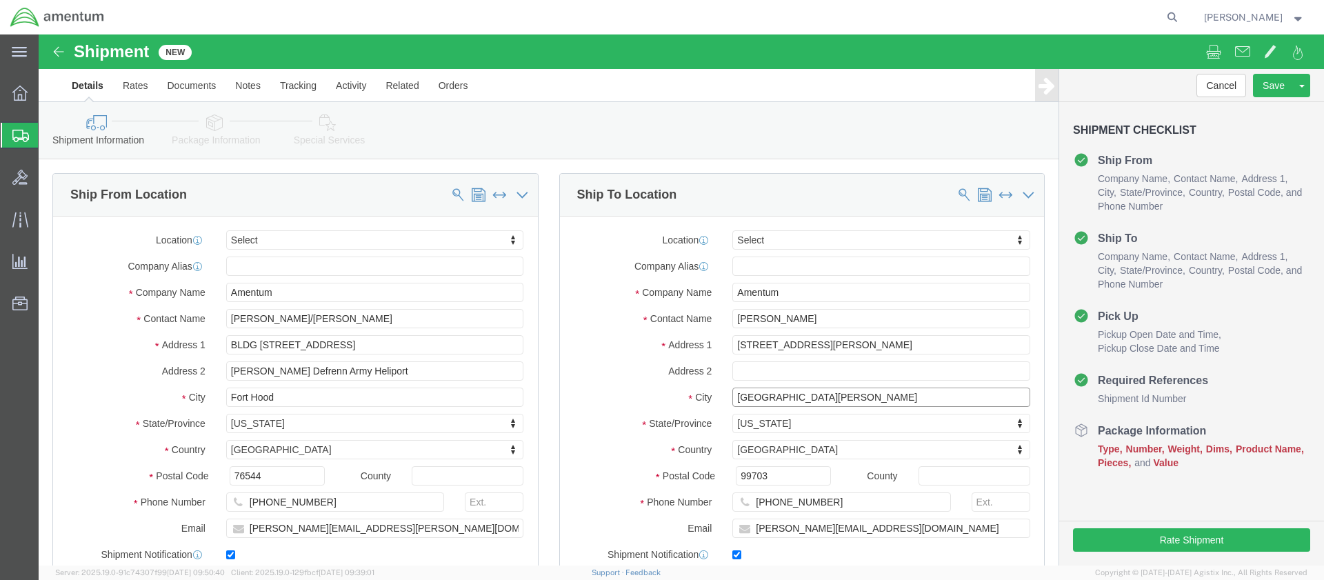
type input "[GEOGRAPHIC_DATA][PERSON_NAME]"
drag, startPoint x: 786, startPoint y: 468, endPoint x: 699, endPoint y: 465, distance: 86.3
click div "[PHONE_NUMBER]"
paste input "[PHONE_NUMBER]"
type input "[PHONE_NUMBER]"
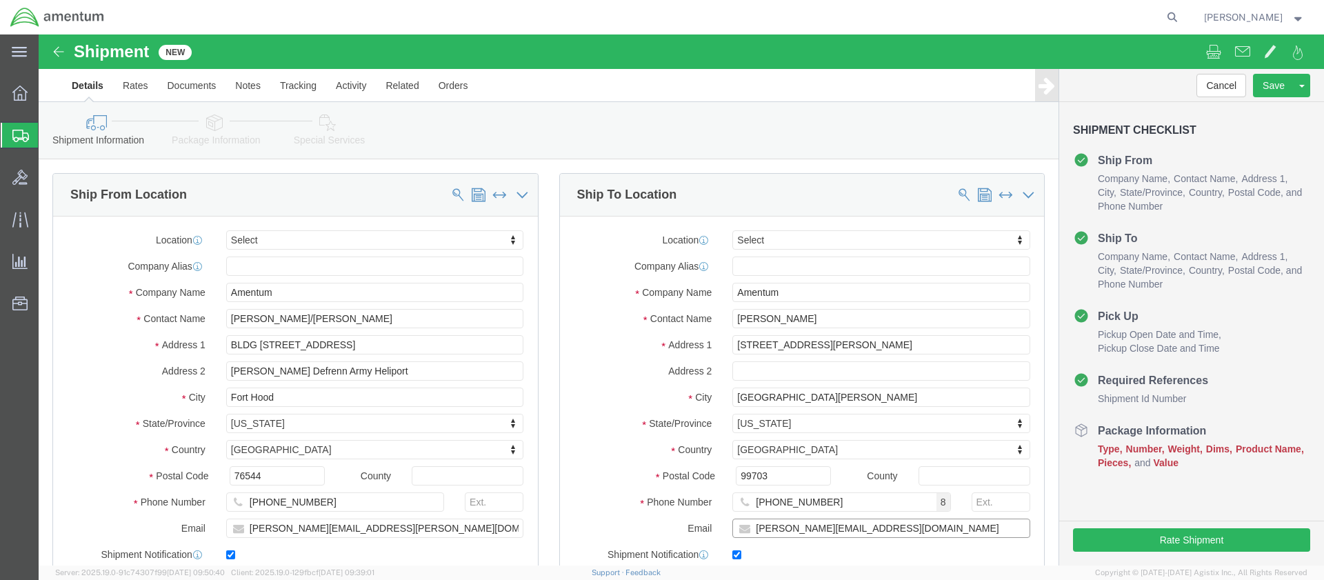
drag, startPoint x: 848, startPoint y: 491, endPoint x: 704, endPoint y: 489, distance: 143.5
click div "[PERSON_NAME][EMAIL_ADDRESS][DOMAIN_NAME]"
click input "text"
paste input "[PERSON_NAME][EMAIL_ADDRESS][PERSON_NAME][DOMAIN_NAME]"
type input "[PERSON_NAME][EMAIL_ADDRESS][PERSON_NAME][DOMAIN_NAME]"
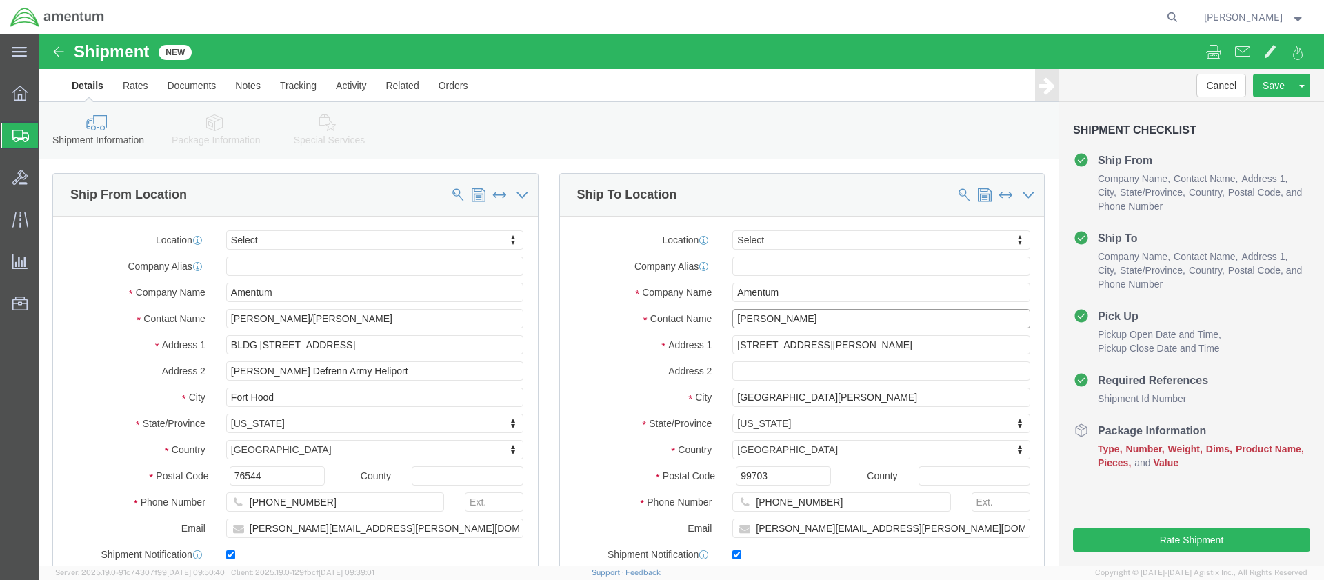
drag, startPoint x: 769, startPoint y: 282, endPoint x: 678, endPoint y: 281, distance: 91.0
click div "Contact Name [PERSON_NAME]"
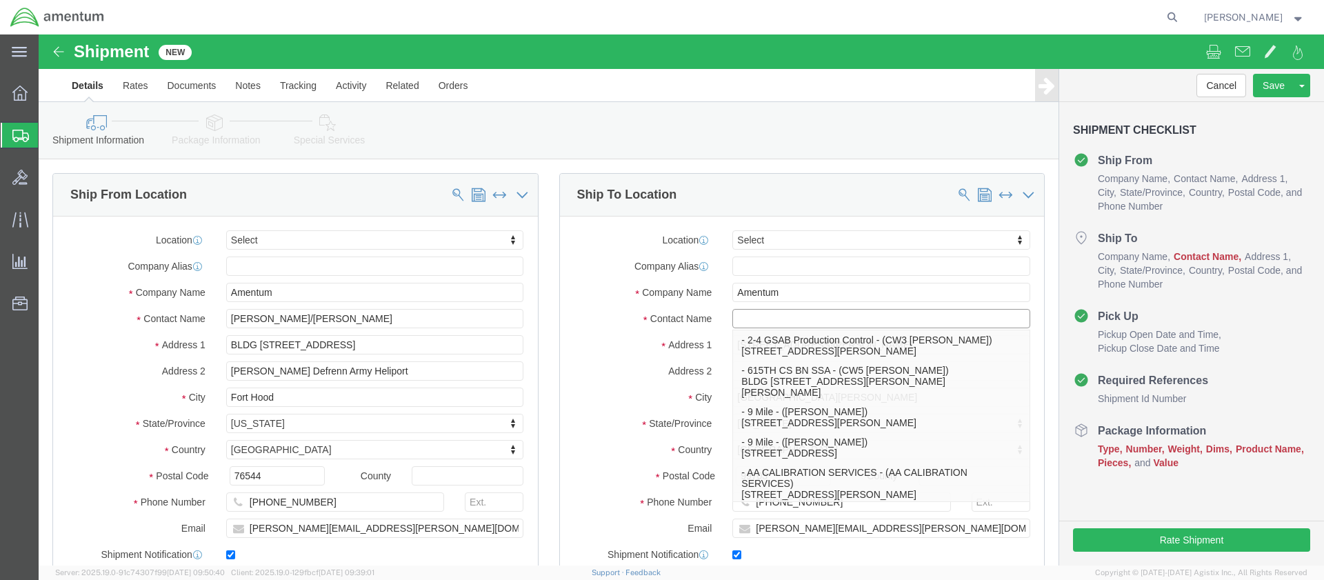
click input "text"
paste input "[PERSON_NAME]"
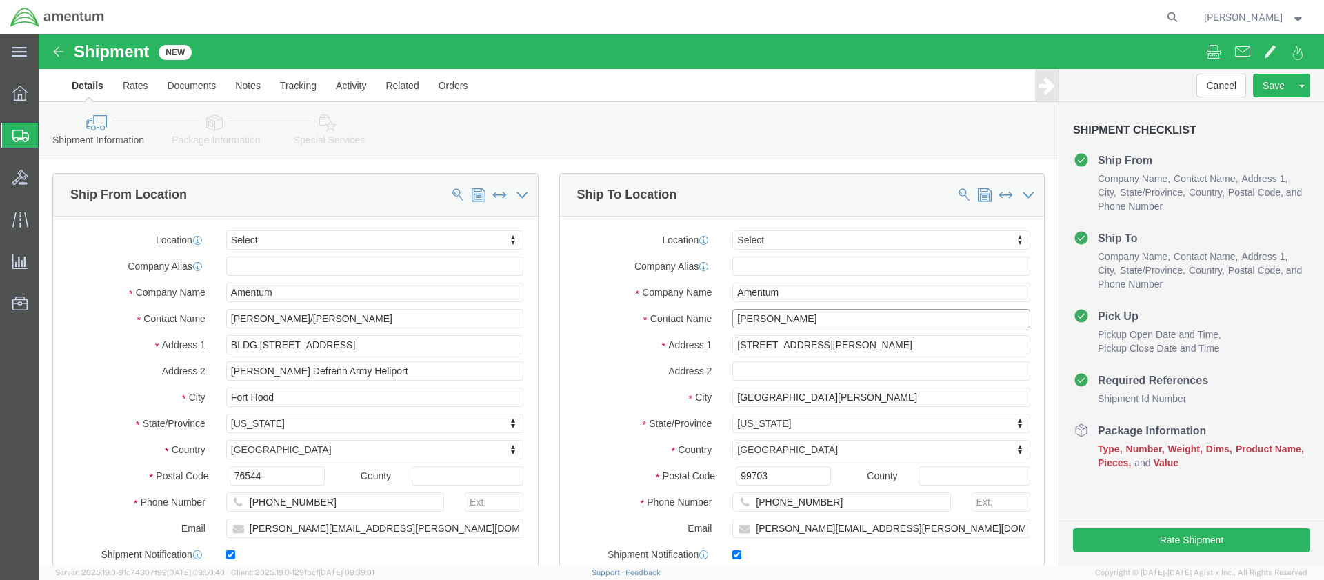
type input "[PERSON_NAME]"
click div "Location Select Select My Profile Location [PHONE_NUMBER] [PHONE_NUMBER] [PHONE…"
click span
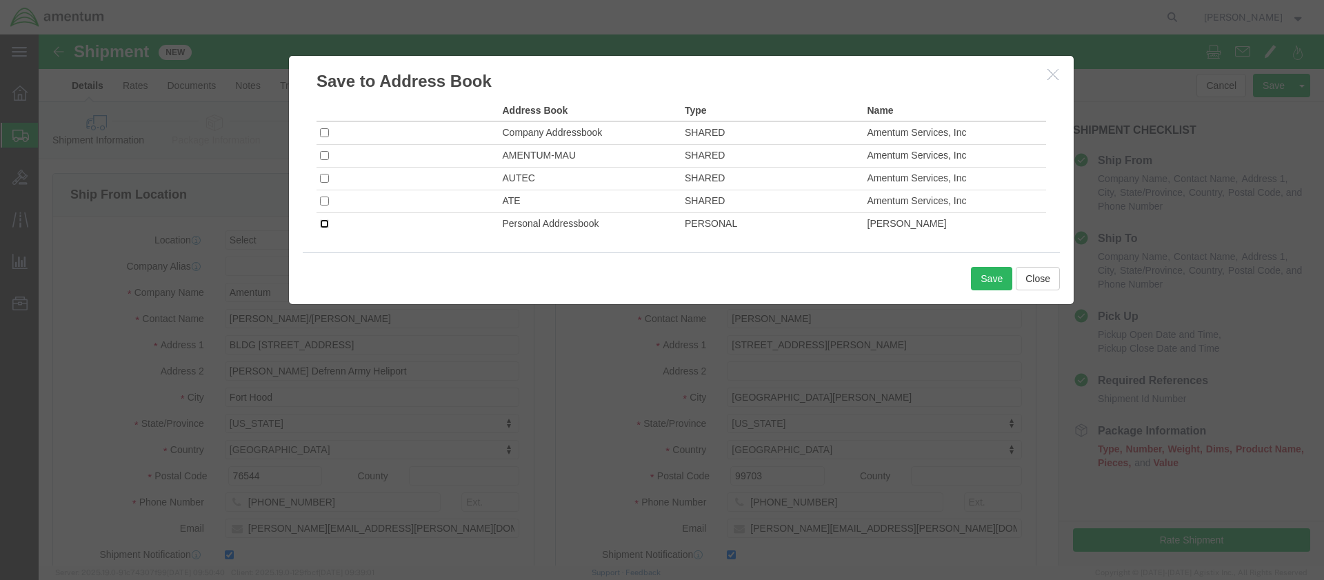
click input "checkbox"
checkbox input "true"
click button "Save"
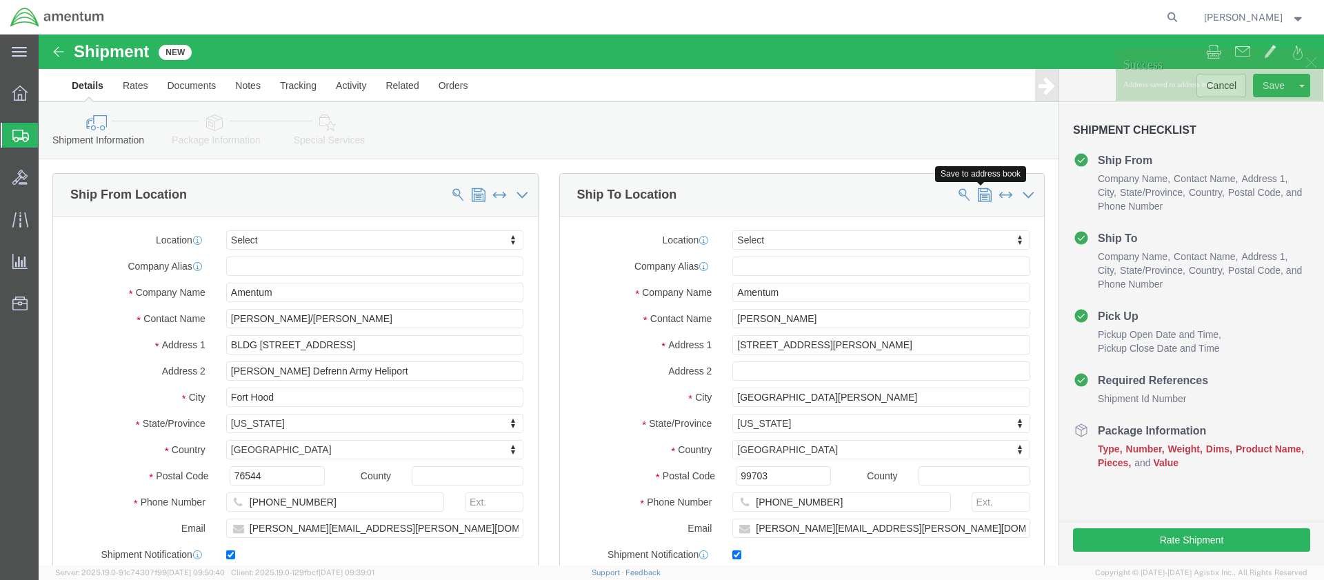
click span
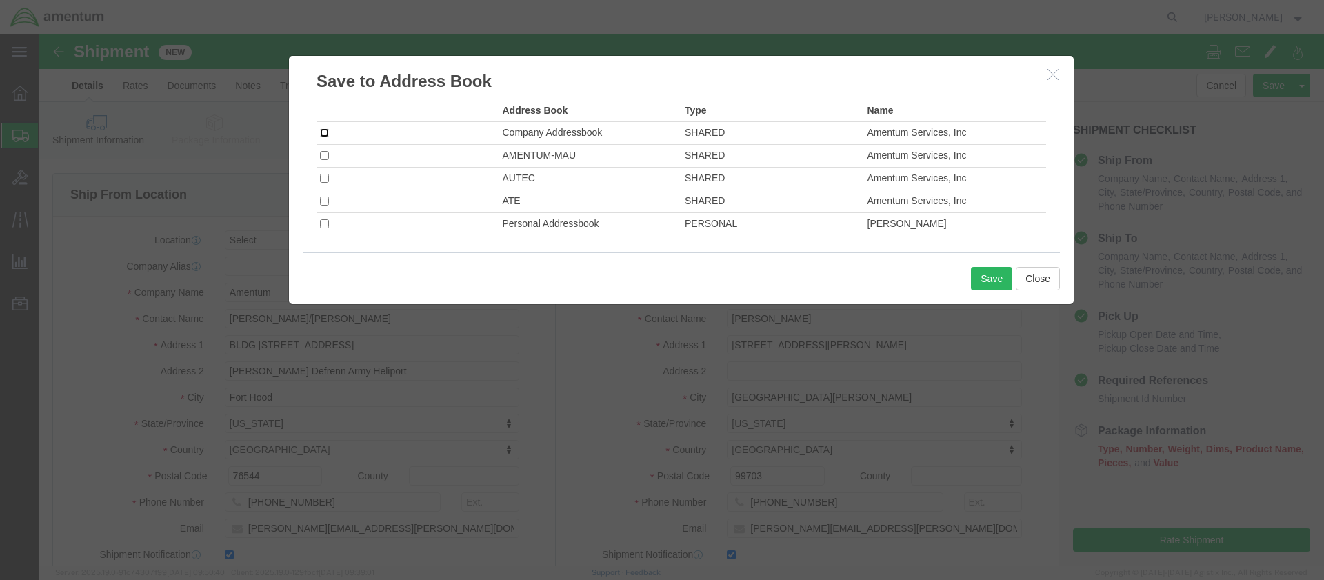
click input "checkbox"
checkbox input "true"
click button "Save"
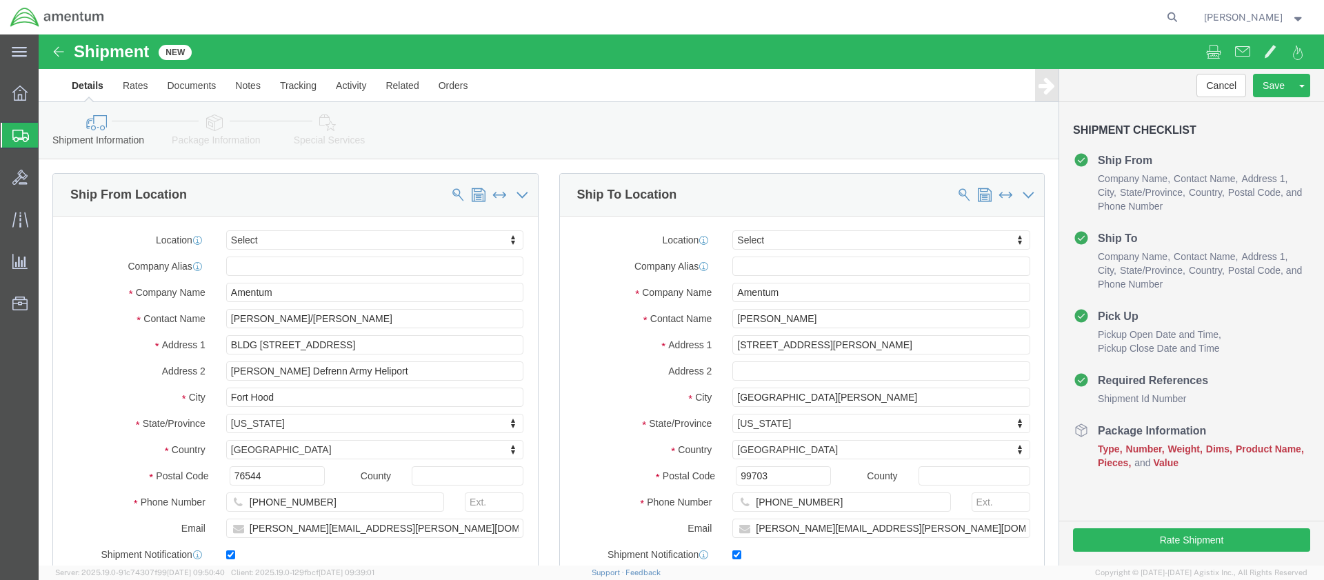
click button "Continue"
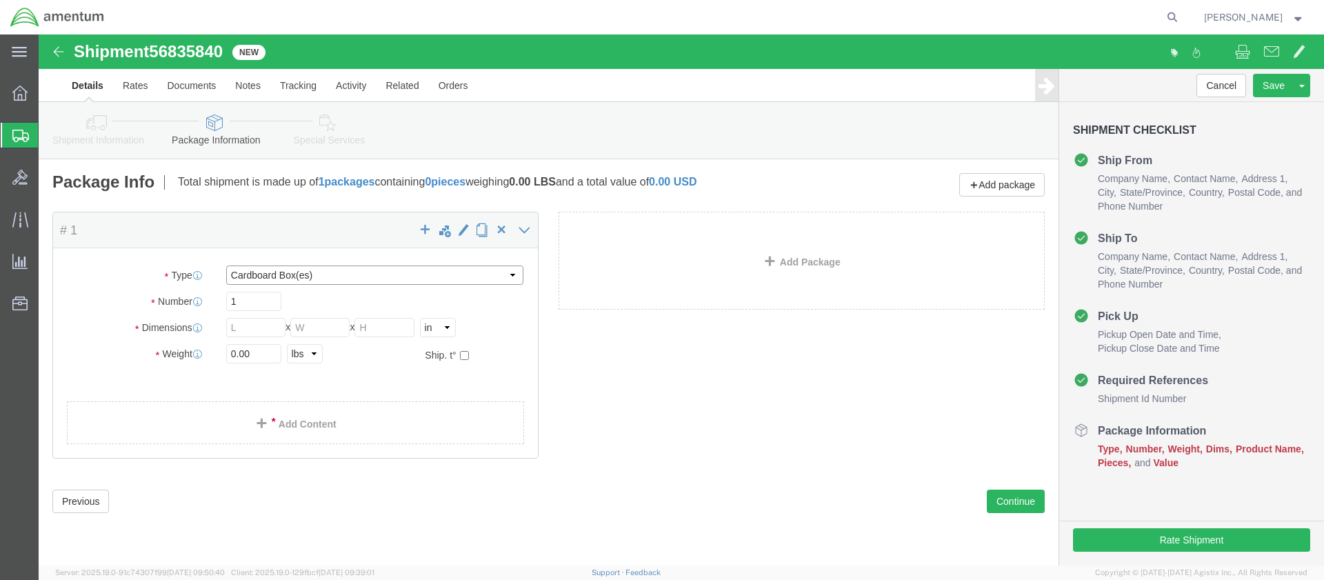
select select "PAK"
type input "10.25"
type input "12.75"
type input "1.00"
drag, startPoint x: 221, startPoint y: 318, endPoint x: 169, endPoint y: 312, distance: 52.7
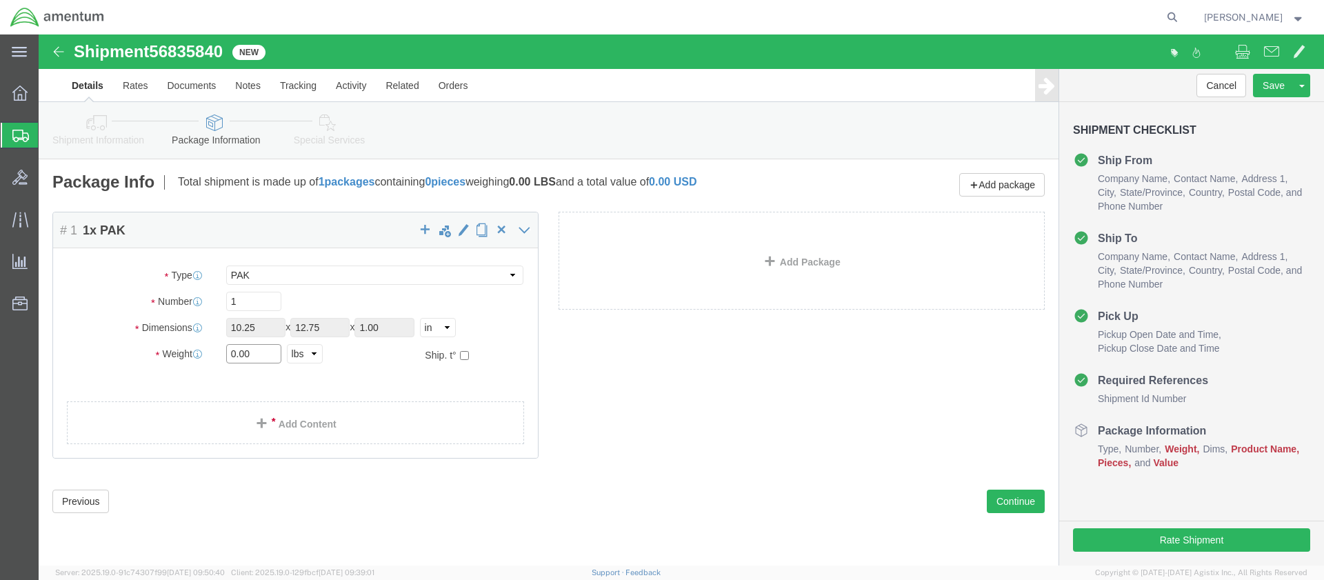
click div "Weight 0.00 Select kgs lbs Ship. t°"
type input "1.0"
click link "Add Content"
click div
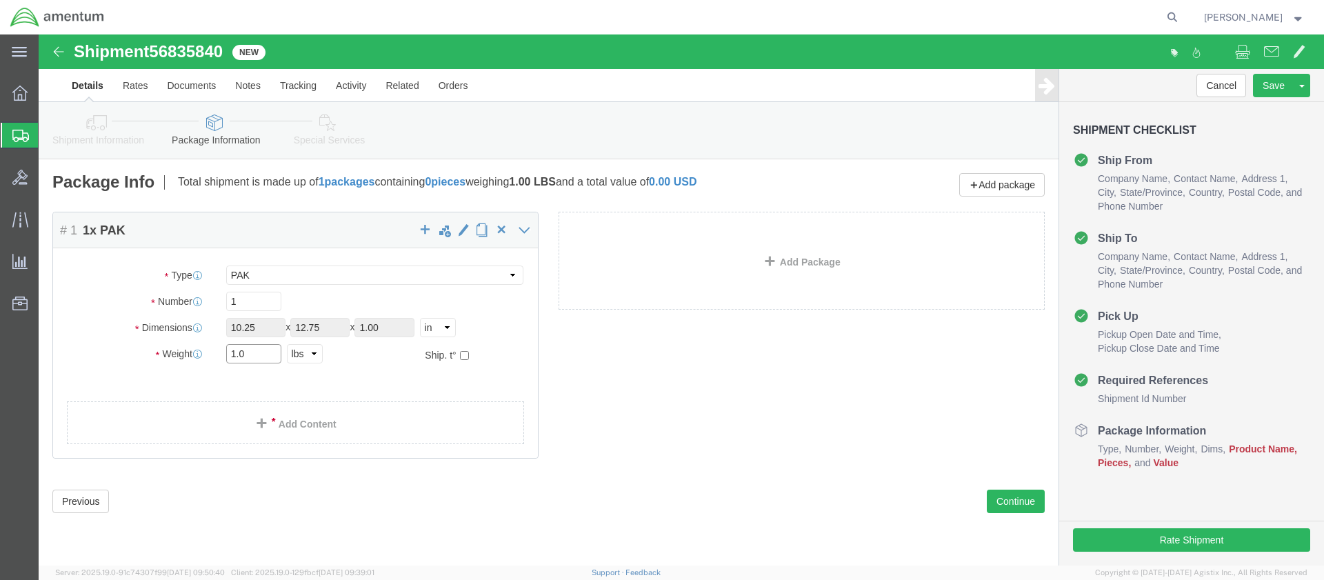
click input "1.0"
click span
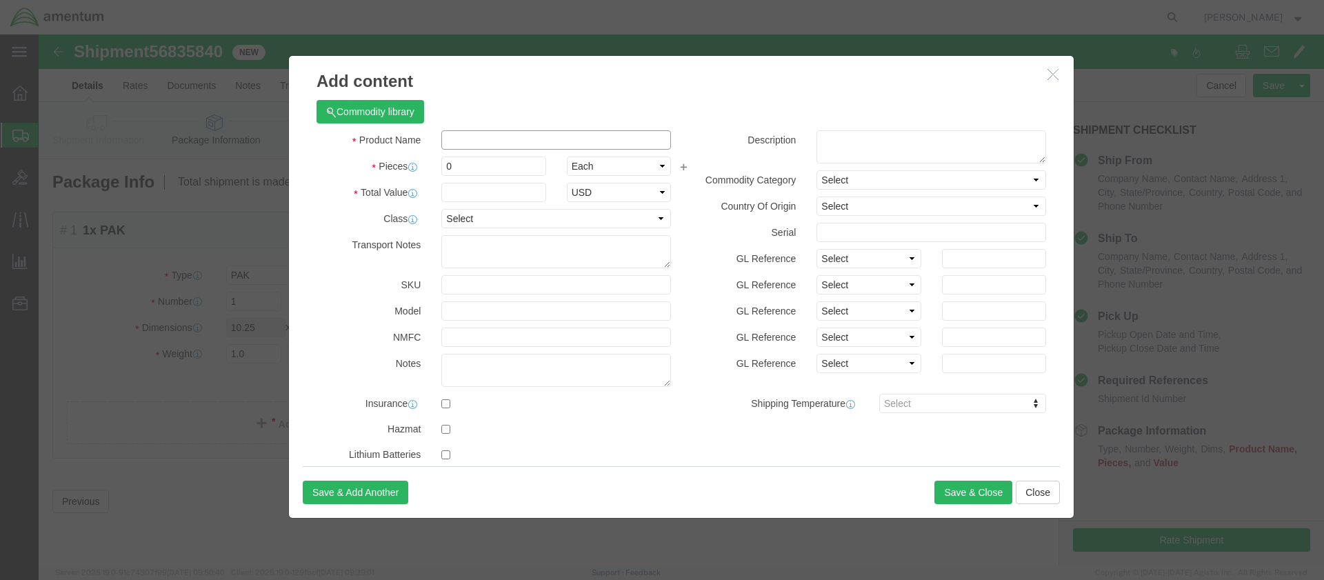
click input "text"
type input "Safety Awards"
drag, startPoint x: 412, startPoint y: 129, endPoint x: 401, endPoint y: 129, distance: 11.0
click input "0"
type input "2"
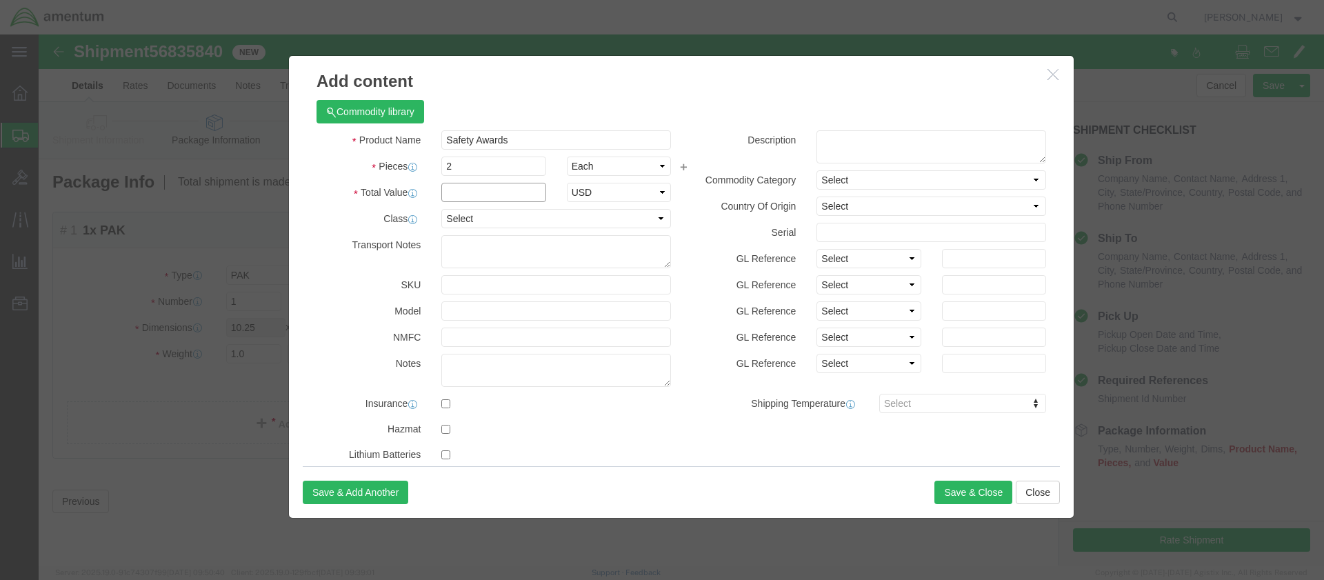
click input "text"
type input "2.00"
select select "50"
drag, startPoint x: 480, startPoint y: 105, endPoint x: 413, endPoint y: 104, distance: 66.9
click input "Safety Awards"
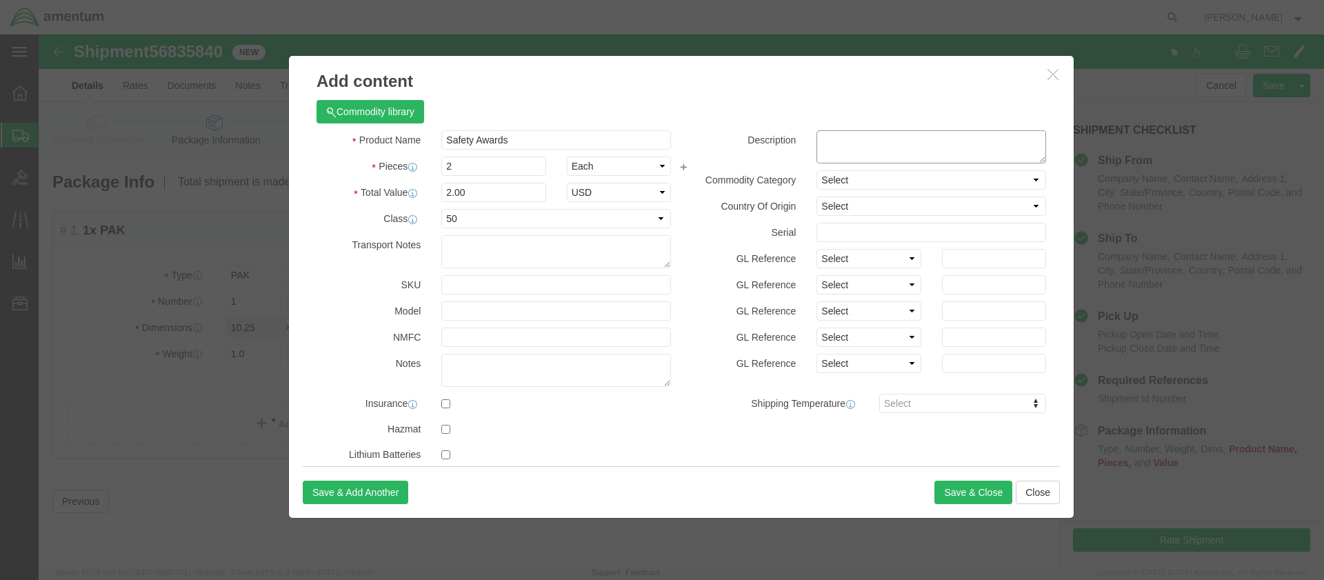
click textarea
paste textarea "Safety Awards"
type textarea "Safety Awards"
select select "US"
click button "Save & Close"
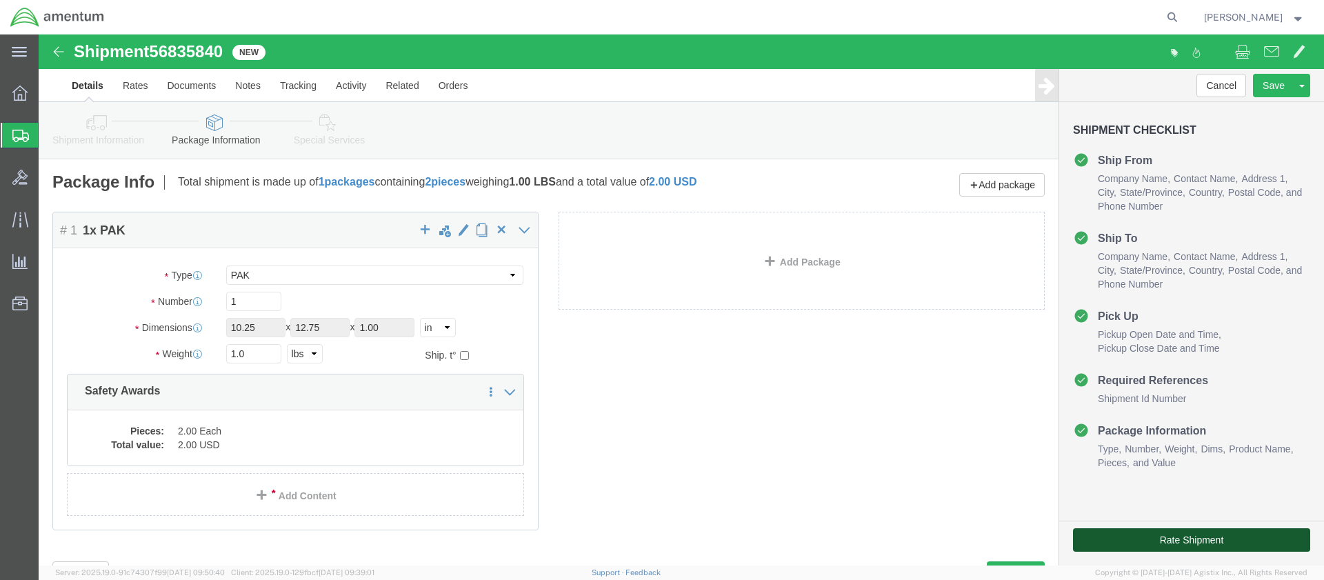
click button "Rate Shipment"
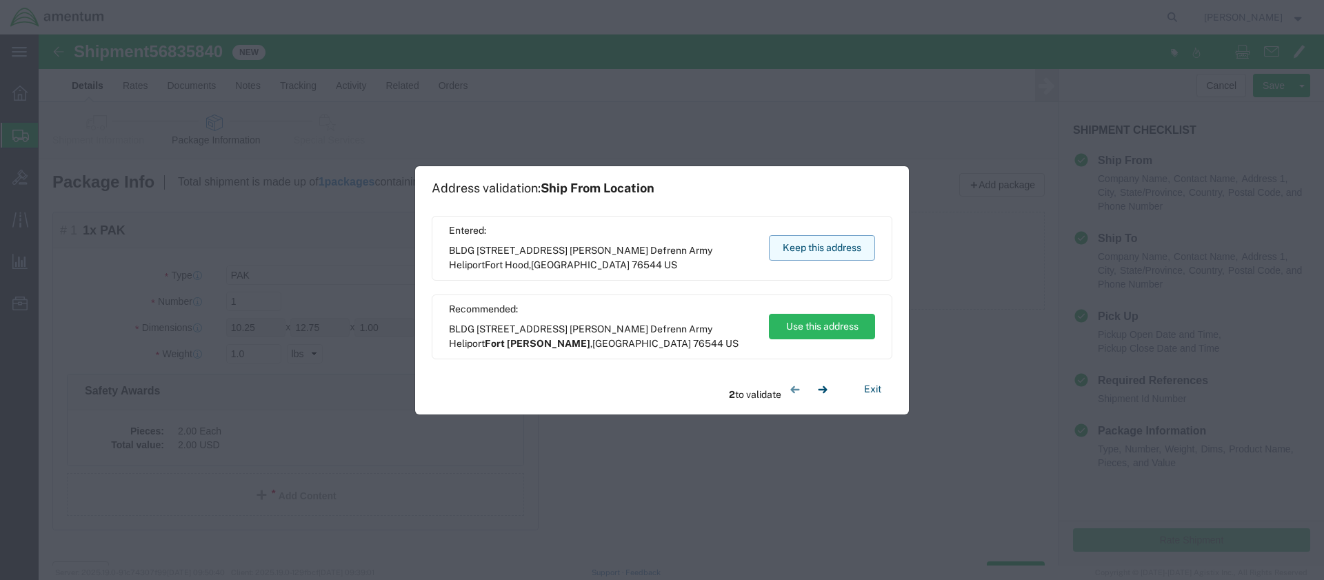
click at [828, 244] on button "Keep this address" at bounding box center [822, 248] width 106 height 26
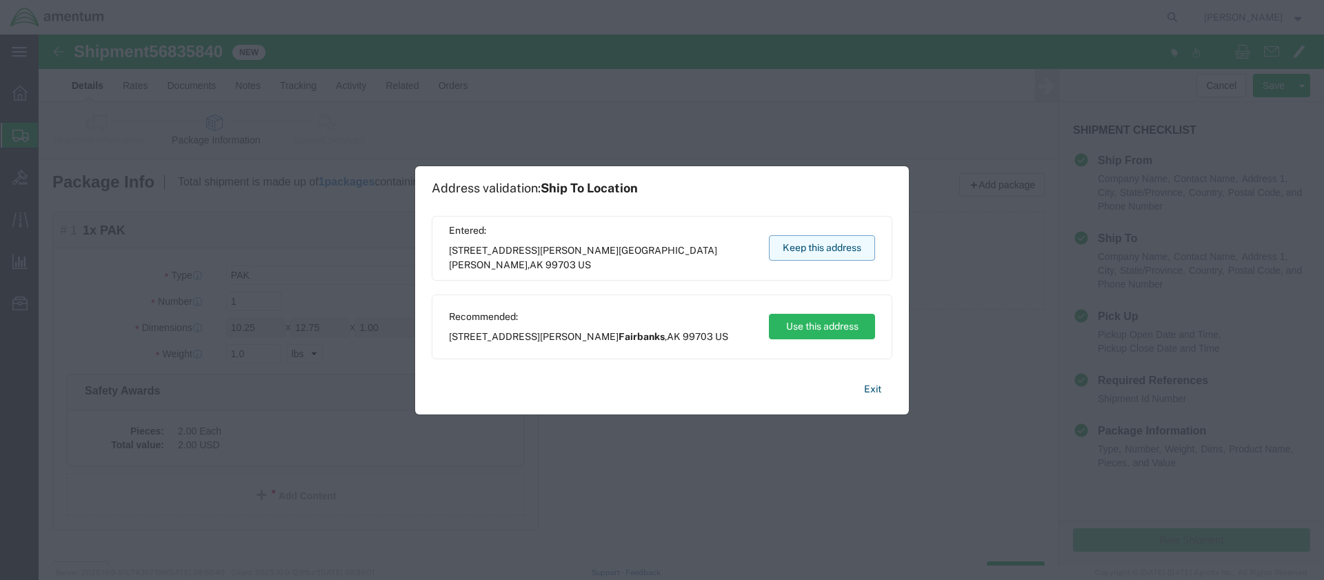
click at [830, 244] on button "Keep this address" at bounding box center [822, 248] width 106 height 26
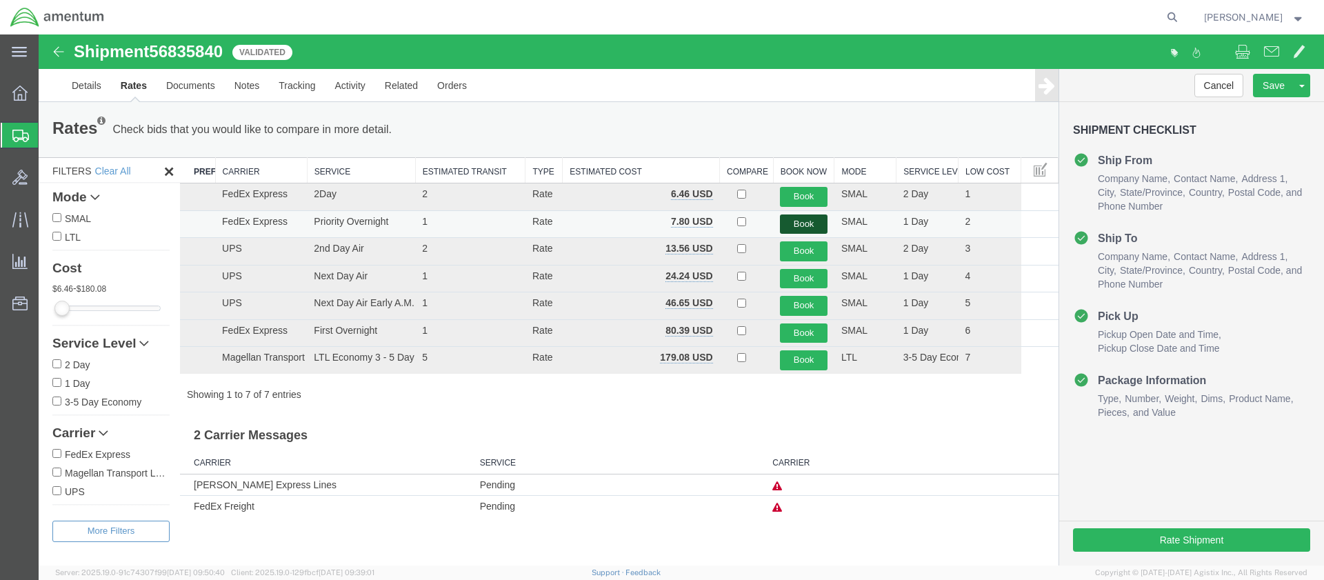
click at [792, 220] on button "Book" at bounding box center [804, 225] width 48 height 20
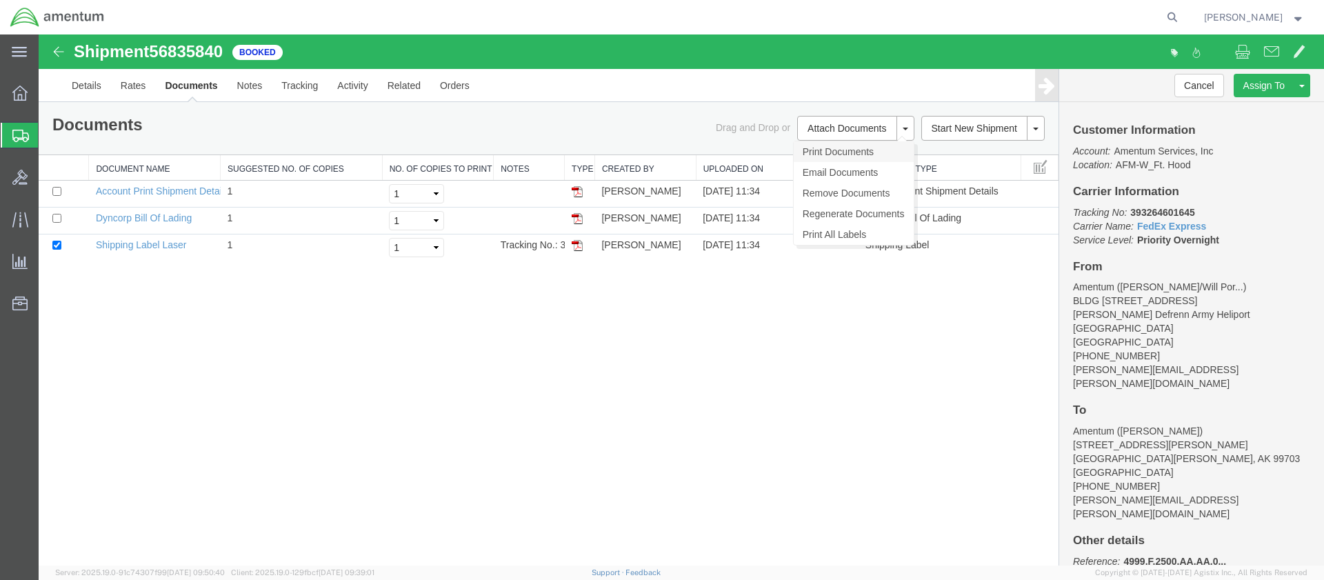
click at [816, 151] on link "Print Documents" at bounding box center [854, 151] width 120 height 21
click at [0, 0] on span "Create Shipment" at bounding box center [0, 0] width 0 height 0
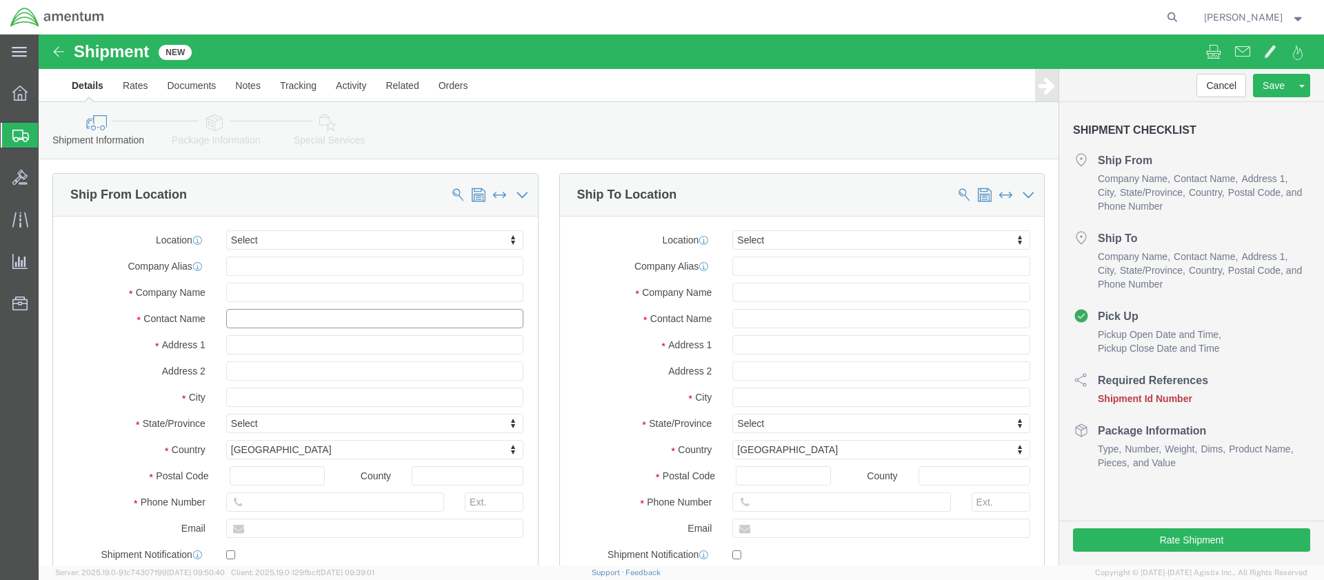
click input "text"
type input "[PERSON_NAME]"
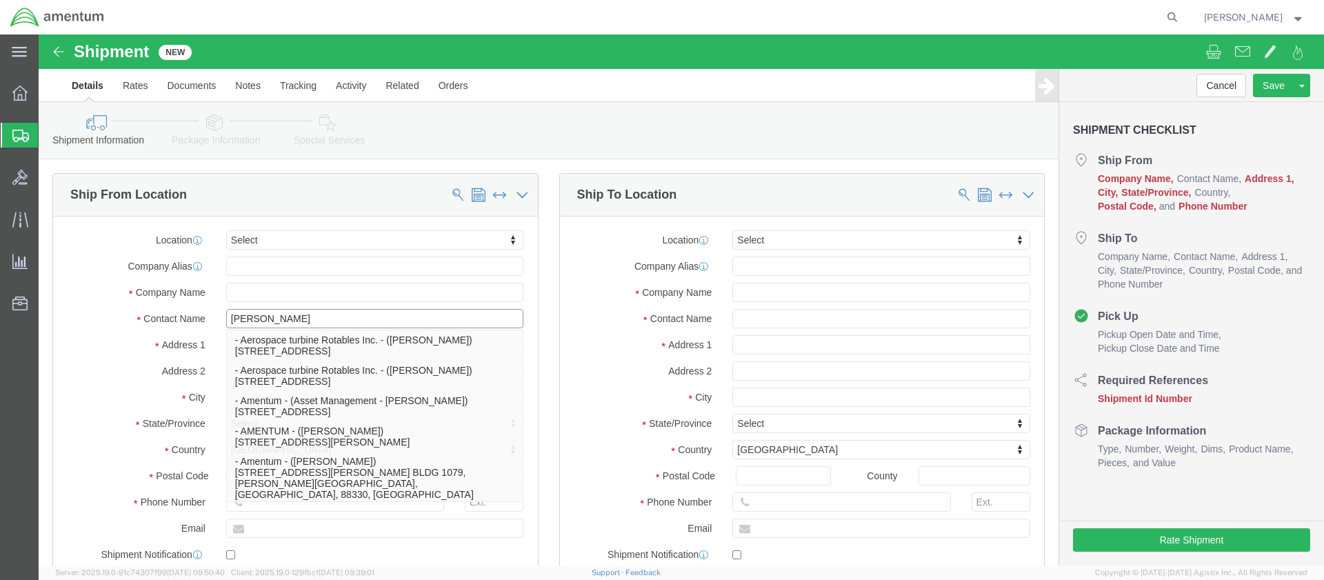
click p "- Amentum - ([PERSON_NAME]***) BLDG [STREET_ADDRESS][PERSON_NAME] Defrenn Army …"
type input "BLDG [STREET_ADDRESS]"
type input "[PERSON_NAME] Defrenn Army Heliport"
type input "76544"
type input "[PHONE_NUMBER]"
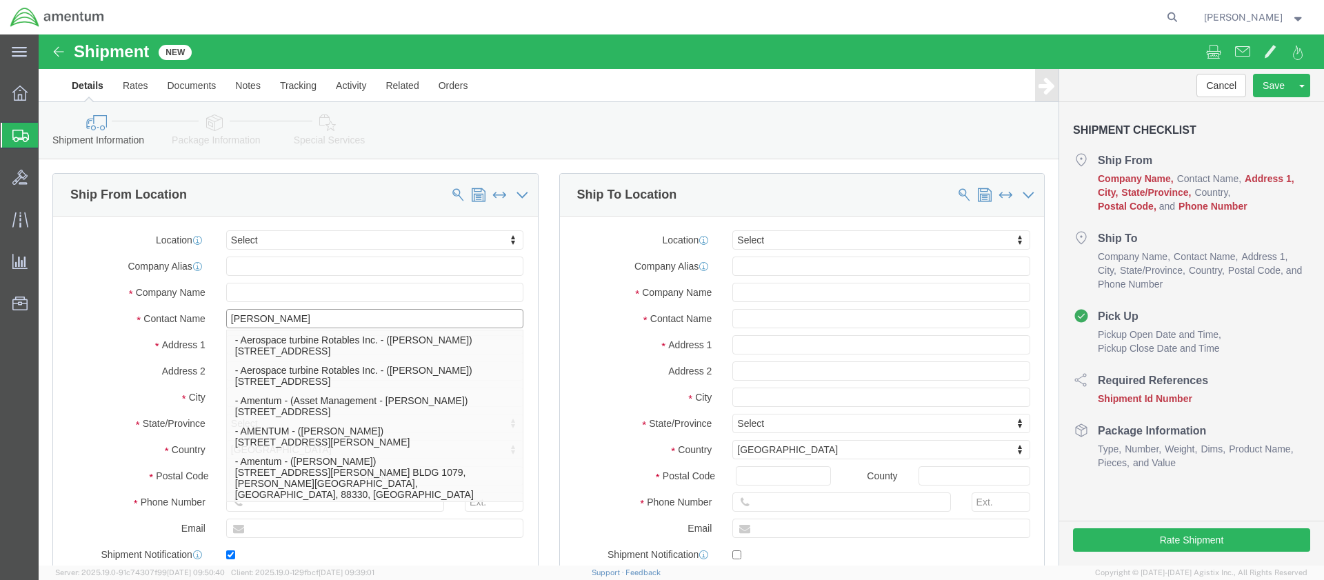
type input "[PERSON_NAME][EMAIL_ADDRESS][PERSON_NAME][DOMAIN_NAME]"
checkbox input "true"
type input "Amentum"
type input "[PERSON_NAME]***"
type input "Fort Hood"
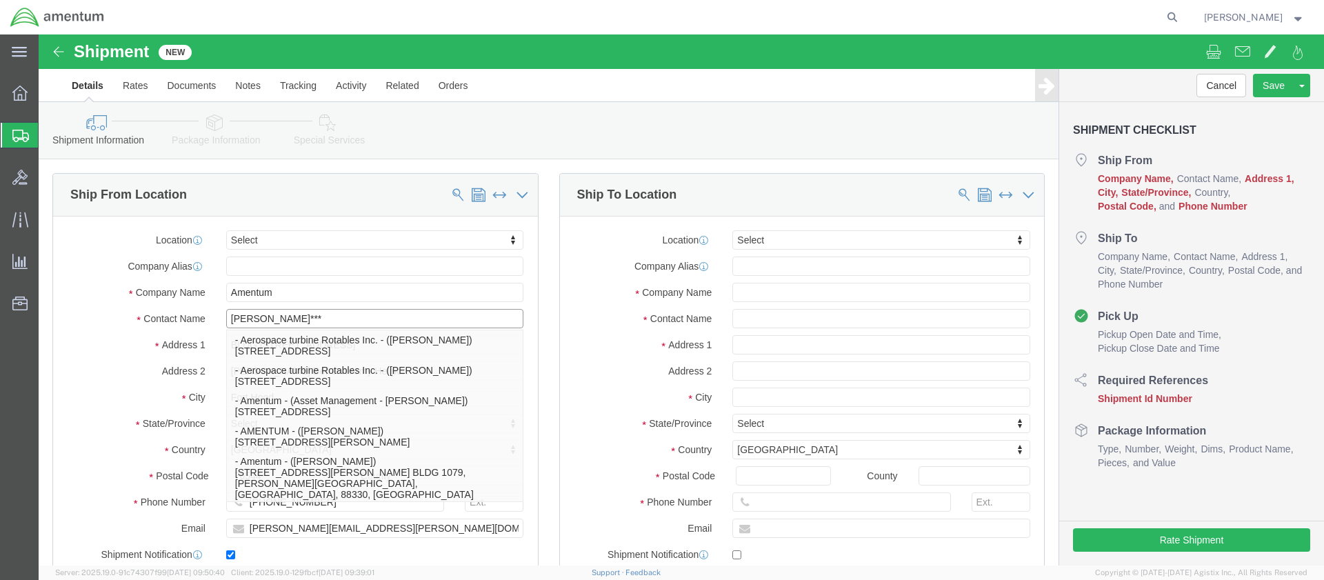
select select "[GEOGRAPHIC_DATA]"
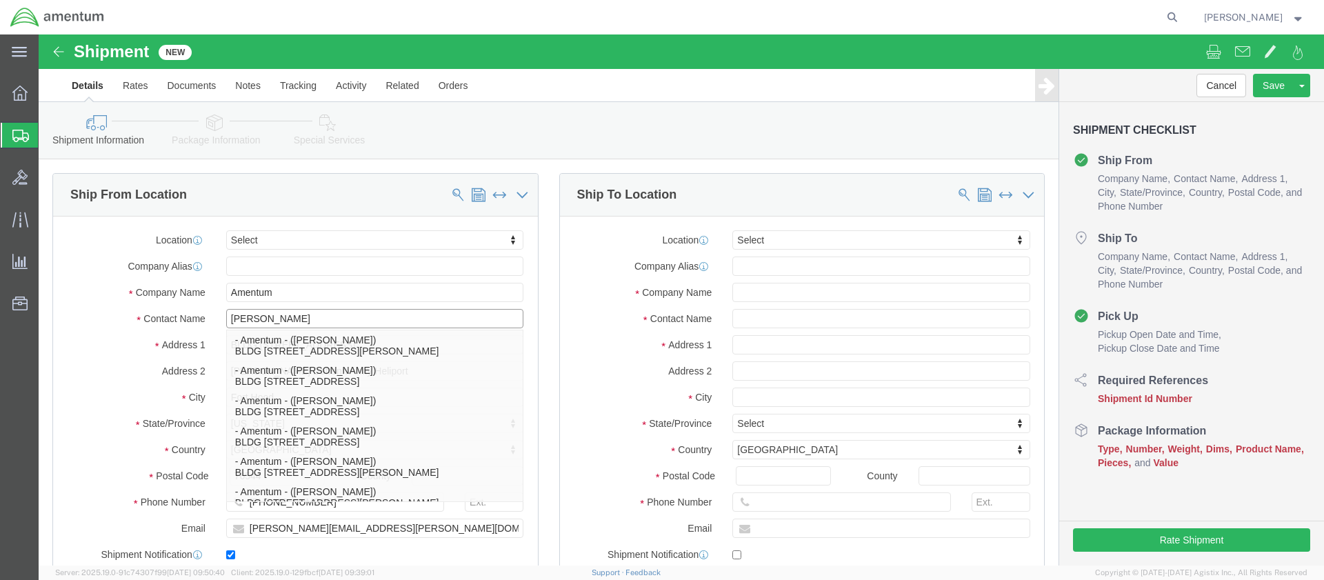
type input "[PERSON_NAME]"
click input "text"
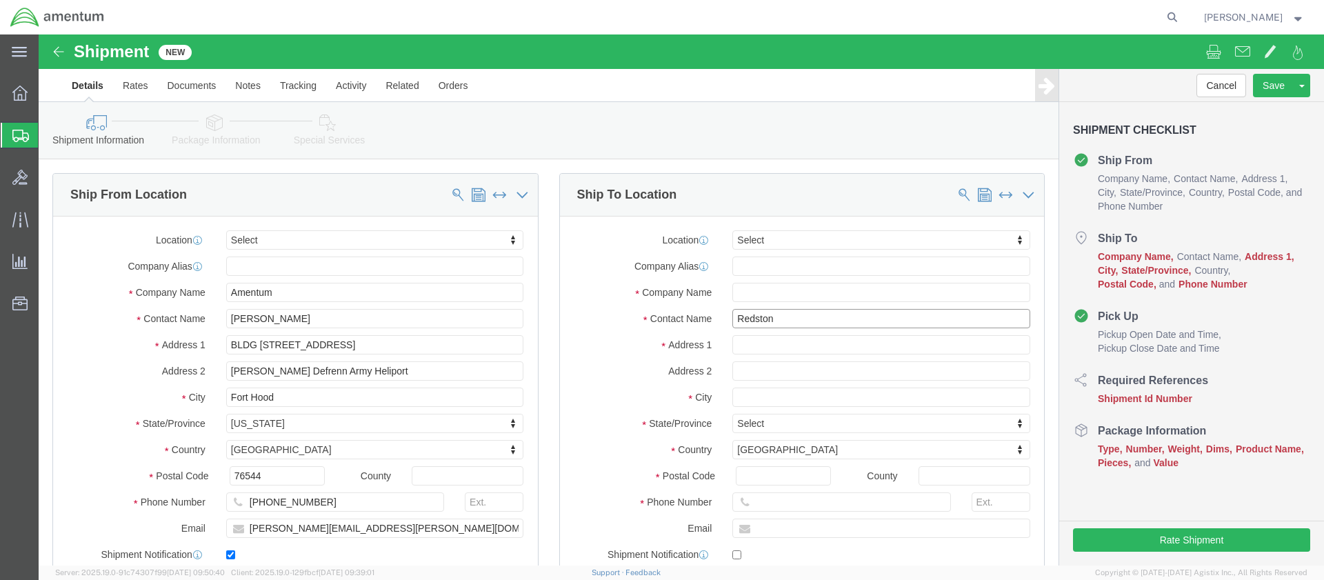
type input "Redstone"
drag, startPoint x: 749, startPoint y: 286, endPoint x: 668, endPoint y: 279, distance: 80.9
click div "Contact Name Redstone"
click input "text"
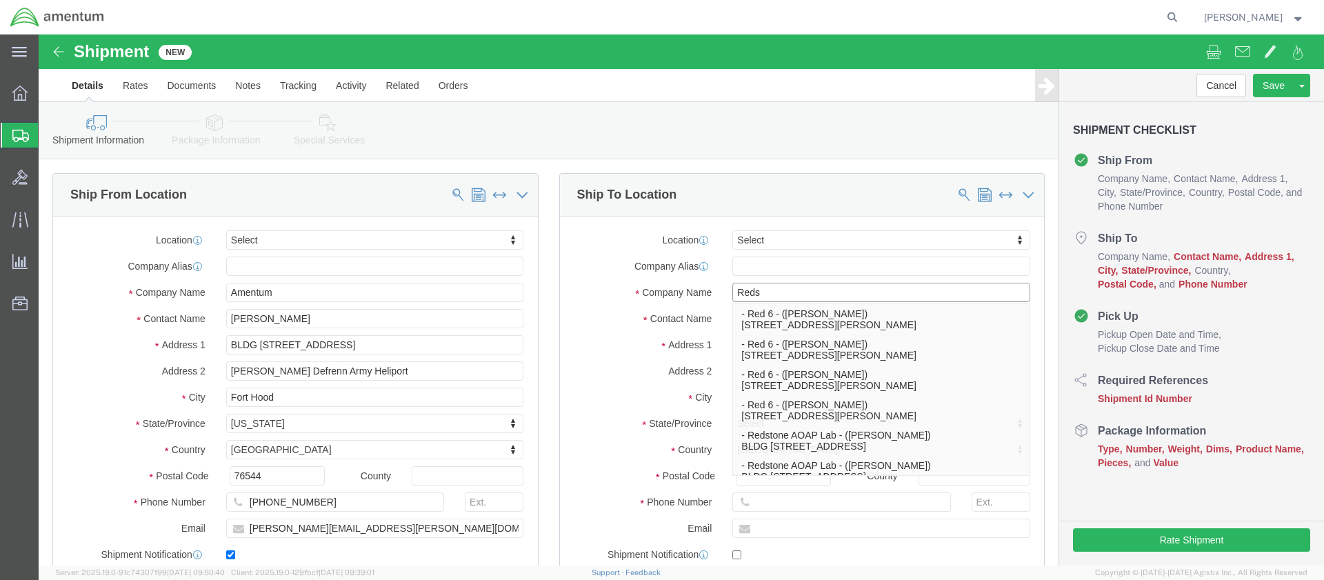
type input "Redst"
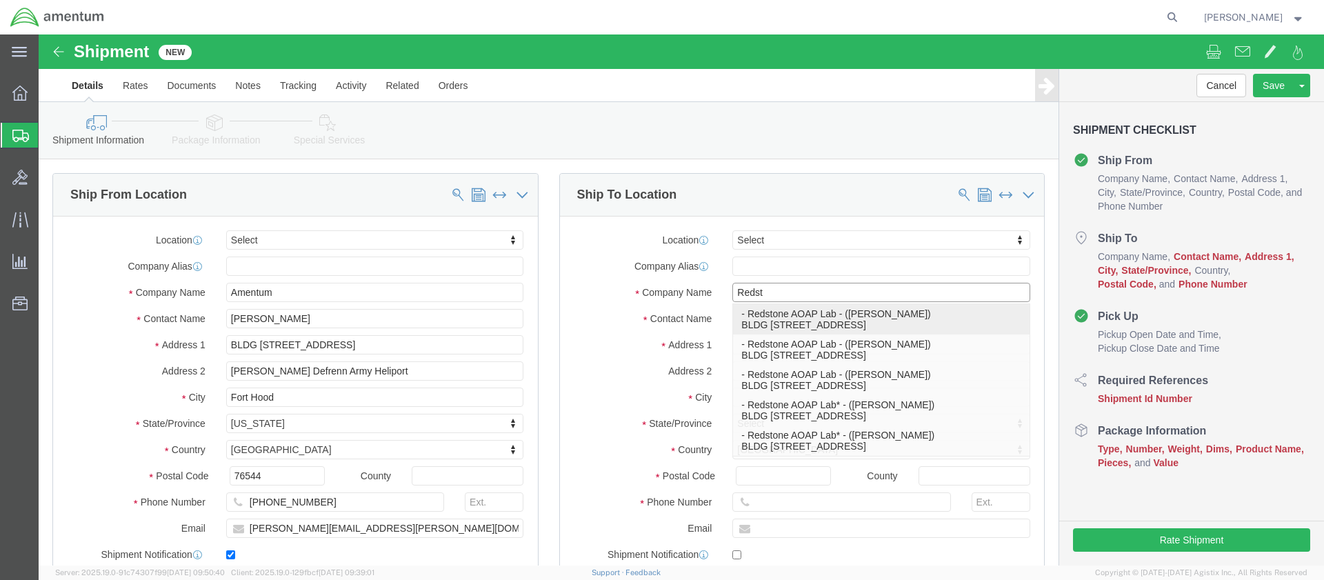
click p "- Redstone AOAP Lab - ([PERSON_NAME]) BLDG [STREET_ADDRESS]"
type input "BLDG [STREET_ADDRESS]"
type input "35898"
type input "[PHONE_NUMBER]"
type input "Redstone AOAP Lab"
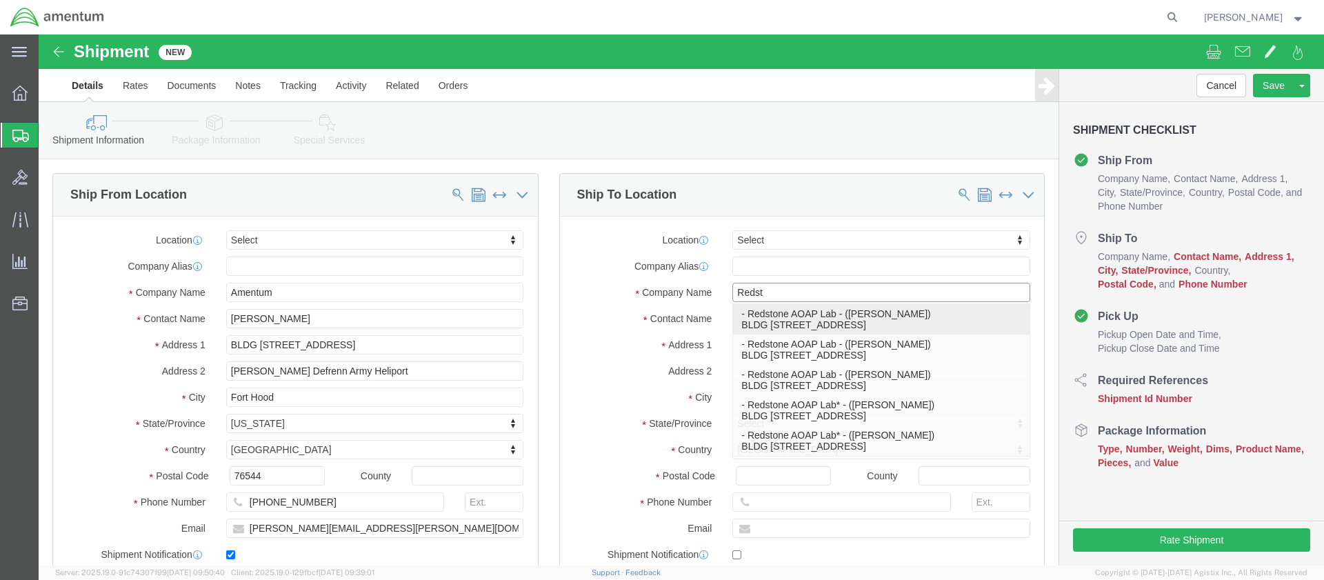
type input "[PERSON_NAME]"
type input "Redstone Arsenal"
select select "AL"
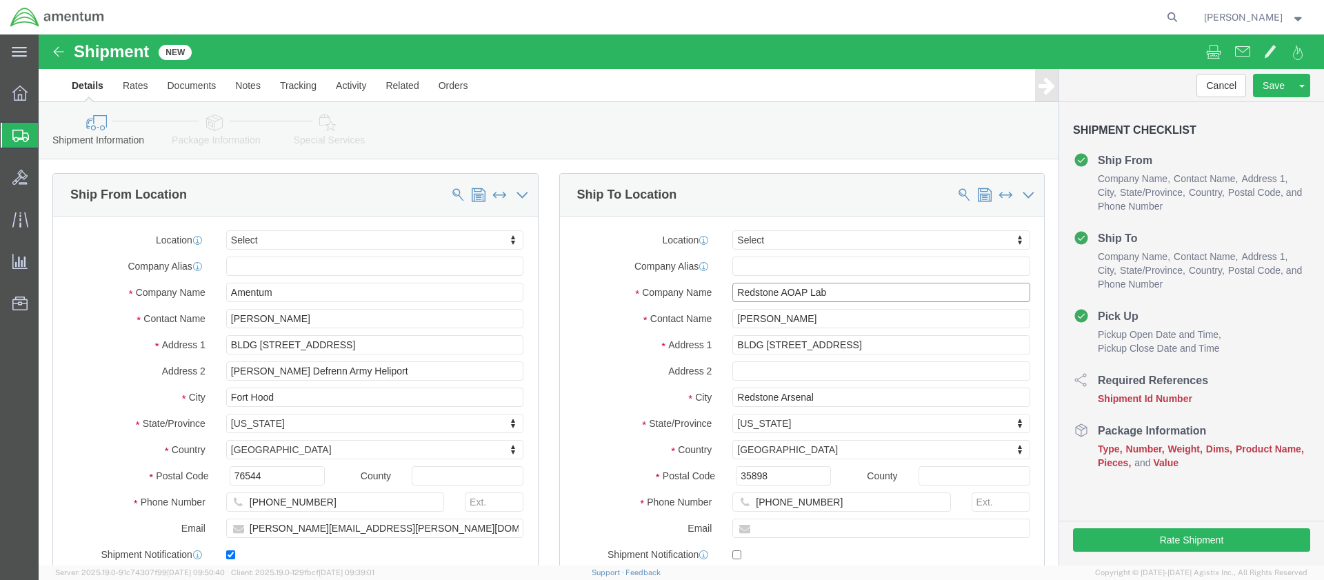
type input "Redstone AOAP Lab"
drag, startPoint x: 773, startPoint y: 468, endPoint x: 713, endPoint y: 464, distance: 60.1
click input "[PHONE_NUMBER]"
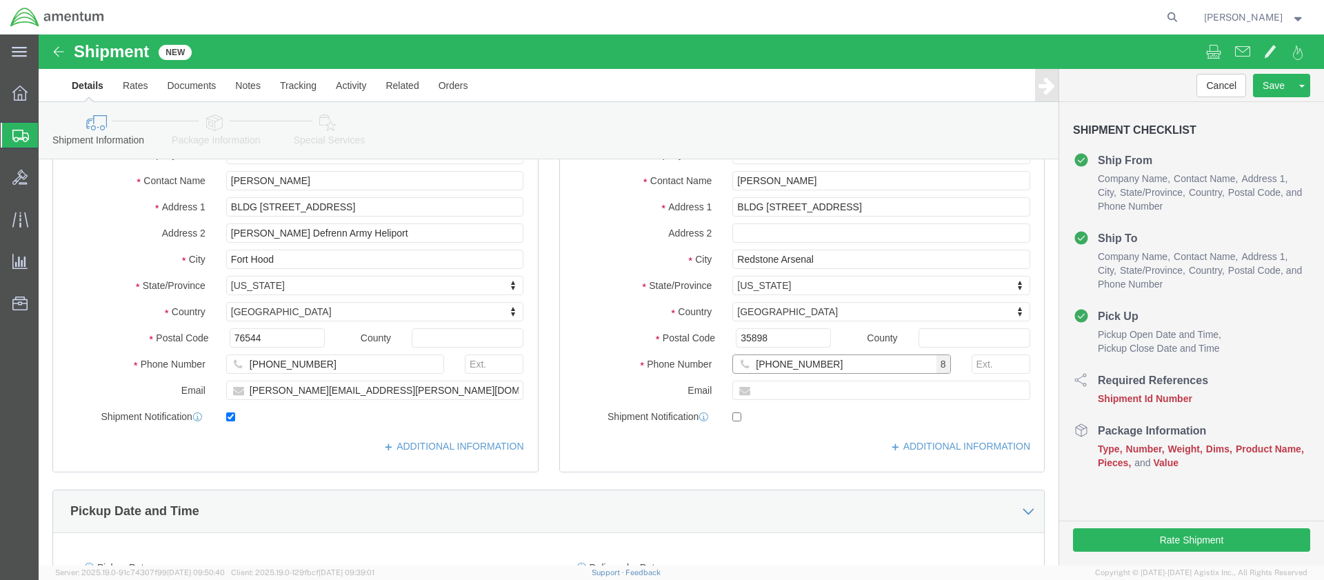
type input "[PHONE_NUMBER]"
click input "text"
paste input "4999.R.2521.BL.BH.01.CAVA.00"
type input "4999.R.2521.BL.BH.01.CAVA.00"
click button "Continue"
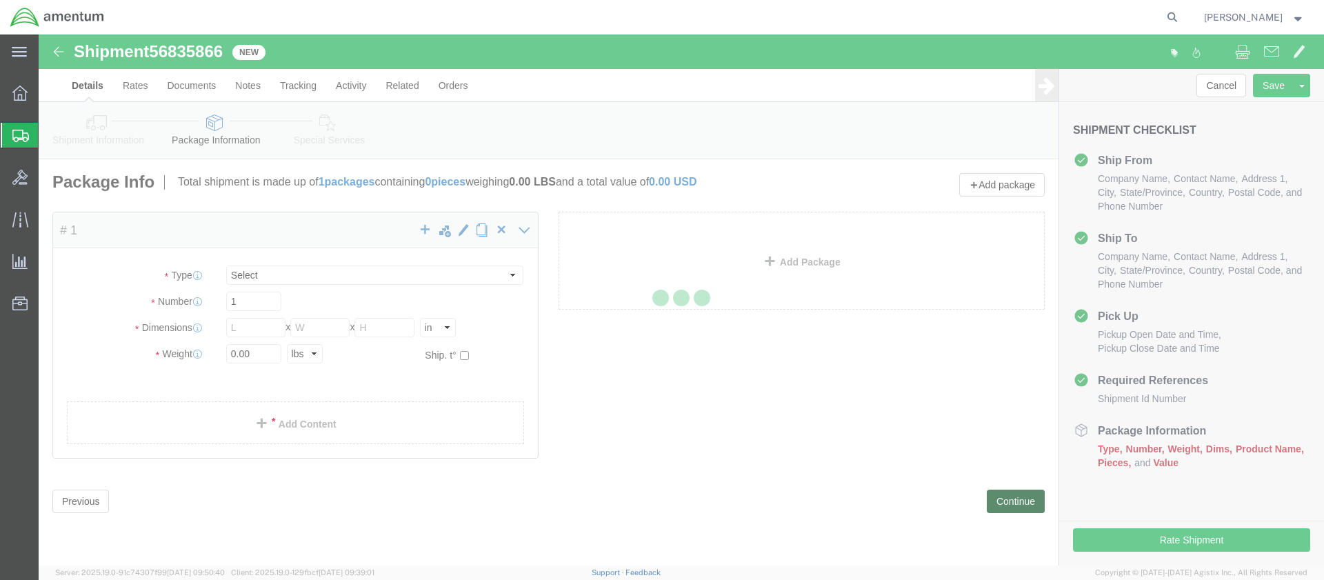
select select "CBOX"
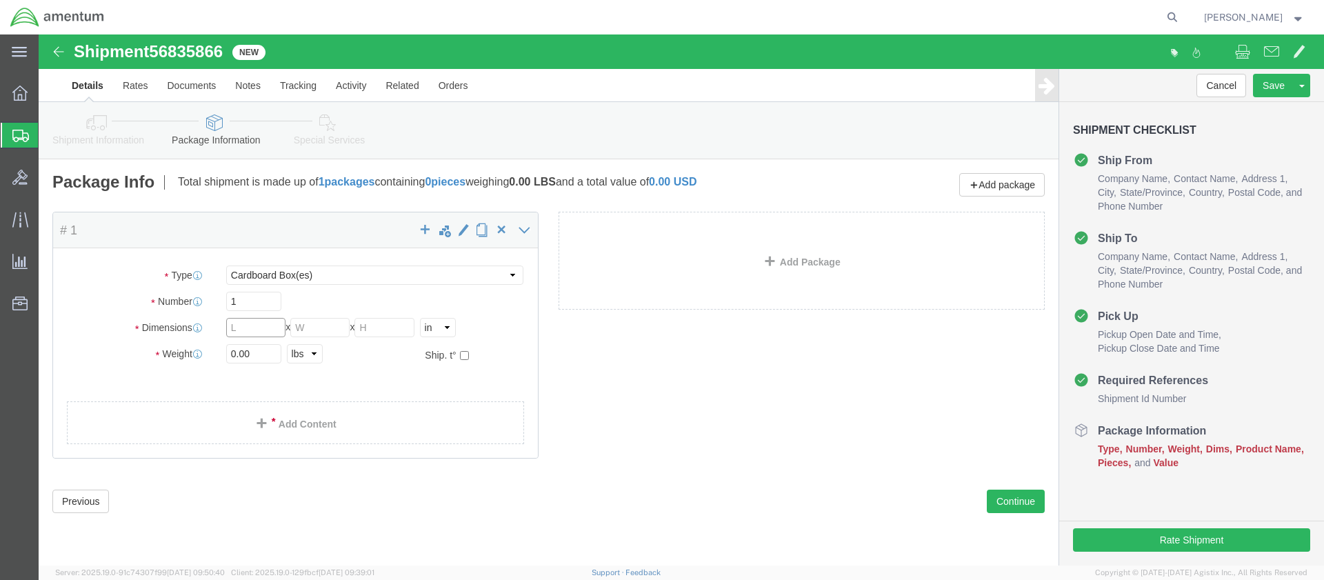
click input "text"
type input "9"
type input "6"
type input "3"
type input "2.0"
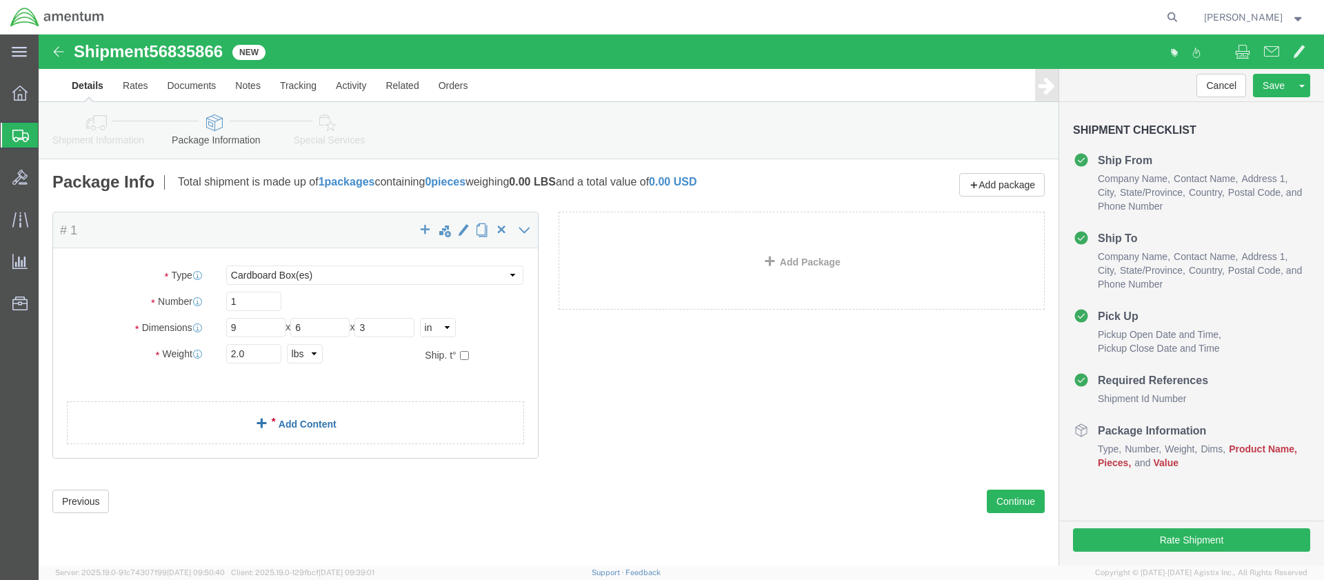
click link "Add Content"
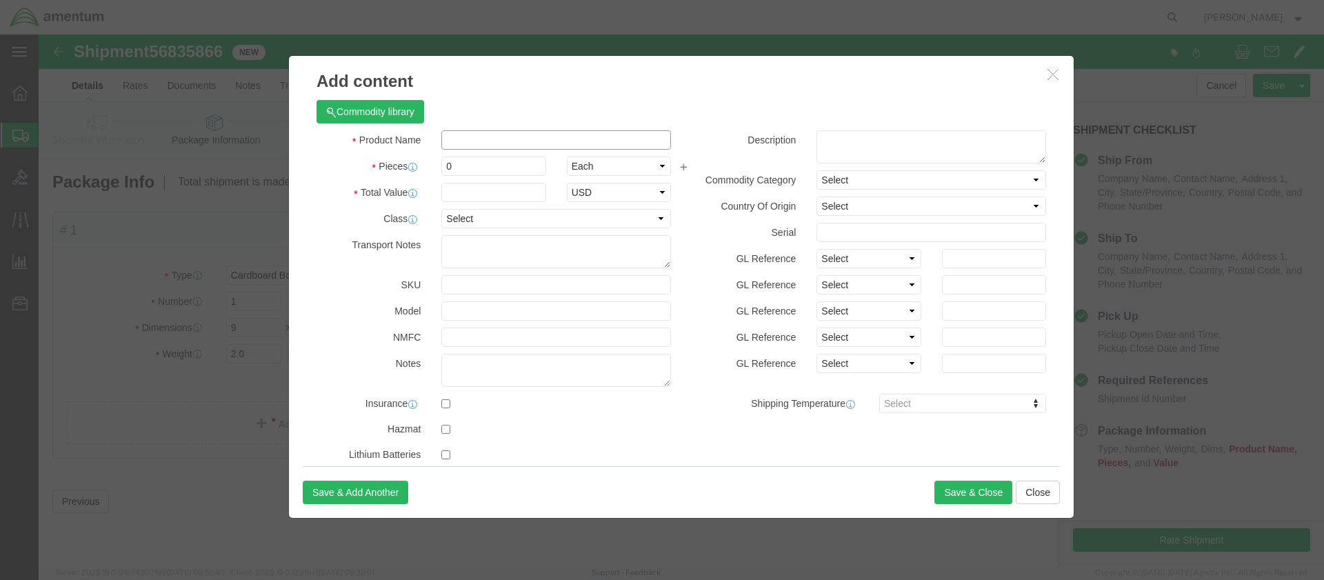
click input "text"
type input "Oil Samples"
type input "2"
type input "2.00"
select select "50"
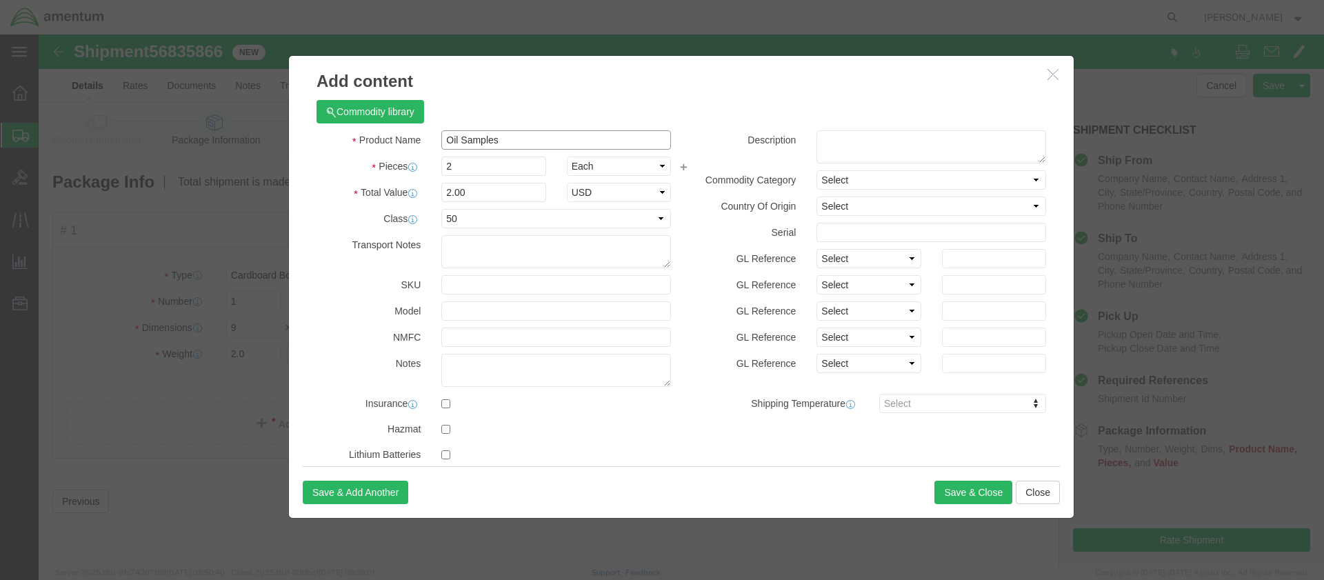
drag, startPoint x: 466, startPoint y: 106, endPoint x: 398, endPoint y: 100, distance: 67.8
click div "Oil Samples"
click textarea
paste textarea "Oil Samples"
type textarea "Oil Samples"
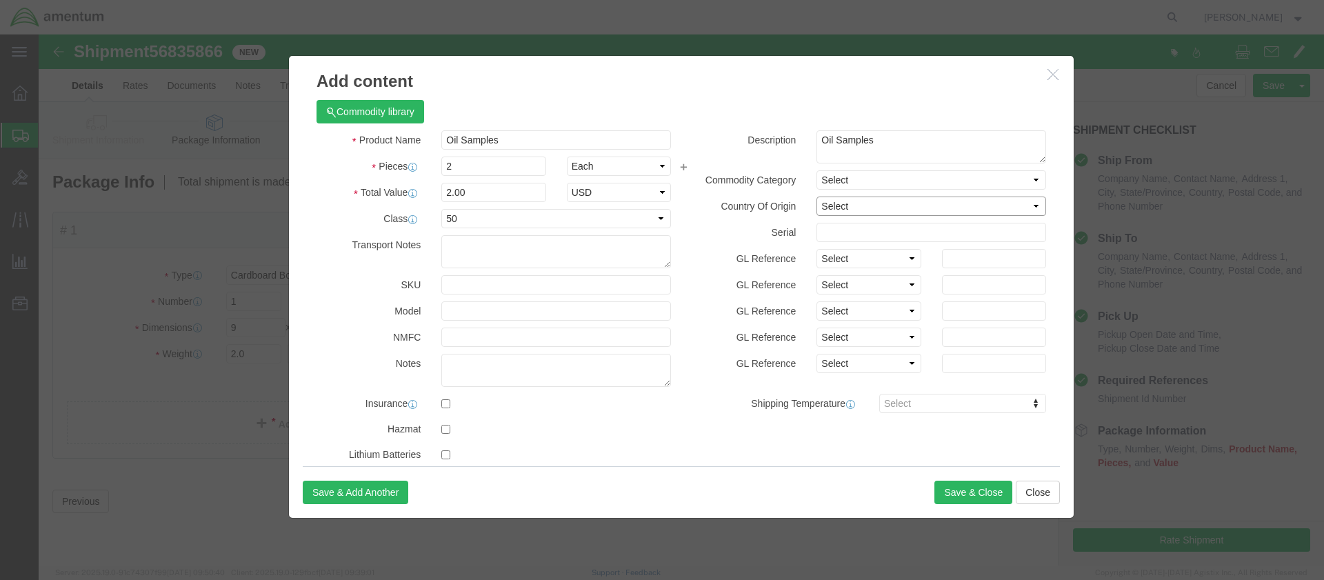
select select "US"
click button "Save & Close"
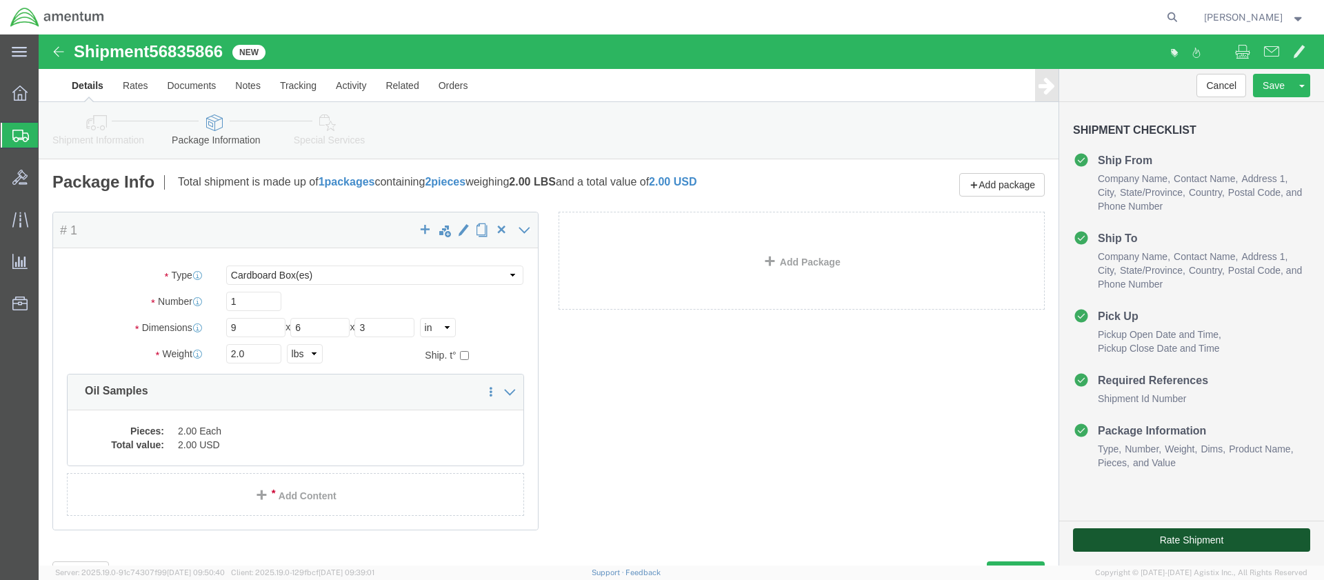
click button "Rate Shipment"
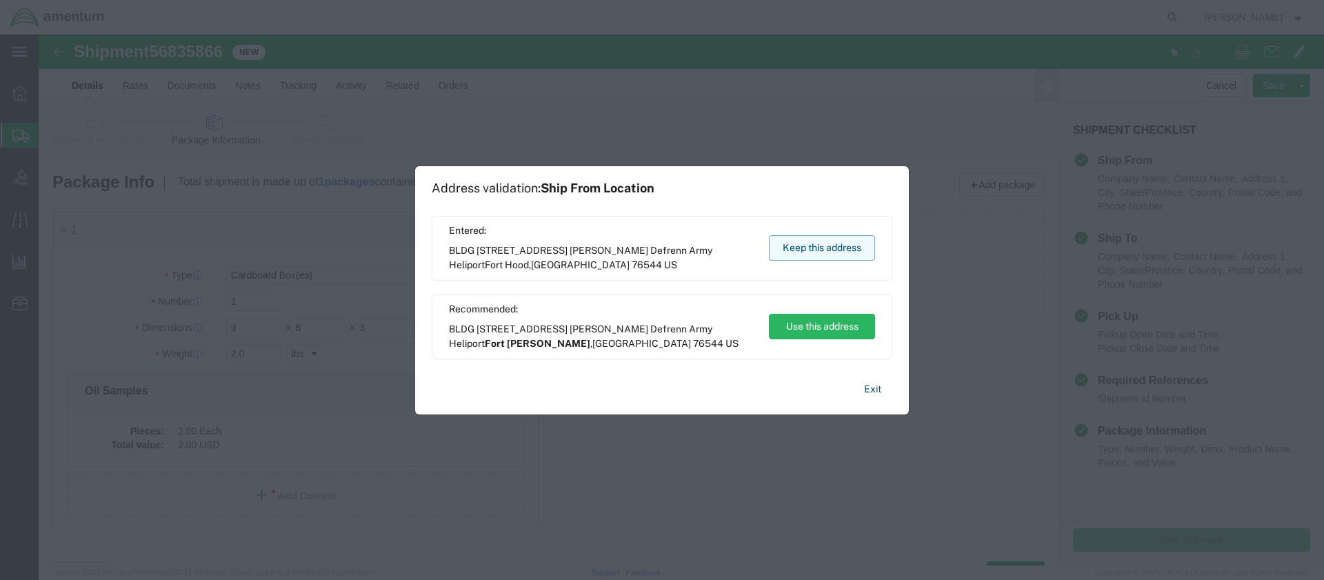
click at [815, 246] on button "Keep this address" at bounding box center [822, 248] width 106 height 26
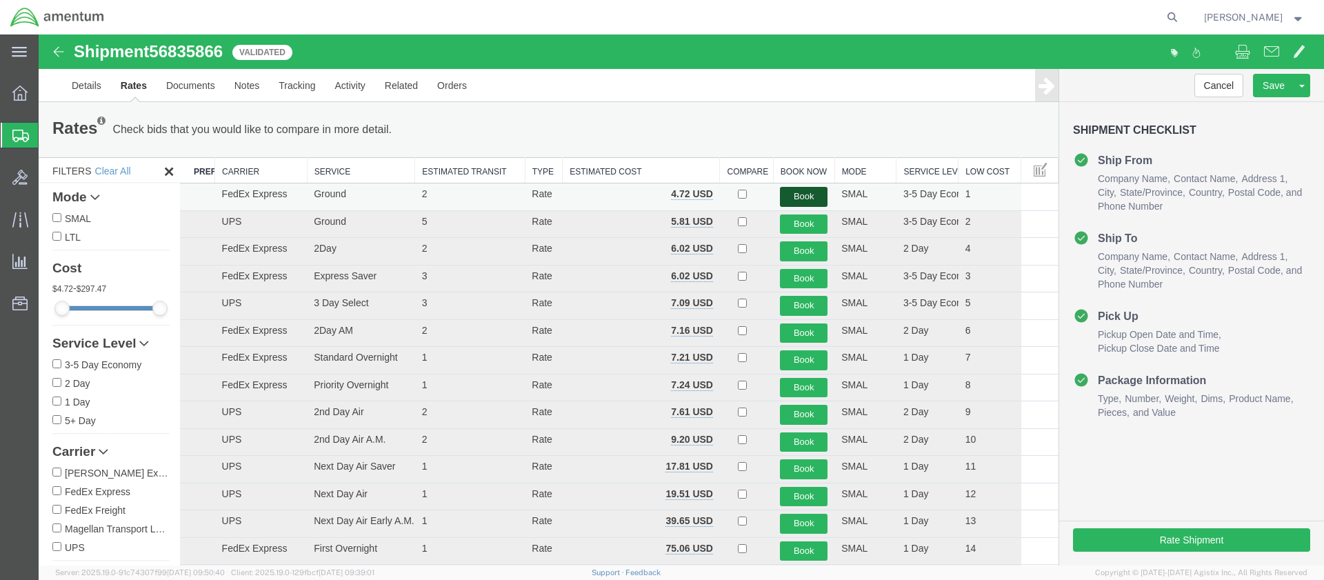
click at [796, 191] on button "Book" at bounding box center [804, 197] width 48 height 20
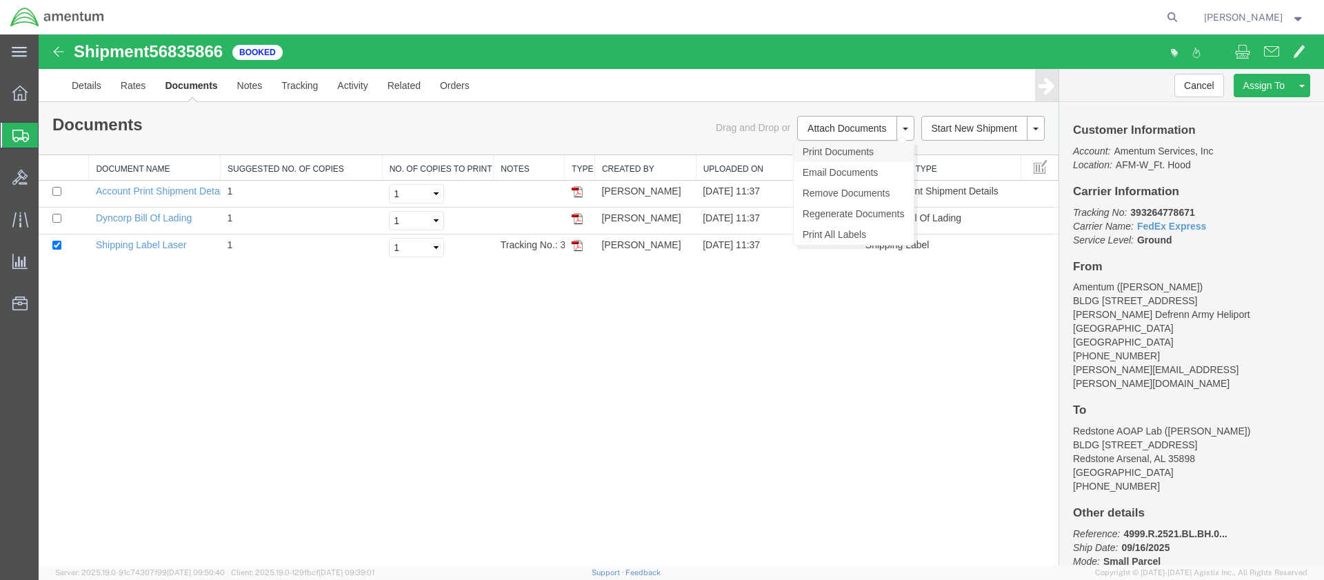
click at [827, 154] on link "Print Documents" at bounding box center [854, 151] width 120 height 21
